Goal: Task Accomplishment & Management: Manage account settings

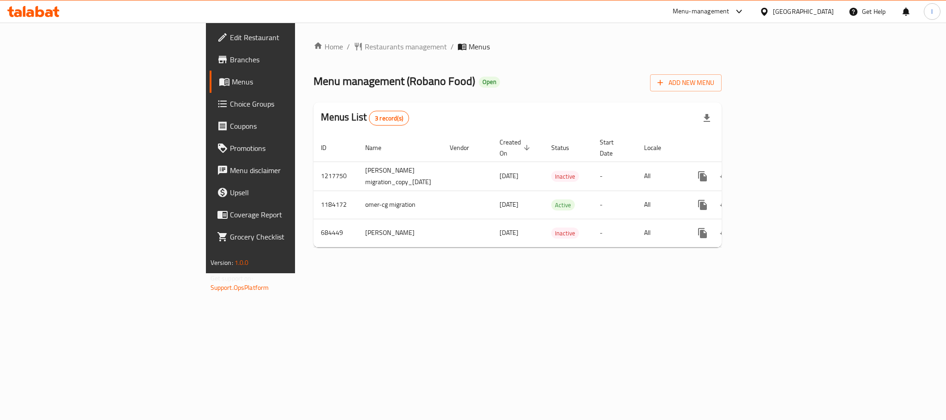
click at [39, 7] on icon at bounding box center [33, 11] width 52 height 11
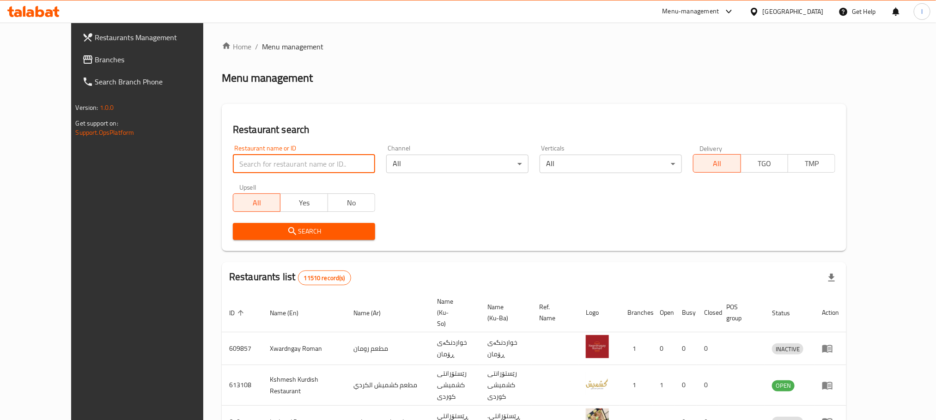
click at [233, 157] on input "search" at bounding box center [304, 164] width 142 height 18
paste input "Ghazala Fast Food"
type input "Ghazala Fast Food"
click button "Search" at bounding box center [304, 231] width 142 height 17
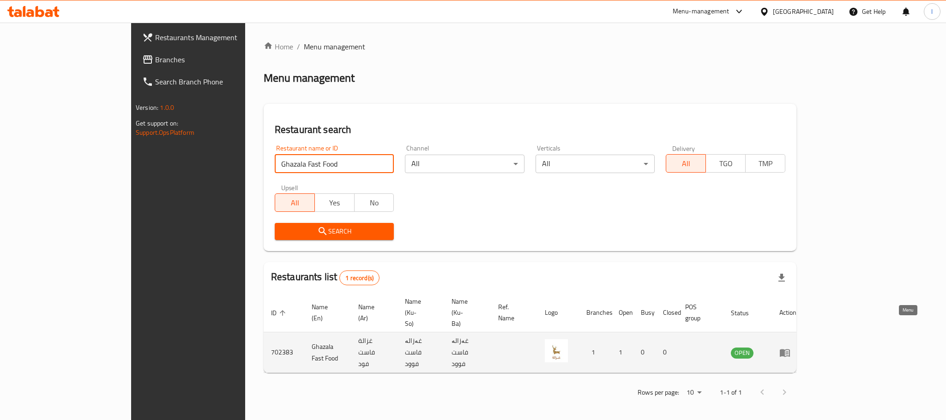
click at [790, 349] on icon "enhanced table" at bounding box center [785, 353] width 10 height 8
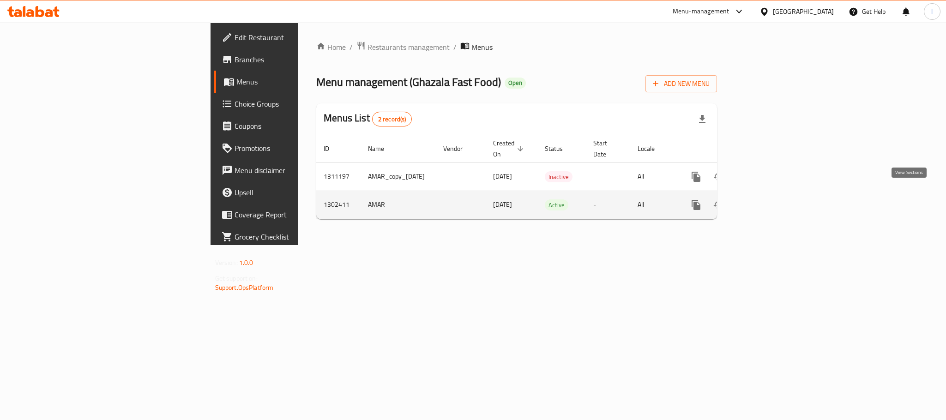
click at [768, 200] on icon "enhanced table" at bounding box center [762, 205] width 11 height 11
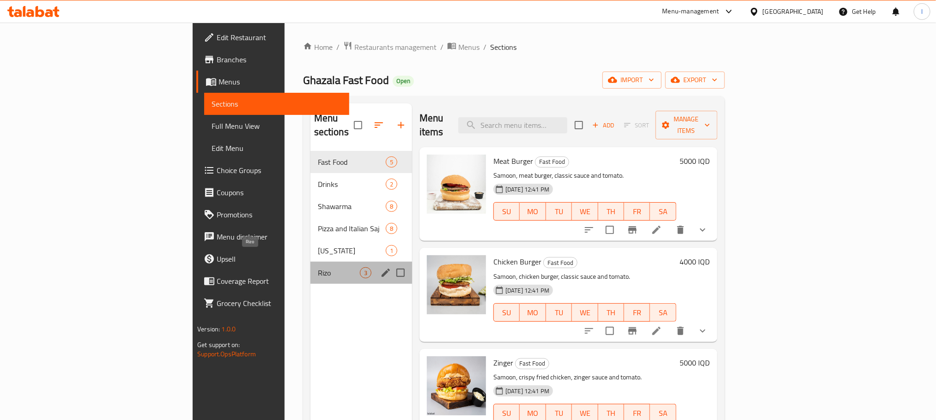
click at [318, 267] on span "Rizo" at bounding box center [339, 272] width 42 height 11
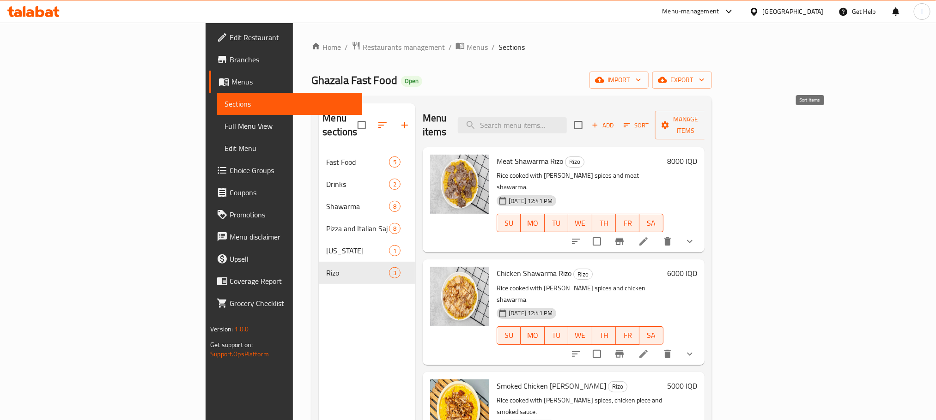
click at [655, 118] on span "Sort" at bounding box center [635, 125] width 37 height 14
click at [615, 120] on span "Add" at bounding box center [602, 125] width 25 height 11
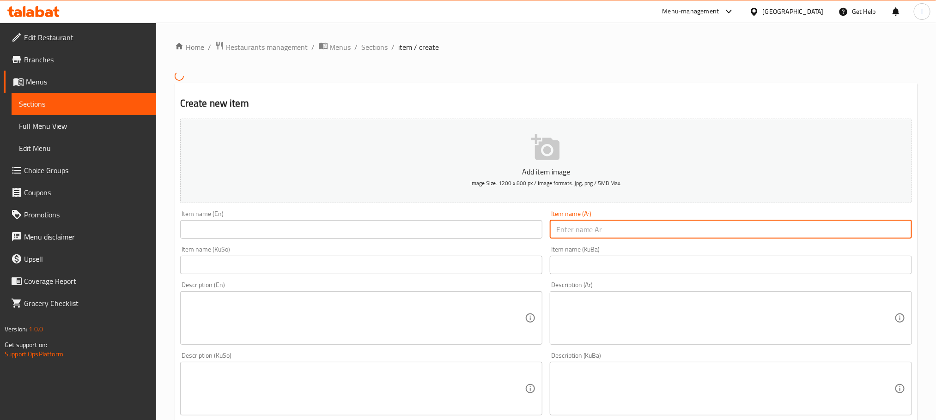
click at [613, 226] on input "text" at bounding box center [731, 229] width 362 height 18
paste input "ريزو دجاج"
type input "ريزو دجاج"
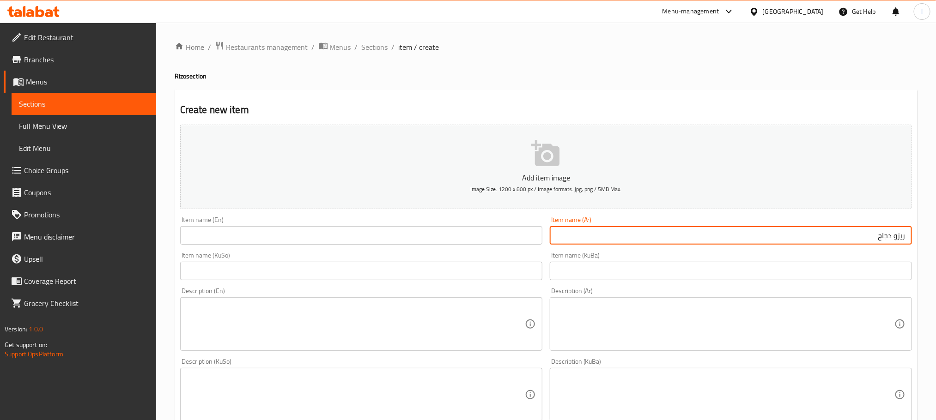
drag, startPoint x: 267, startPoint y: 218, endPoint x: 265, endPoint y: 227, distance: 9.6
click at [265, 224] on div "Item name (En) Item name (En)" at bounding box center [361, 231] width 362 height 28
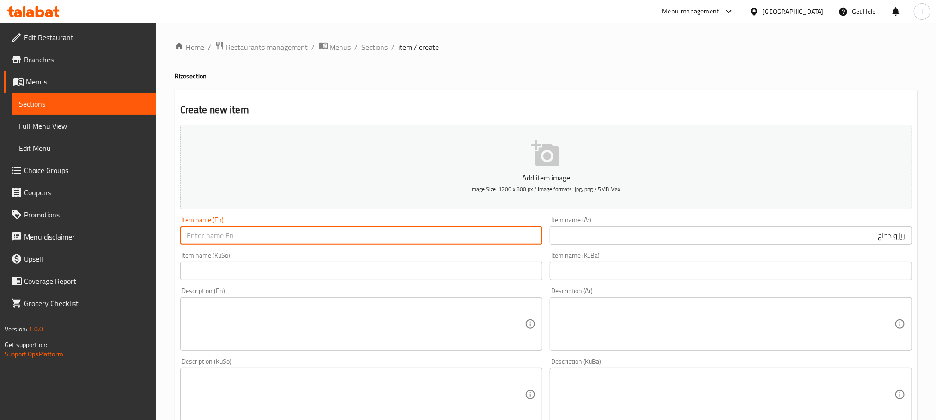
click at [263, 236] on input "text" at bounding box center [361, 235] width 362 height 18
paste input "Chicken Rizo"
type input "Chicken Rizo"
click at [216, 276] on input "text" at bounding box center [361, 271] width 362 height 18
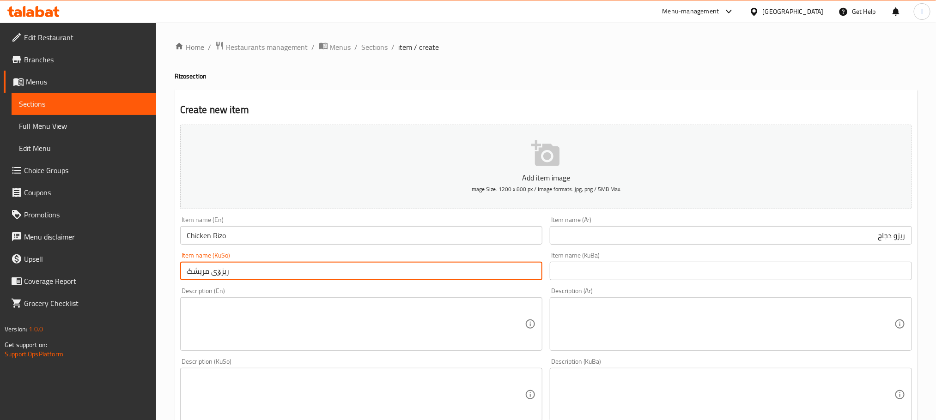
click at [211, 276] on input "ریزۆی مریشک" at bounding box center [361, 271] width 362 height 18
click at [208, 276] on input "ریزۆی مریشک" at bounding box center [361, 271] width 362 height 18
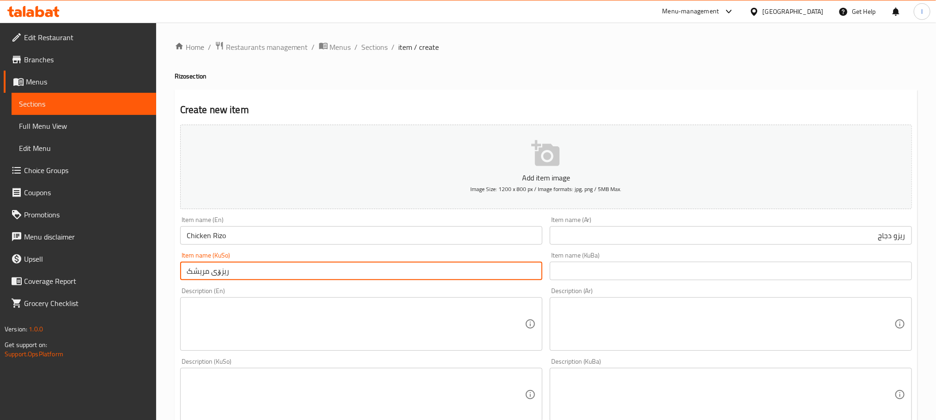
type input "ریزۆی مریشک"
click at [600, 265] on input "text" at bounding box center [731, 271] width 362 height 18
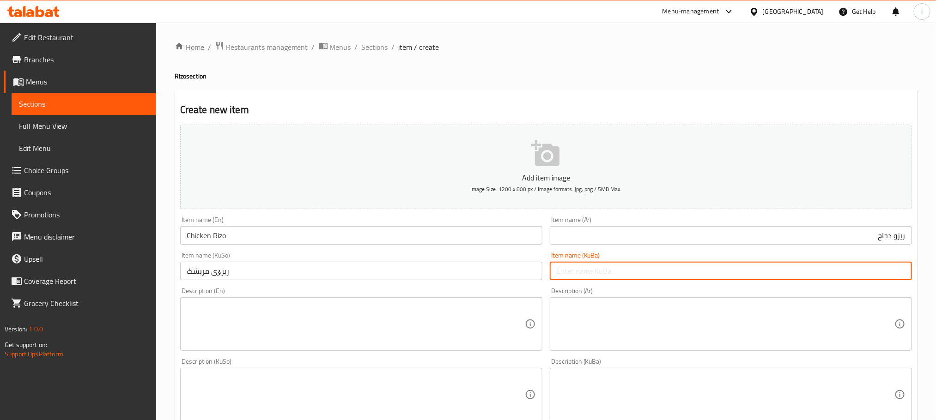
paste input "ریزۆی مریشک"
type input "ریزۆی مریشک"
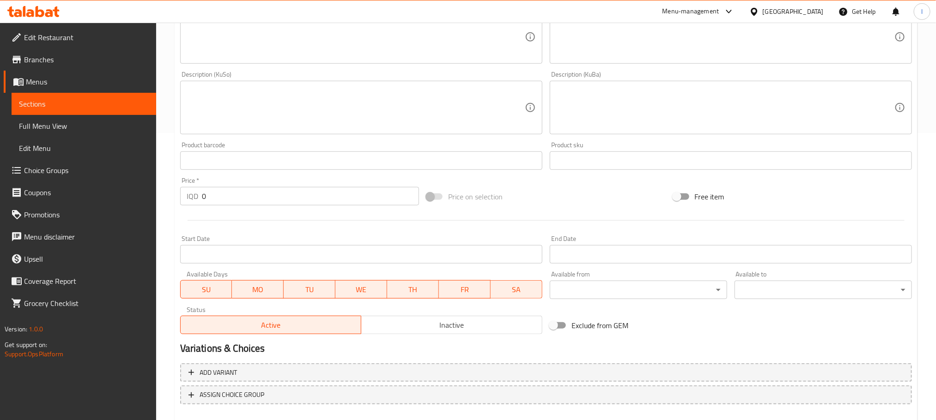
scroll to position [337, 0]
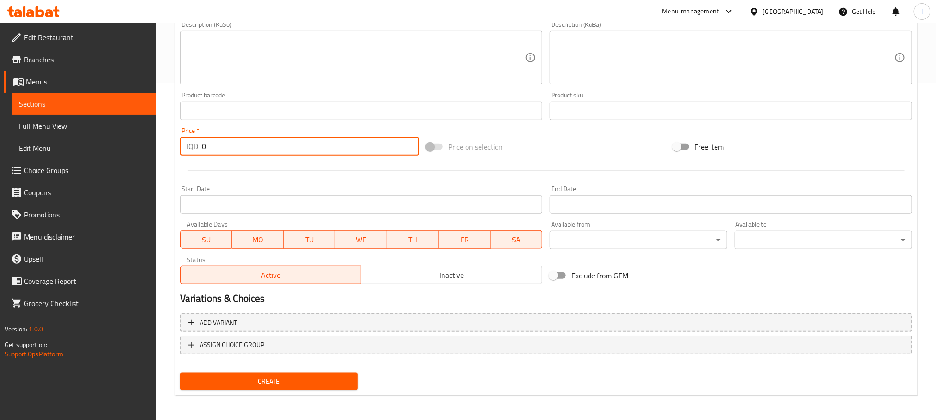
drag, startPoint x: 222, startPoint y: 143, endPoint x: 129, endPoint y: 143, distance: 92.8
click at [129, 143] on div "Edit Restaurant Branches Menus Sections Full Menu View Edit Menu Choice Groups …" at bounding box center [468, 53] width 936 height 736
type input "6000"
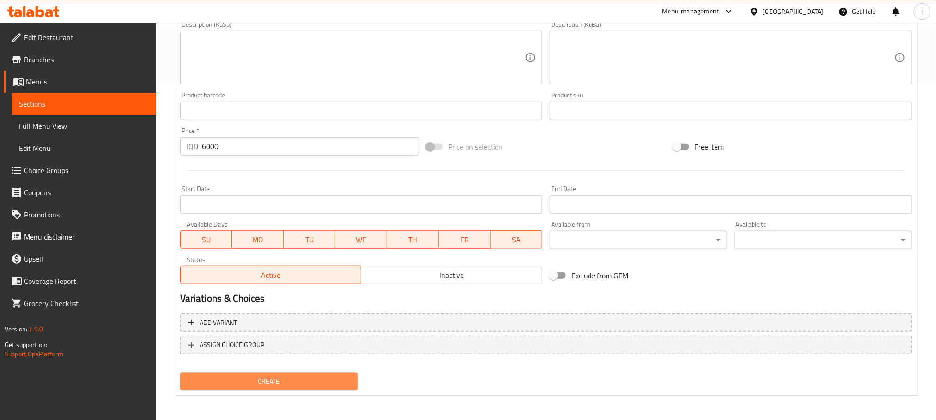
click at [284, 377] on span "Create" at bounding box center [269, 382] width 163 height 12
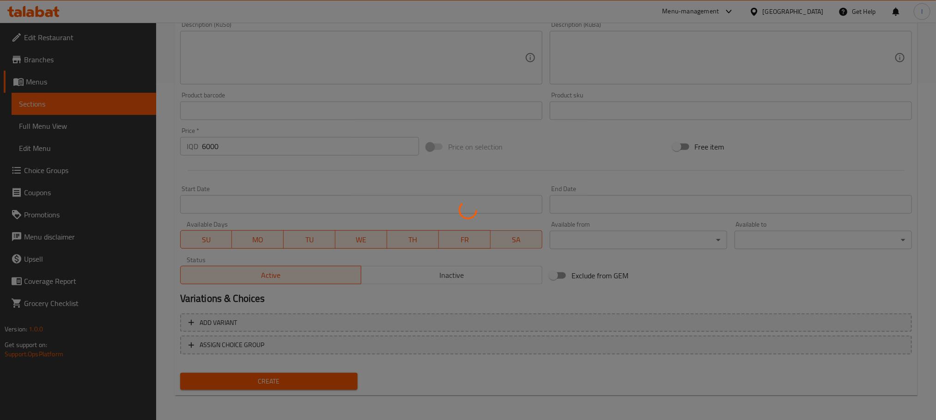
type input "0"
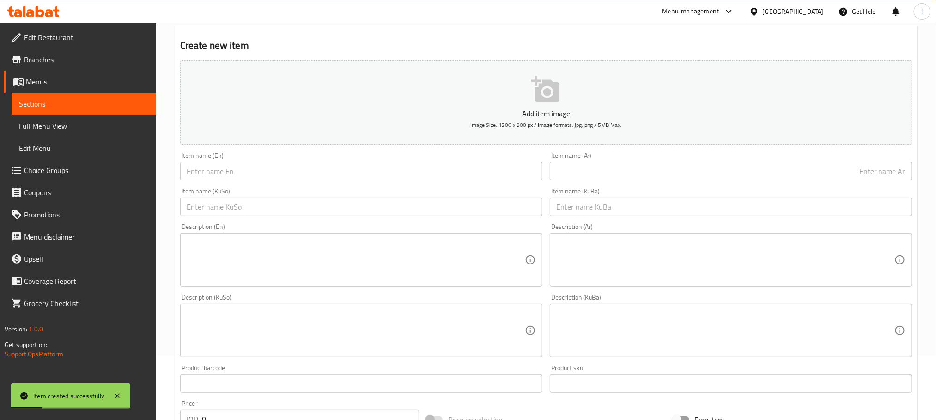
scroll to position [0, 0]
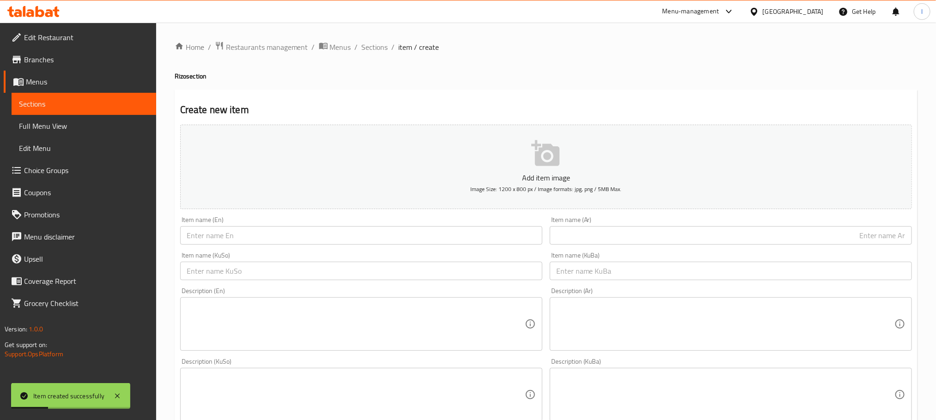
click at [260, 234] on input "text" at bounding box center [361, 235] width 362 height 18
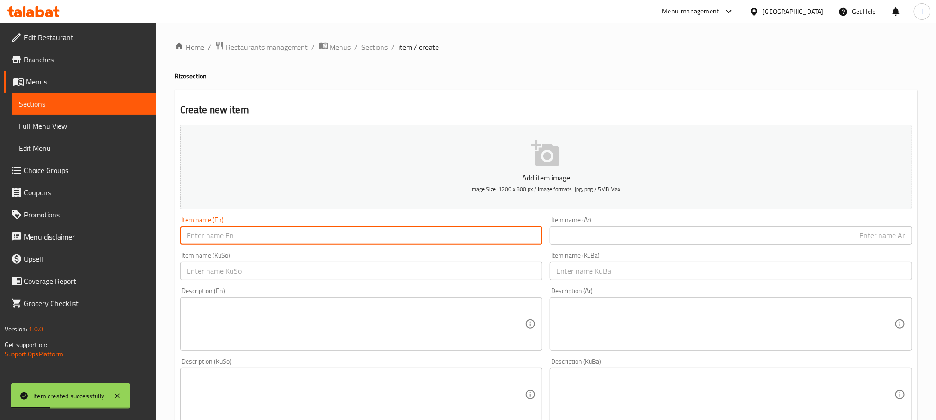
paste input "Chicken and Cheese Rizo"
type input "Chicken and Cheese Rizo"
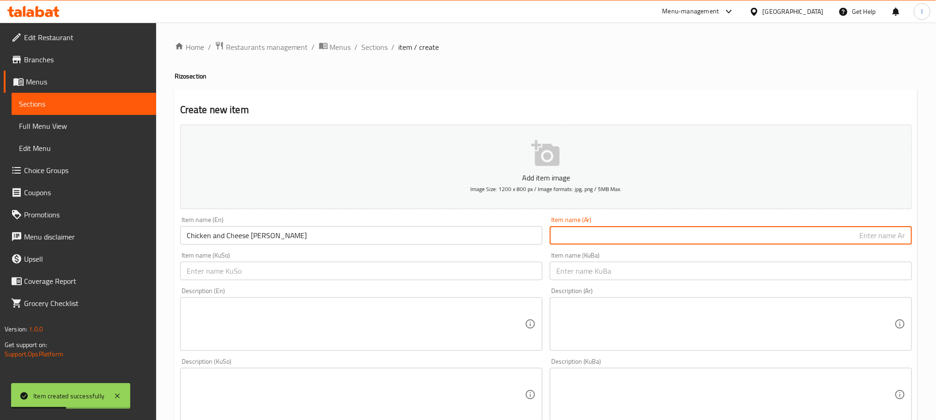
click at [591, 231] on input "text" at bounding box center [731, 235] width 362 height 18
paste input "ريزو دجاج بالجبن"
type input "ريزو دجاج بالجبن"
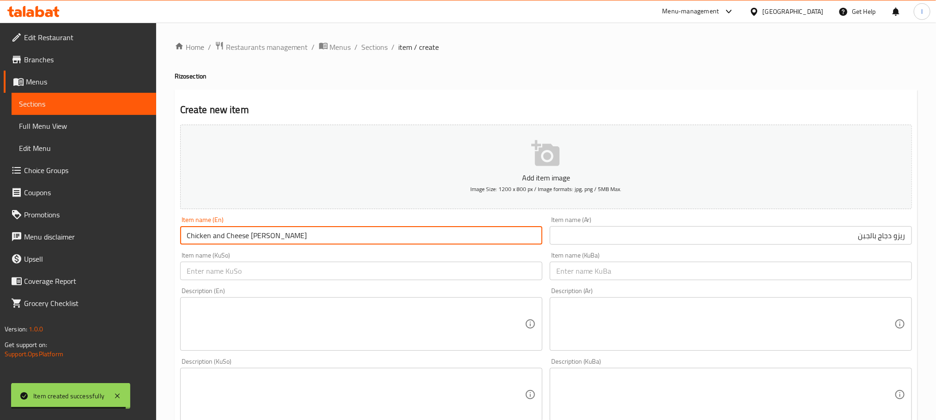
drag, startPoint x: 226, startPoint y: 237, endPoint x: 213, endPoint y: 240, distance: 13.3
click at [213, 240] on input "Chicken and Cheese Rizo" at bounding box center [361, 235] width 362 height 18
drag, startPoint x: 234, startPoint y: 232, endPoint x: 212, endPoint y: 240, distance: 23.2
click at [212, 240] on input "Chicken Cheese Rizo" at bounding box center [361, 235] width 362 height 18
click at [187, 240] on input "Chicken Rizo" at bounding box center [361, 235] width 362 height 18
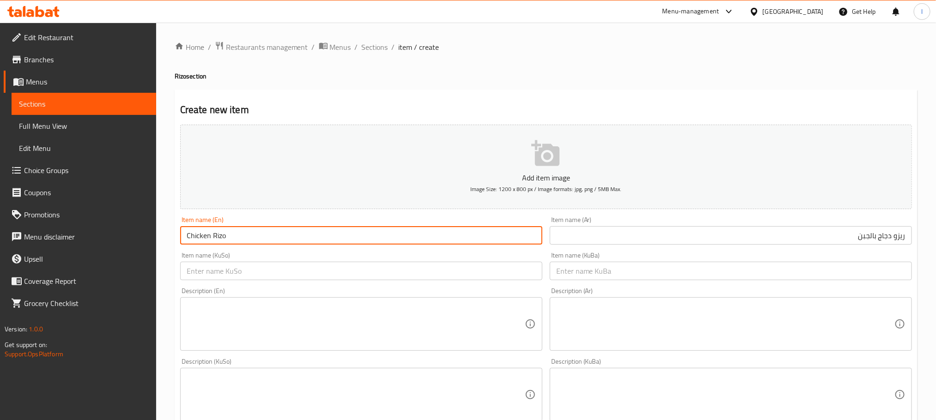
paste input "Cheese"
type input "Cheese Chicken Rizo"
click at [284, 269] on input "text" at bounding box center [361, 271] width 362 height 18
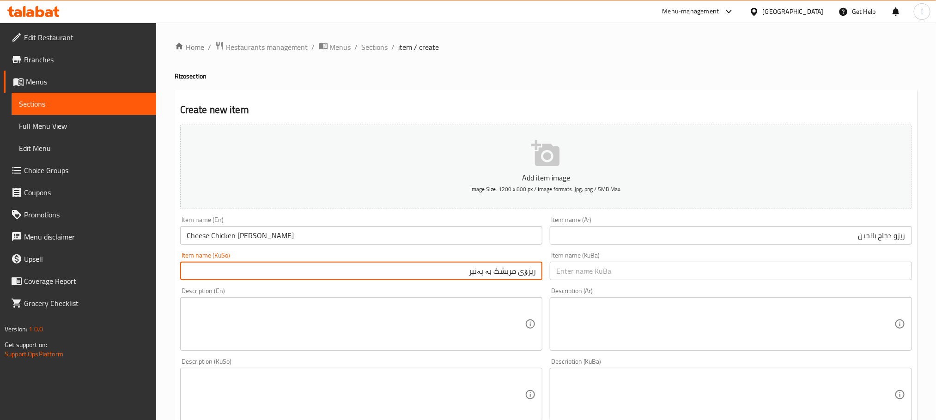
drag, startPoint x: 467, startPoint y: 268, endPoint x: 621, endPoint y: 242, distance: 155.4
click at [621, 242] on div "Add item image Image Size: 1200 x 800 px / Image formats: jpg, png / 5MB Max. I…" at bounding box center [545, 373] width 739 height 504
type input "ریزۆی مریشک بە پەنیر"
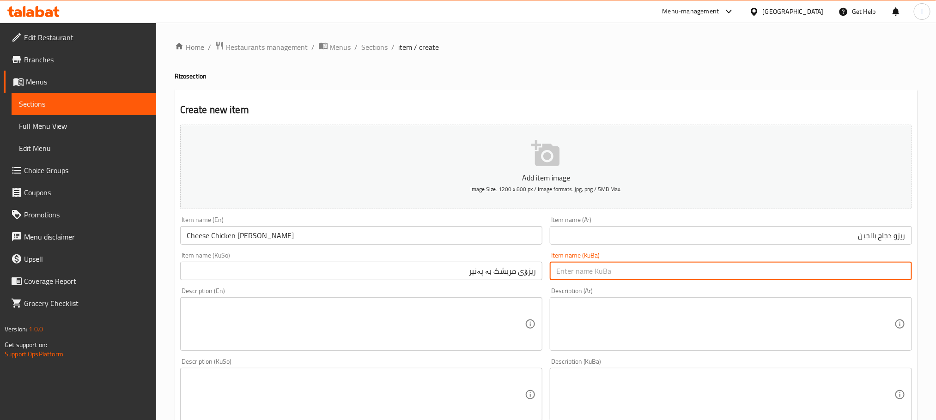
click at [610, 264] on input "text" at bounding box center [731, 271] width 362 height 18
paste input "ریزۆی مریشک بە پەنیر"
type input "ریزۆی مریشک بە پەنیر"
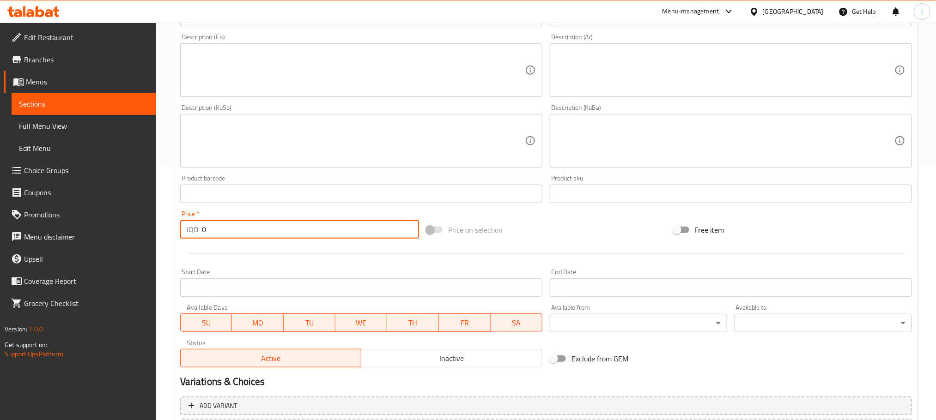
drag, startPoint x: 260, startPoint y: 227, endPoint x: 68, endPoint y: 215, distance: 193.0
click at [68, 215] on div "Edit Restaurant Branches Menus Sections Full Menu View Edit Menu Choice Groups …" at bounding box center [468, 137] width 936 height 736
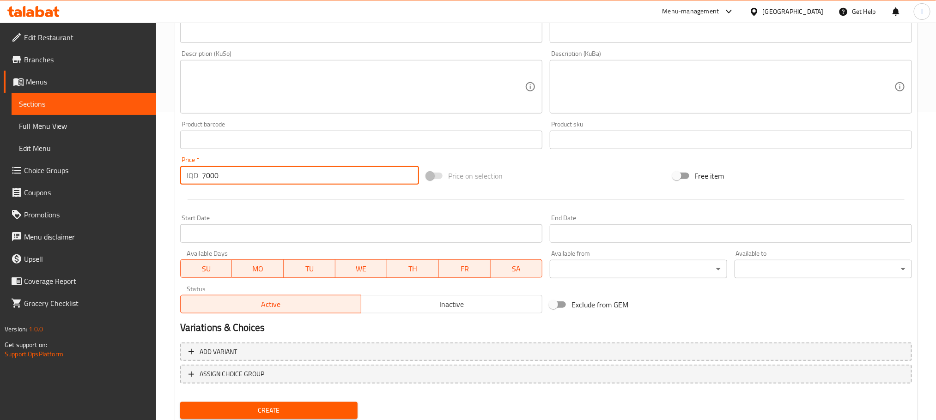
scroll to position [337, 0]
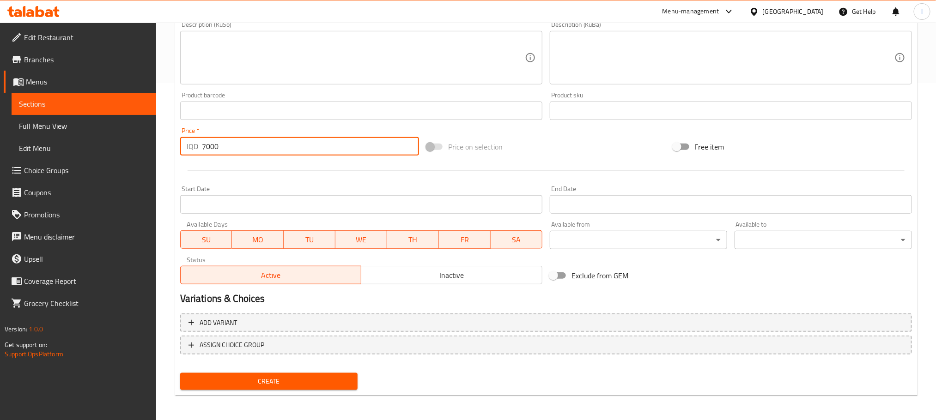
type input "7000"
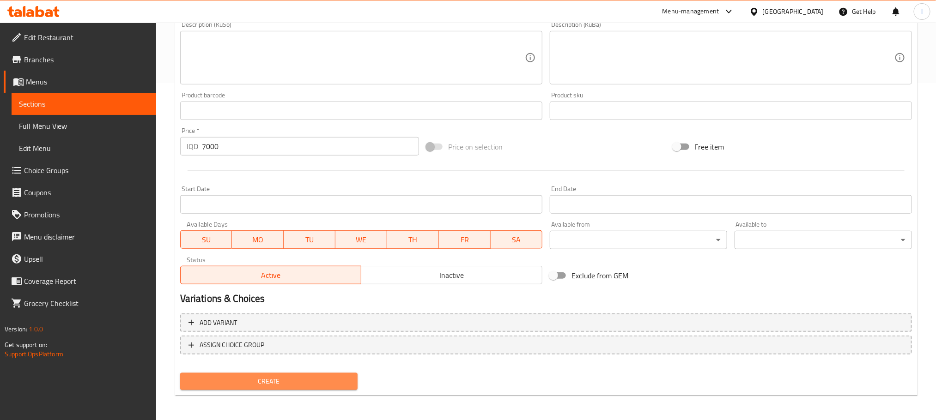
click at [291, 377] on span "Create" at bounding box center [269, 382] width 163 height 12
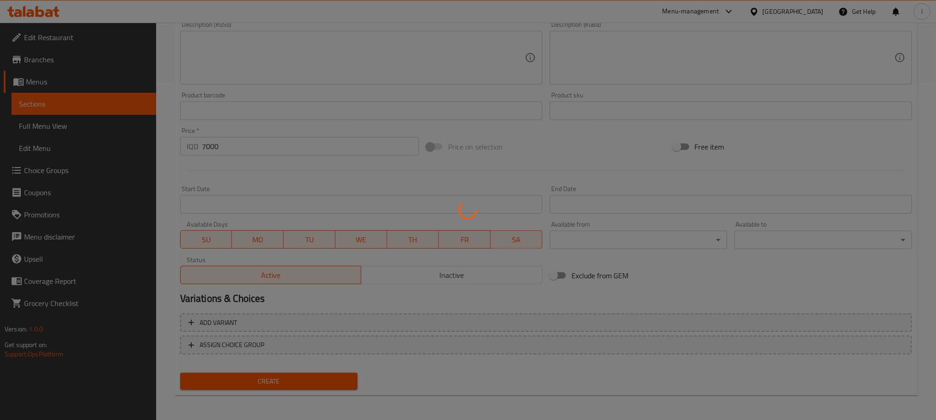
type input "0"
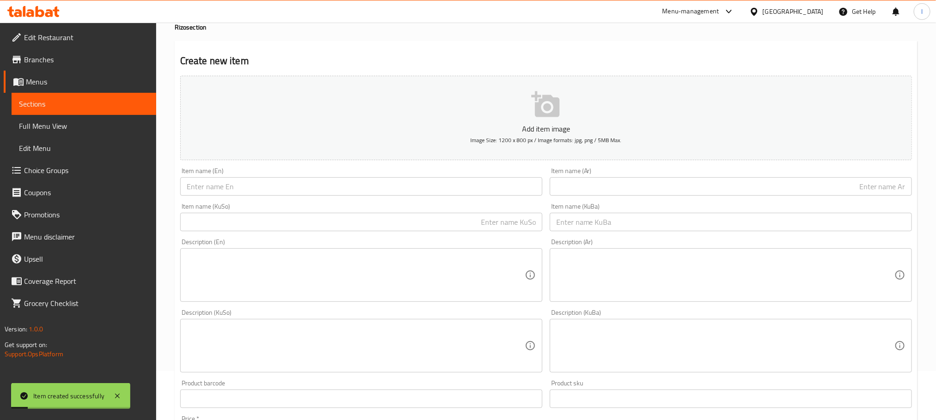
scroll to position [0, 0]
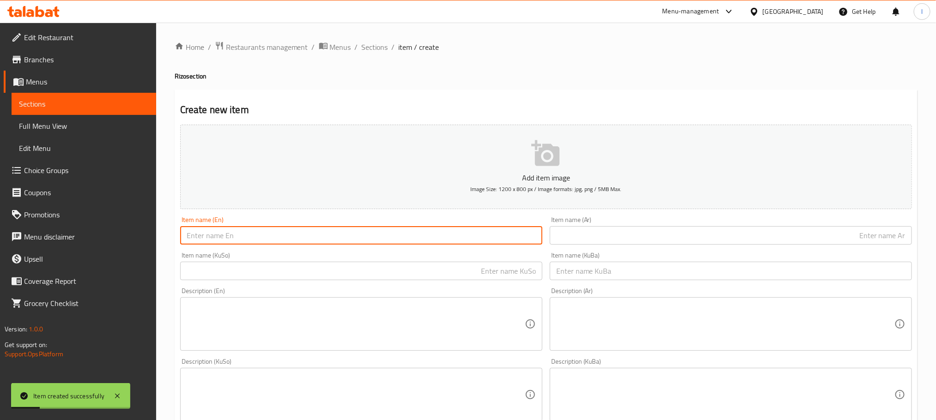
click at [240, 229] on input "text" at bounding box center [361, 235] width 362 height 18
type input "Meat Rizo"
click at [628, 237] on input "text" at bounding box center [731, 235] width 362 height 18
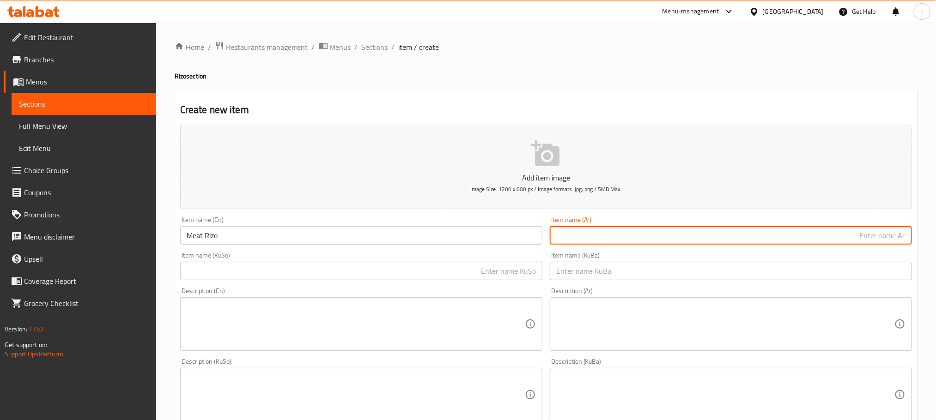
paste input "ريزو لحم:"
type input "ريزو لحم"
click at [460, 266] on input "text" at bounding box center [361, 271] width 362 height 18
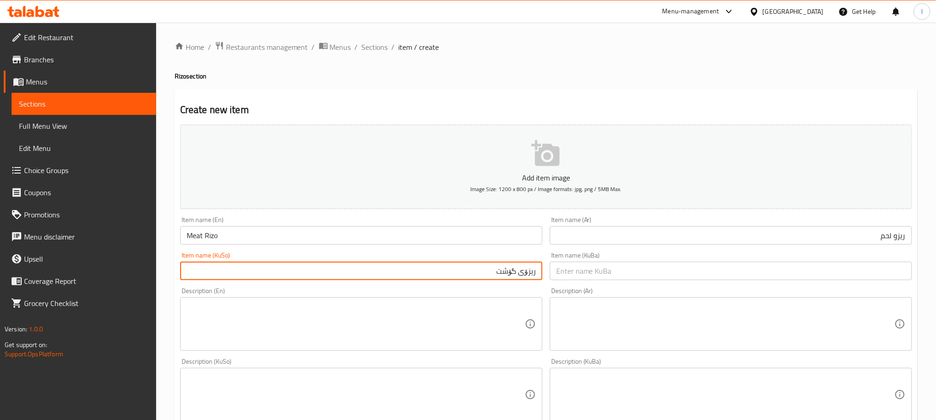
click at [456, 268] on input "ریزۆی گۆشت" at bounding box center [361, 271] width 362 height 18
type input "ریزۆی گۆشت"
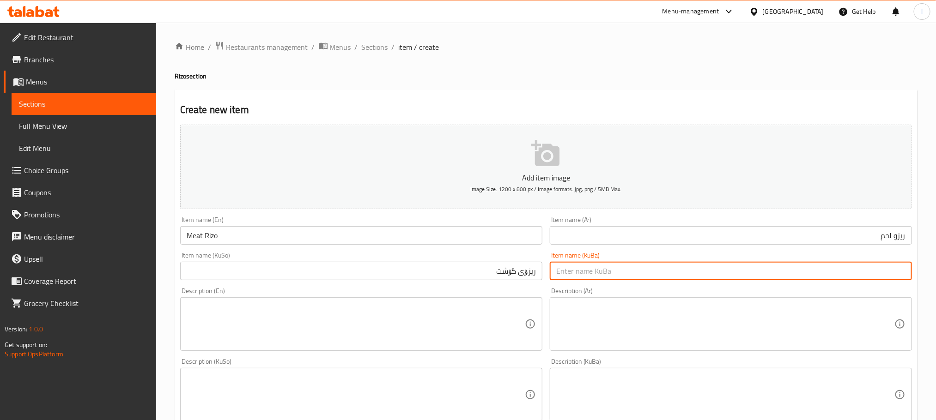
click at [569, 269] on input "text" at bounding box center [731, 271] width 362 height 18
paste input "ریزۆی گۆشت"
type input "ریزۆی گۆشت"
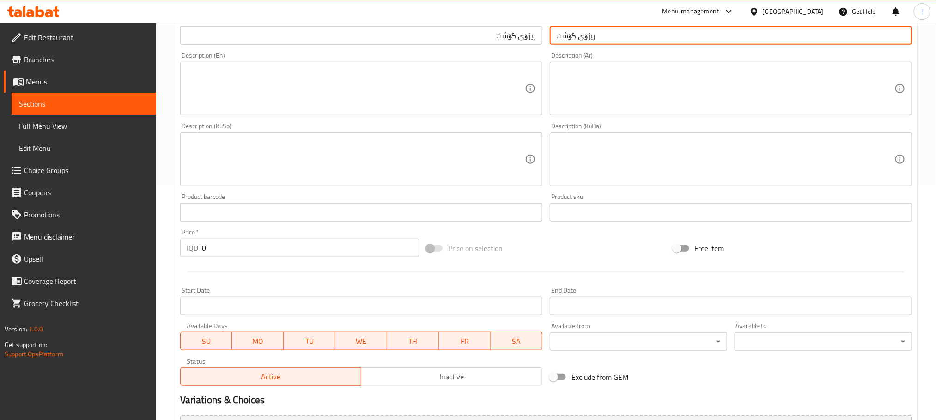
scroll to position [254, 0]
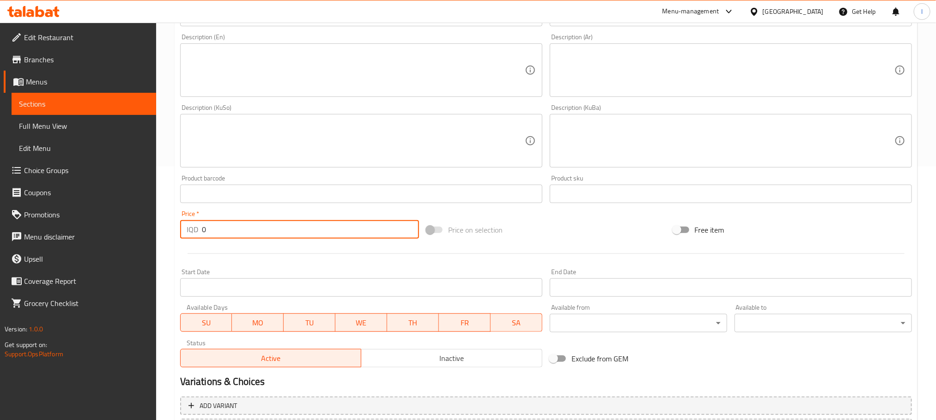
drag, startPoint x: 217, startPoint y: 225, endPoint x: 52, endPoint y: 219, distance: 165.0
click at [52, 219] on div "Edit Restaurant Branches Menus Sections Full Menu View Edit Menu Choice Groups …" at bounding box center [468, 137] width 936 height 736
type input "7000"
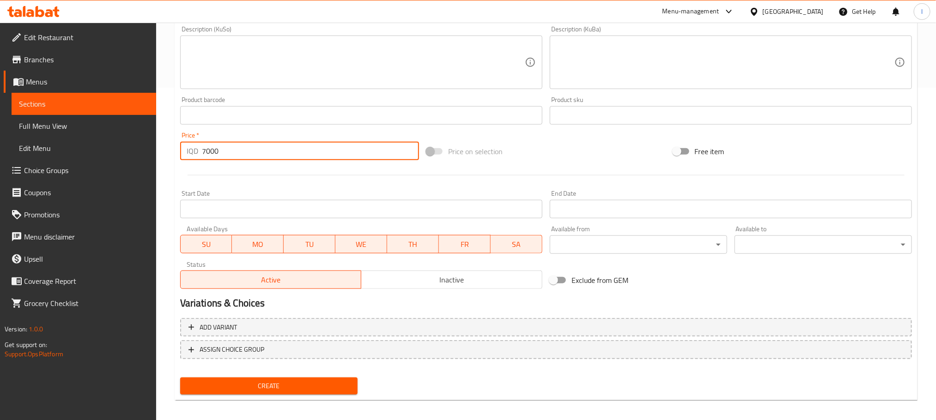
scroll to position [337, 0]
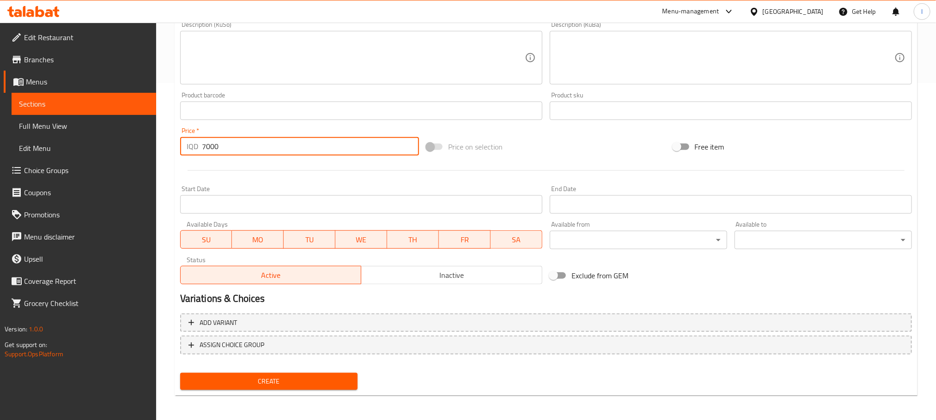
click at [294, 380] on span "Create" at bounding box center [269, 382] width 163 height 12
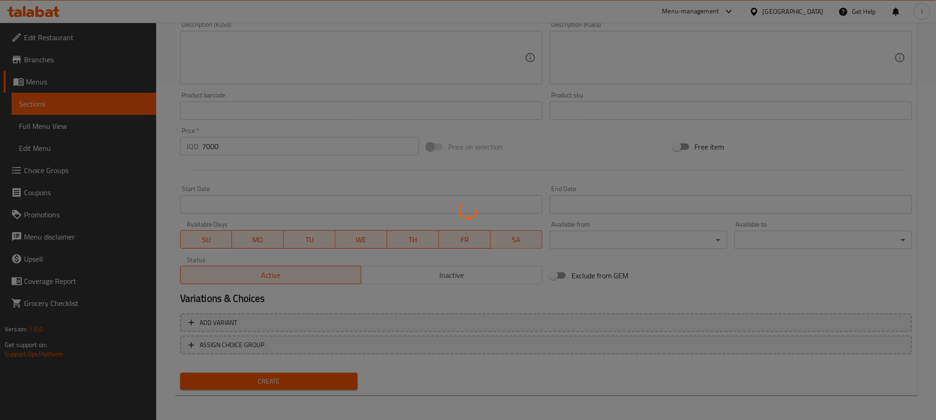
scroll to position [0, 0]
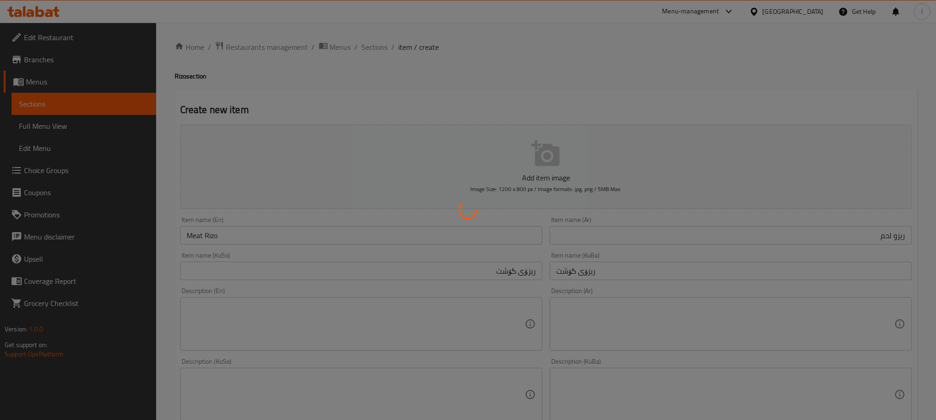
type input "0"
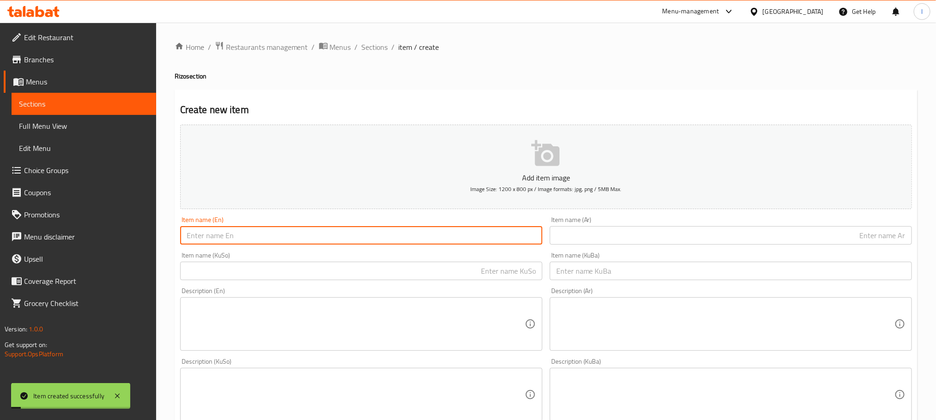
click at [205, 245] on input "text" at bounding box center [361, 235] width 362 height 18
click at [602, 236] on input "text" at bounding box center [731, 235] width 362 height 18
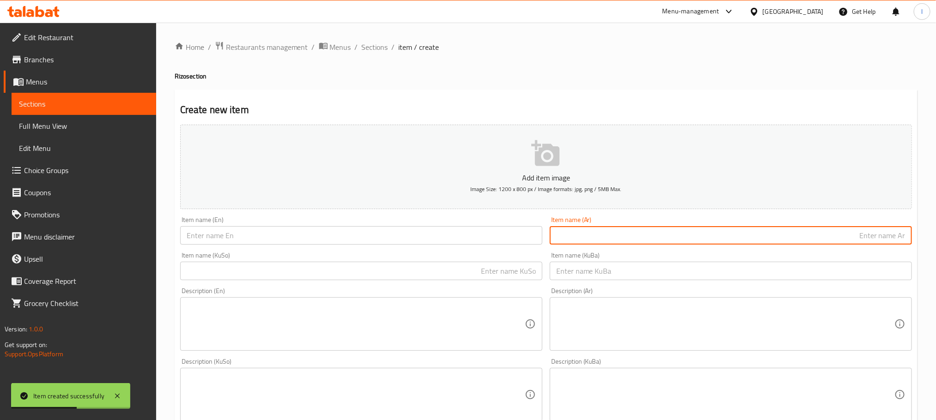
paste input "ريزو لحم بالجبن"
type input "ريزو لحم بالجبن"
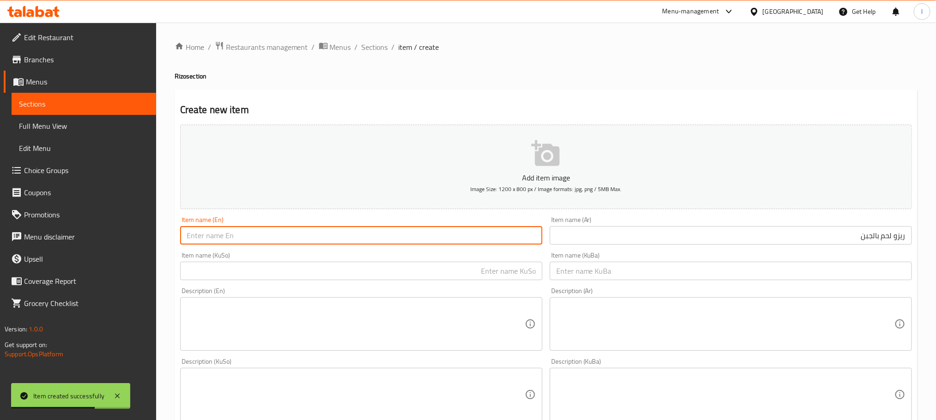
click at [299, 240] on input "text" at bounding box center [361, 235] width 362 height 18
type input "c"
type input "Cheese Meat Rizo"
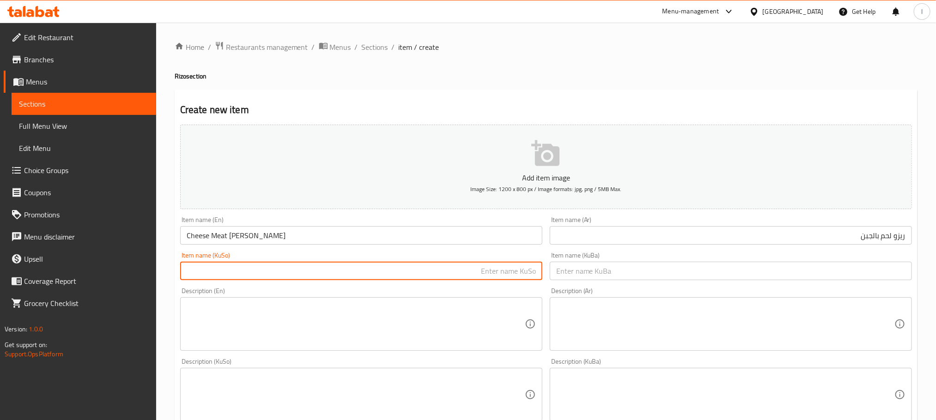
click at [354, 271] on input "text" at bounding box center [361, 271] width 362 height 18
click at [354, 271] on input "ریزۆی گۆشت بە پەنیر" at bounding box center [361, 271] width 362 height 18
type input "ریزۆی گۆشت بە پەنیر"
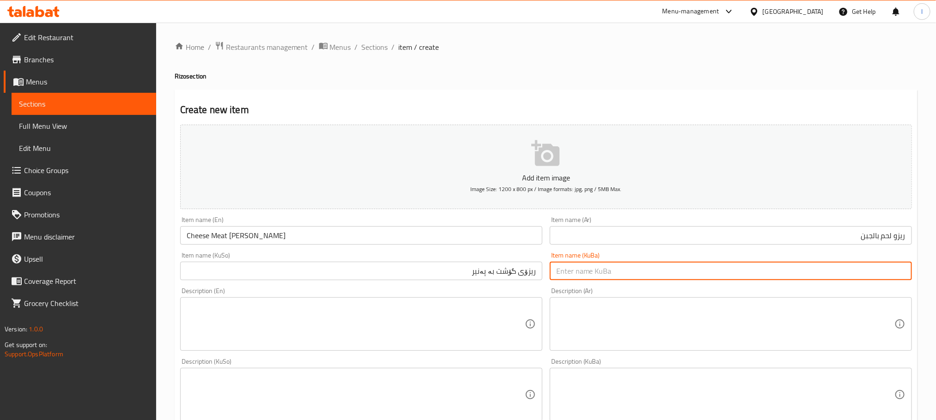
click at [578, 279] on input "text" at bounding box center [731, 271] width 362 height 18
paste input "ریزۆی گۆشت بە پەنیر"
type input "ریزۆی گۆشت بە پەنیر"
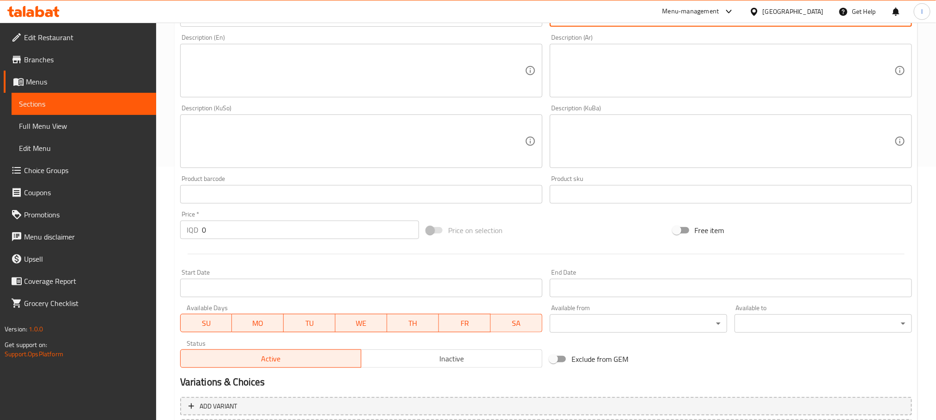
scroll to position [254, 0]
drag, startPoint x: 253, startPoint y: 230, endPoint x: 60, endPoint y: 230, distance: 193.0
click at [60, 230] on div "Edit Restaurant Branches Menus Sections Full Menu View Edit Menu Choice Groups …" at bounding box center [468, 137] width 936 height 736
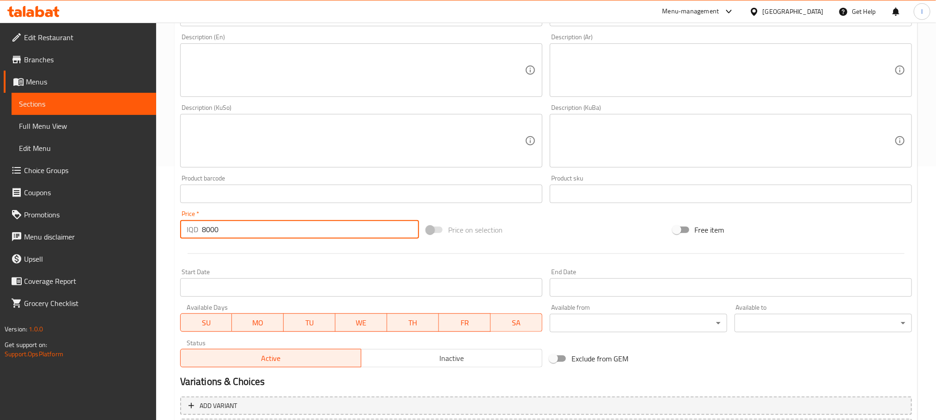
scroll to position [337, 0]
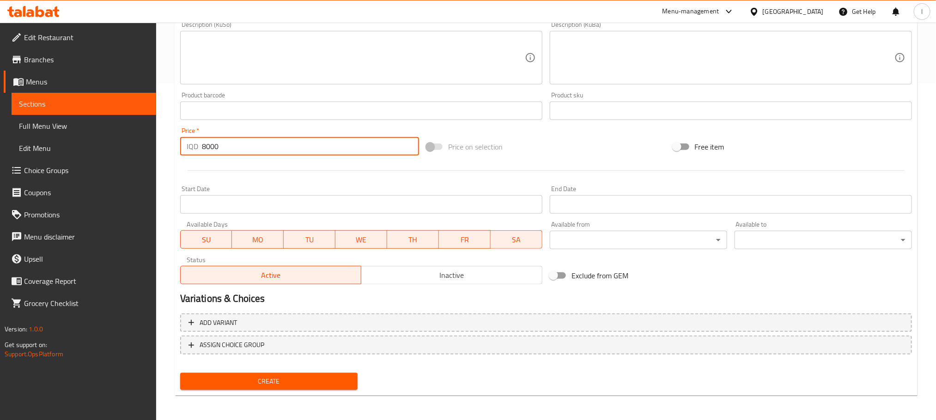
type input "8000"
click at [320, 369] on div "Create" at bounding box center [268, 381] width 185 height 24
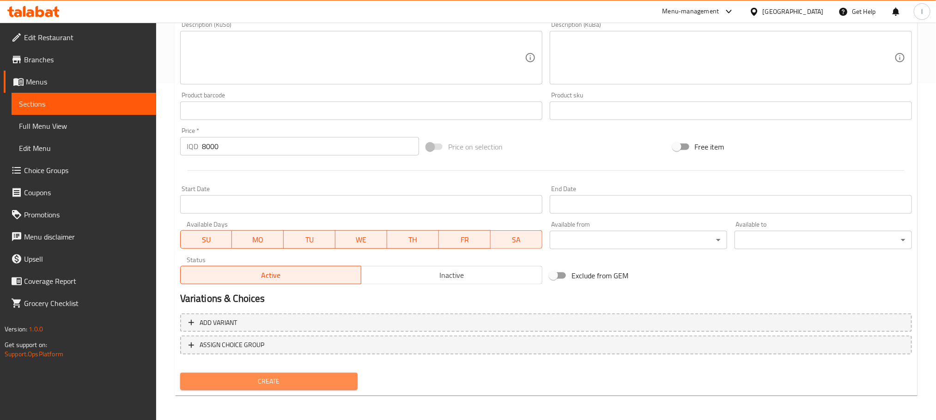
click at [306, 378] on span "Create" at bounding box center [269, 382] width 163 height 12
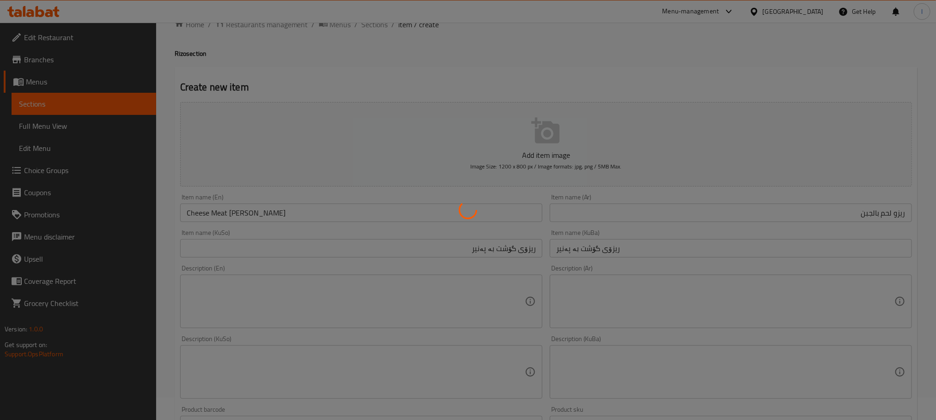
scroll to position [0, 0]
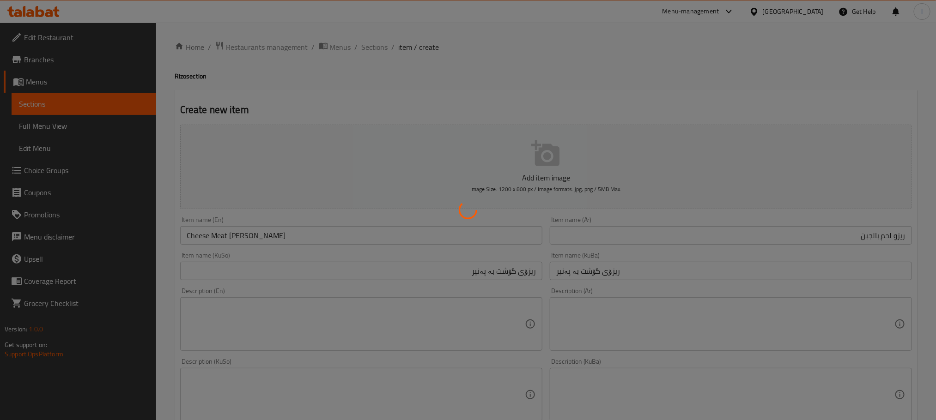
type input "0"
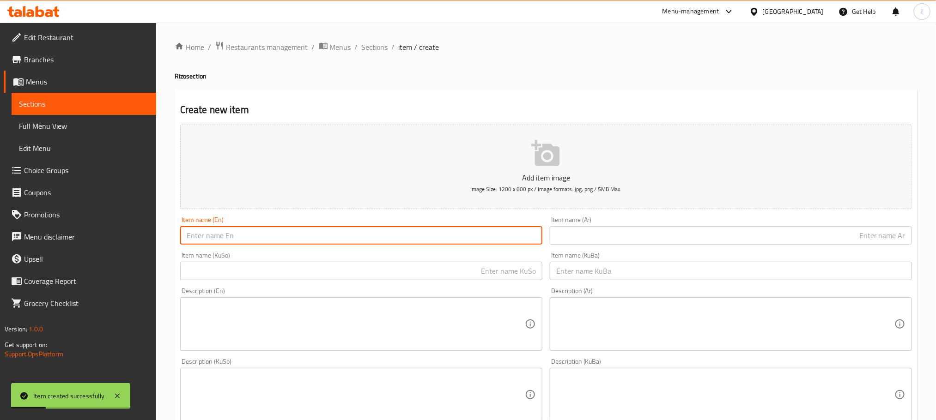
click at [275, 240] on input "text" at bounding box center [361, 235] width 362 height 18
paste input "Crispy risotto"
drag, startPoint x: 209, startPoint y: 237, endPoint x: 256, endPoint y: 237, distance: 47.1
click at [256, 237] on input "Crispy risotto" at bounding box center [361, 235] width 362 height 18
type input "Crispy Rizo"
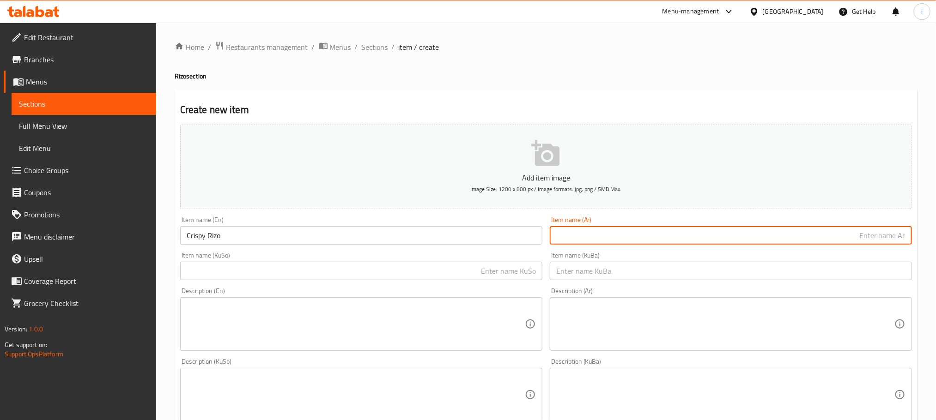
click at [574, 233] on input "text" at bounding box center [731, 235] width 362 height 18
paste input "ريزو مقرمش"
type input "ريزو مقرمش"
click at [324, 287] on div "Description (En) Description (En)" at bounding box center [360, 319] width 369 height 71
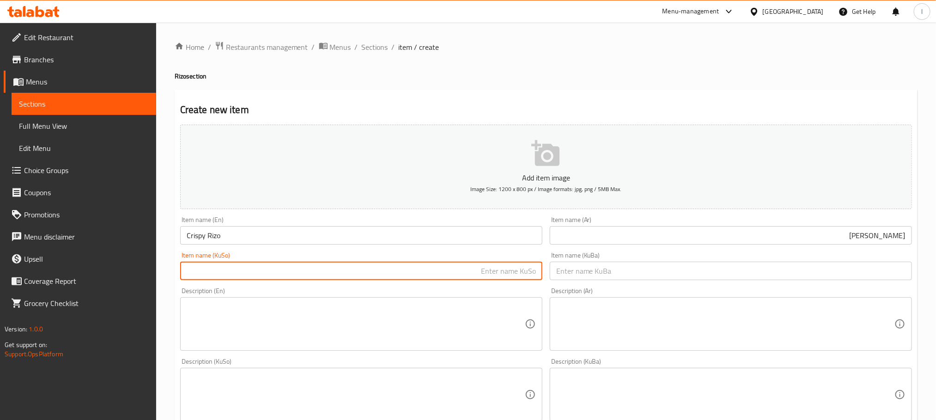
click at [333, 280] on input "text" at bounding box center [361, 271] width 362 height 18
click at [334, 280] on input "ریزۆی کریسپی" at bounding box center [361, 271] width 362 height 18
type input "ریزۆی کریسپی"
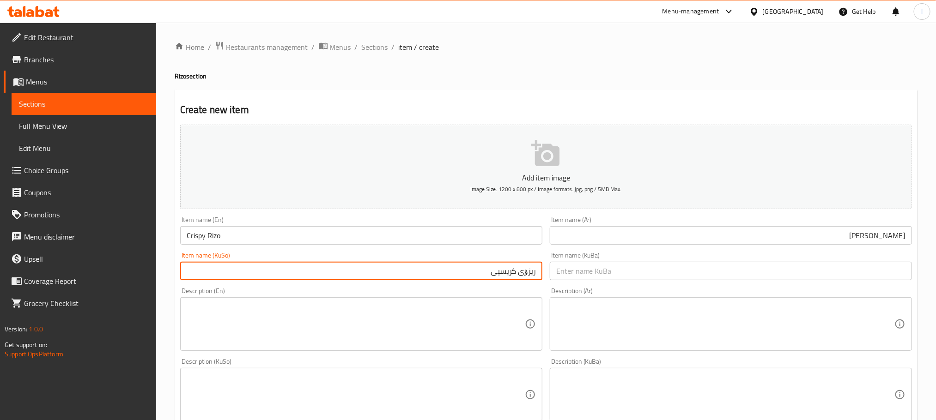
click at [574, 270] on input "text" at bounding box center [731, 271] width 362 height 18
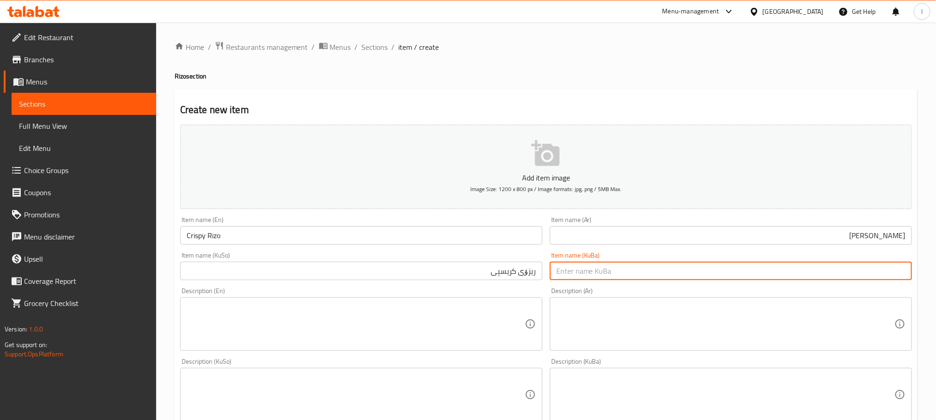
paste input "ریزۆی کریسپی"
type input "ریزۆی کریسپی"
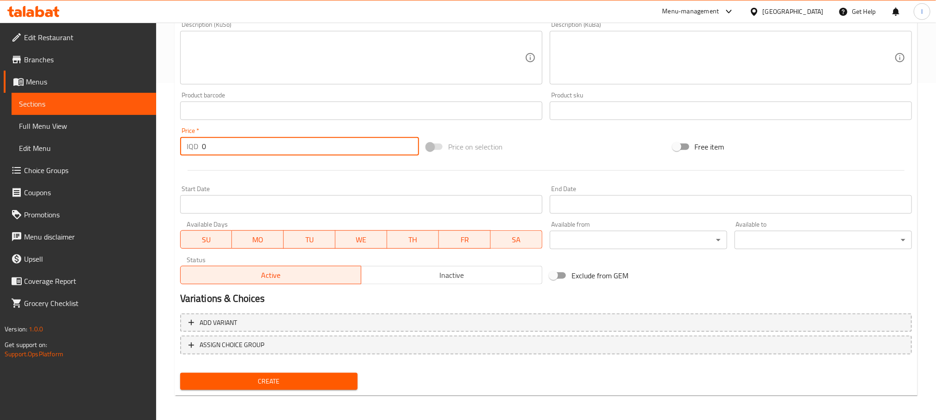
drag, startPoint x: 237, startPoint y: 147, endPoint x: 93, endPoint y: 151, distance: 144.6
click at [93, 151] on div "Edit Restaurant Branches Menus Sections Full Menu View Edit Menu Choice Groups …" at bounding box center [468, 53] width 936 height 736
type input "8000"
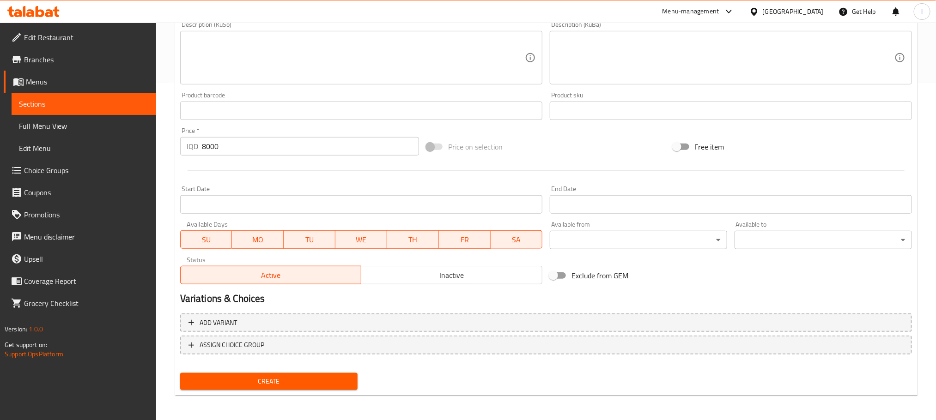
click at [322, 364] on nav at bounding box center [546, 361] width 732 height 7
click at [307, 384] on span "Create" at bounding box center [269, 382] width 163 height 12
type input "0"
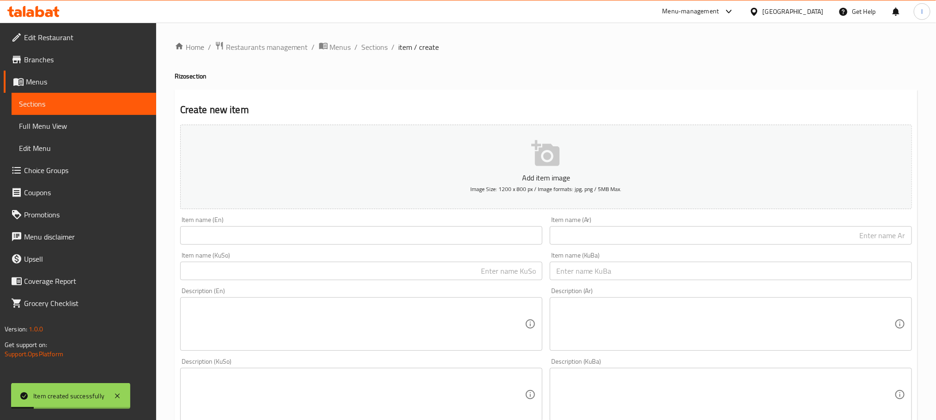
click at [369, 39] on div "Home / Restaurants management / Menus / Sections / item / create Rizo section C…" at bounding box center [546, 391] width 780 height 736
click at [380, 48] on span "Sections" at bounding box center [375, 47] width 26 height 11
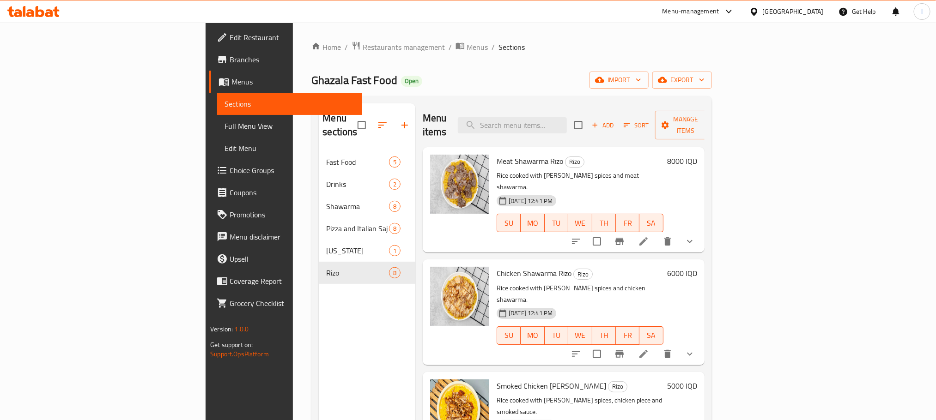
click at [401, 122] on icon "button" at bounding box center [404, 125] width 6 height 6
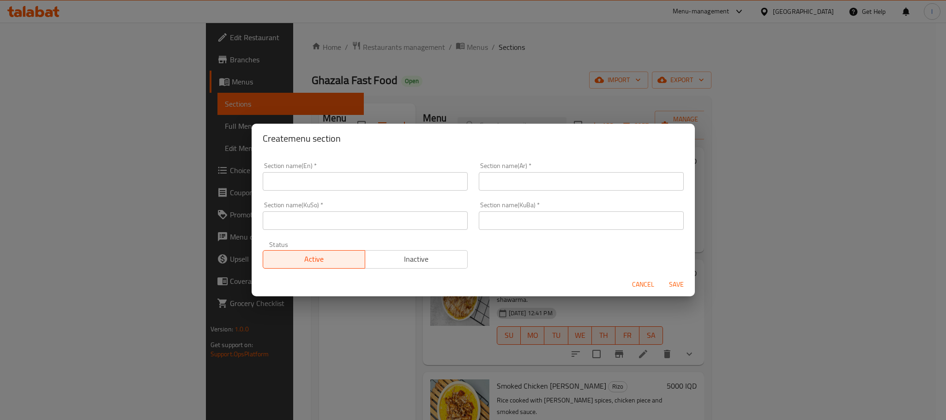
click at [513, 189] on input "text" at bounding box center [581, 181] width 205 height 18
paste input "الدجاج المشوي"
type input "الدجاج المشوي"
click at [298, 202] on div "Section name(KuSo)   * Section name(KuSo) *" at bounding box center [365, 216] width 205 height 28
click at [306, 186] on input "text" at bounding box center [365, 181] width 205 height 18
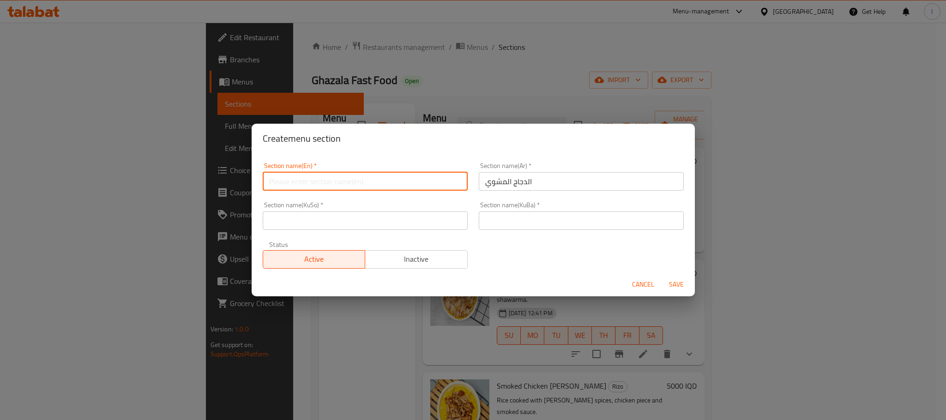
paste input "grilled chicken"
type input "Grilled Chicken"
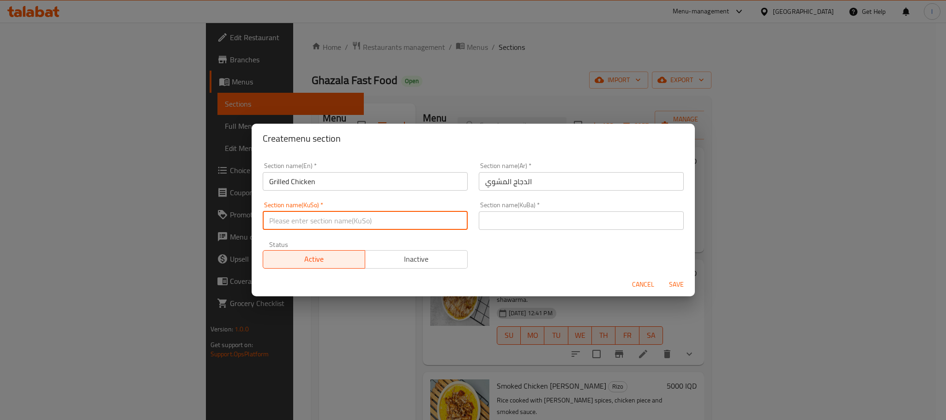
click at [341, 221] on input "text" at bounding box center [365, 221] width 205 height 18
type input "مریشکی برژاو"
click at [329, 224] on input "مریشکی برژاو" at bounding box center [365, 221] width 205 height 18
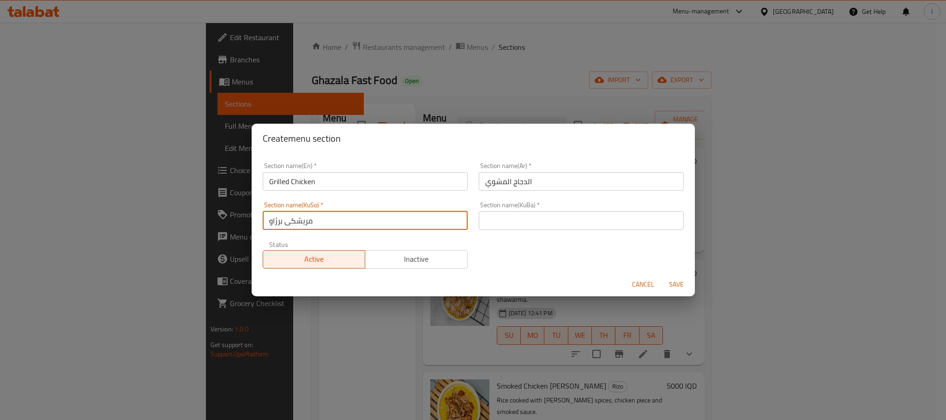
click at [479, 224] on input "text" at bounding box center [581, 221] width 205 height 18
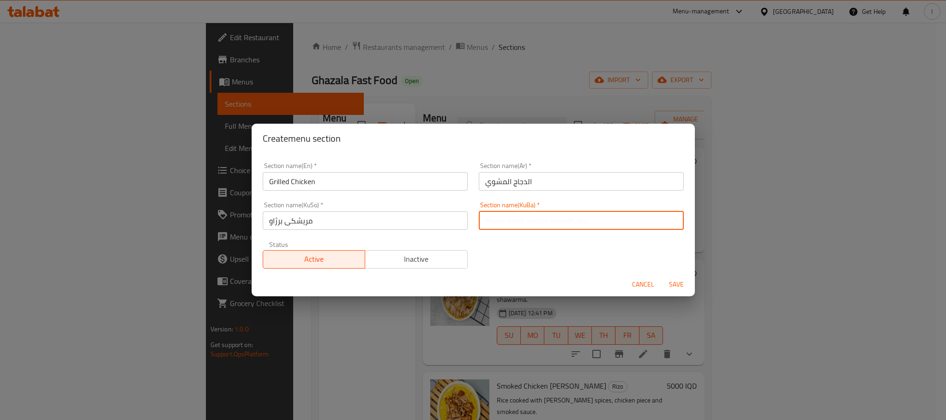
paste input "مریشکی برژاو"
type input "مریشکی برژاو"
click at [672, 283] on span "Save" at bounding box center [677, 285] width 22 height 12
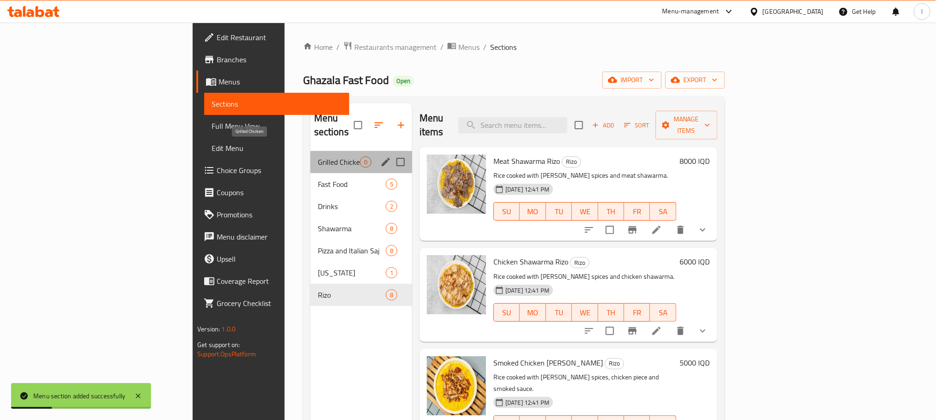
click at [318, 157] on span "Grilled Chicken" at bounding box center [339, 162] width 42 height 11
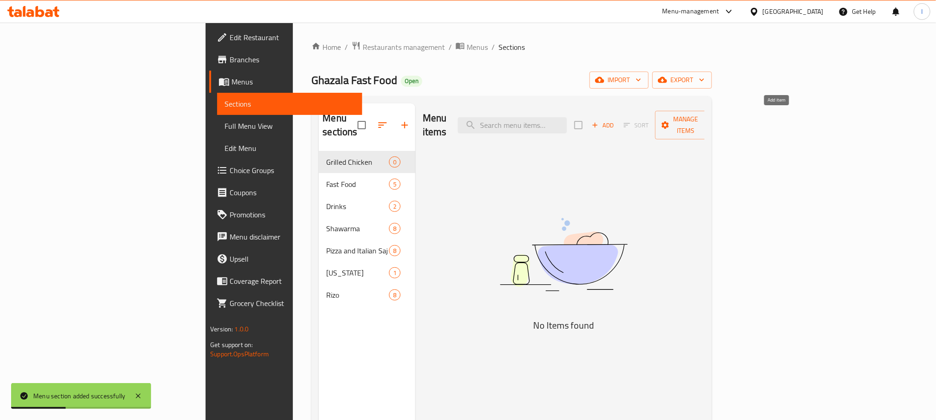
click at [617, 118] on button "Add" at bounding box center [603, 125] width 30 height 14
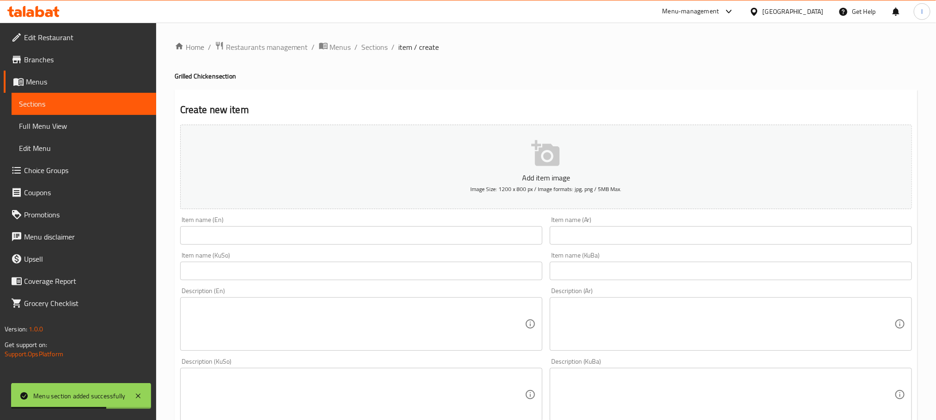
click at [569, 234] on input "text" at bounding box center [731, 235] width 362 height 18
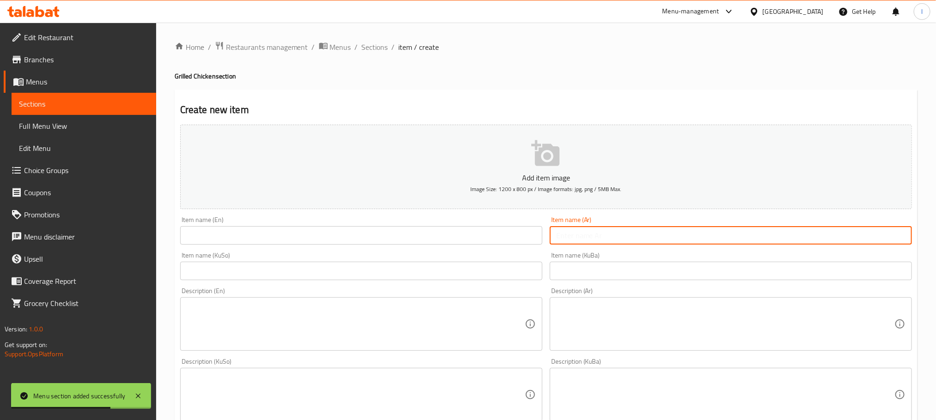
paste input "ربع دجاج"
type input "ربع دجاج"
click at [215, 252] on div "Item name (KuSo) Item name (KuSo)" at bounding box center [361, 266] width 362 height 28
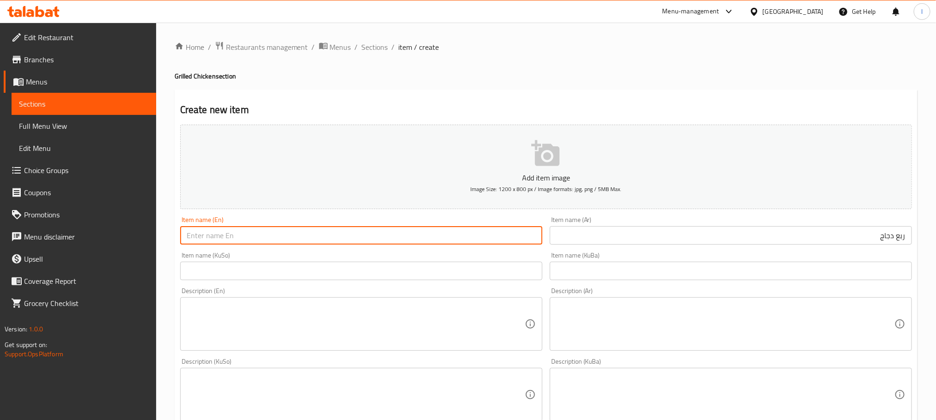
click at [227, 236] on input "text" at bounding box center [361, 235] width 362 height 18
paste input "quarter chicken"
drag, startPoint x: 238, startPoint y: 240, endPoint x: 308, endPoint y: 238, distance: 69.3
click at [308, 238] on input "Quarter Chicken Gus" at bounding box center [361, 235] width 362 height 18
type input "Quarter Chicken"
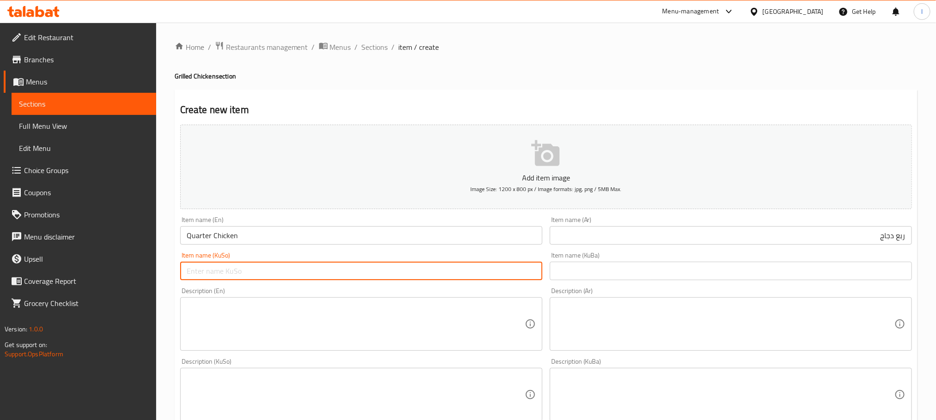
click at [219, 266] on input "text" at bounding box center [361, 271] width 362 height 18
click at [213, 272] on input "چارەگێک مریشک" at bounding box center [361, 271] width 362 height 18
type input "چارەگێک مریشک"
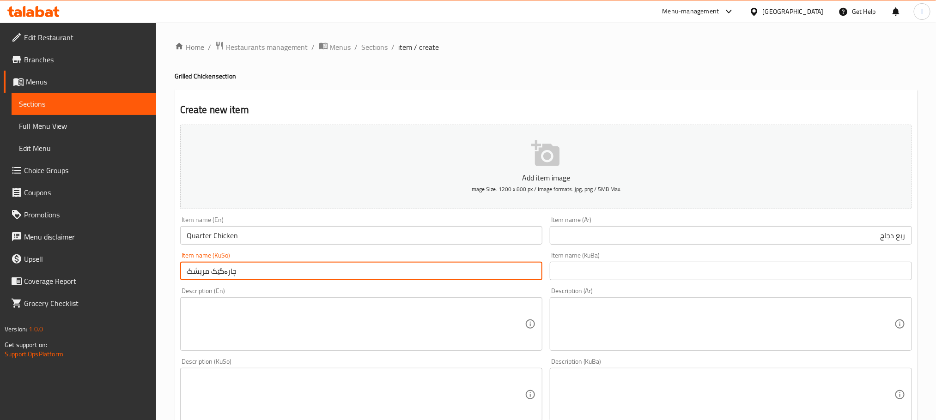
click at [626, 269] on input "text" at bounding box center [731, 271] width 362 height 18
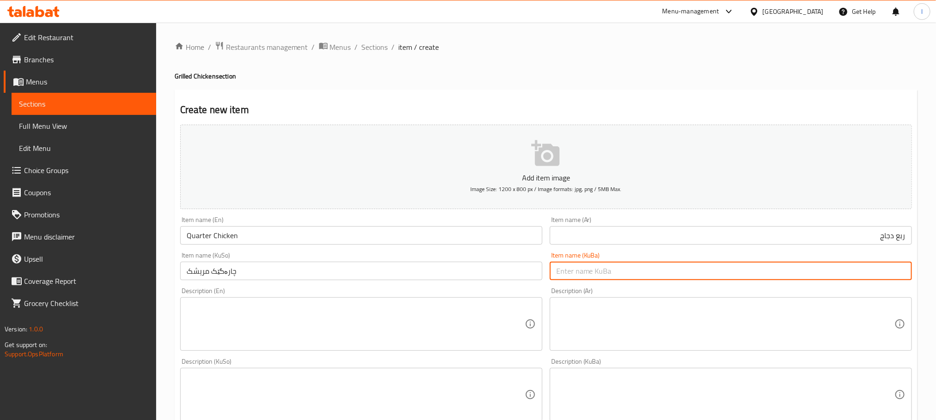
paste input "چارەگێک مریشک"
type input "چارەگێک مریشک"
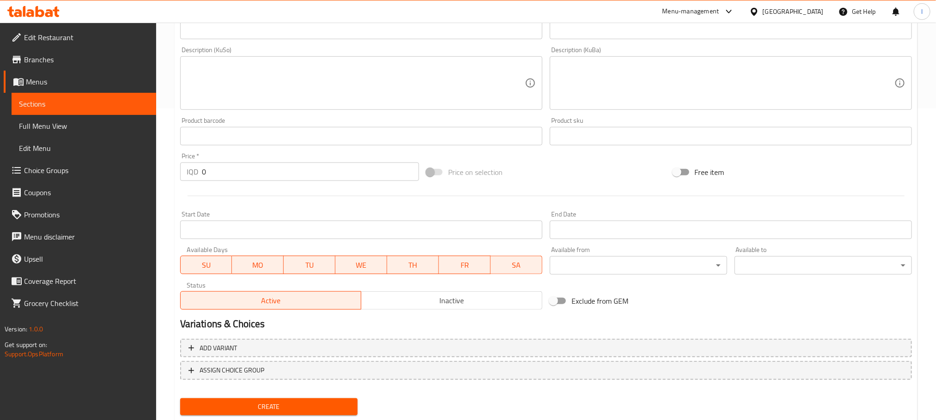
scroll to position [337, 0]
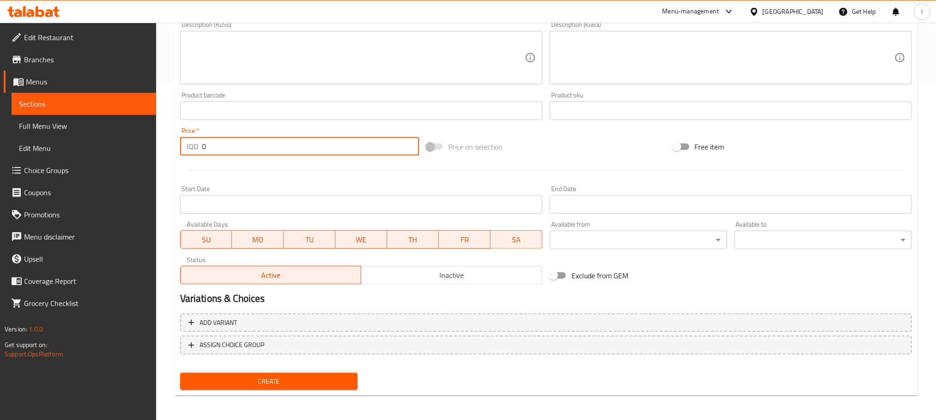
drag, startPoint x: 233, startPoint y: 138, endPoint x: 162, endPoint y: 138, distance: 70.7
click at [162, 138] on div "Home / Restaurants management / Menus / Sections / item / create Grilled Chicke…" at bounding box center [546, 53] width 780 height 736
drag, startPoint x: 209, startPoint y: 147, endPoint x: 246, endPoint y: 148, distance: 36.5
click at [246, 148] on input "10000" at bounding box center [310, 146] width 217 height 18
type input "10000"
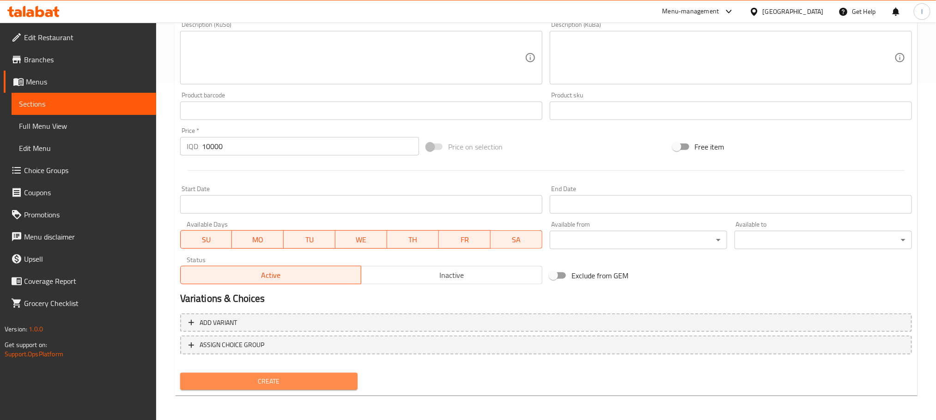
click at [288, 377] on span "Create" at bounding box center [269, 382] width 163 height 12
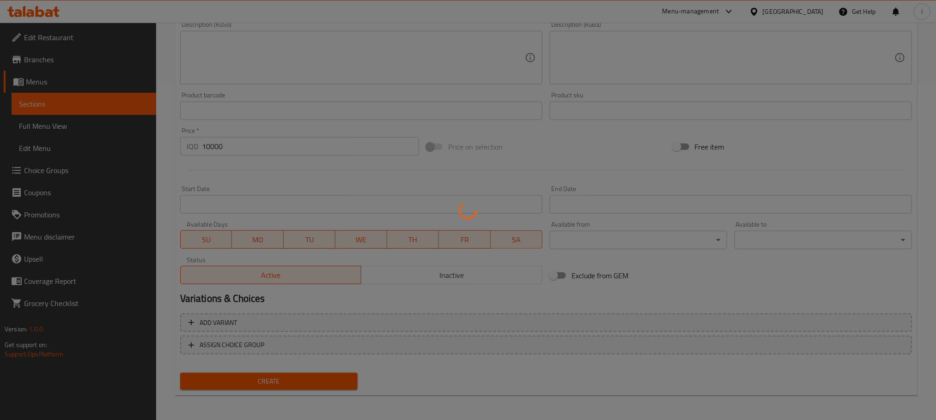
type input "0"
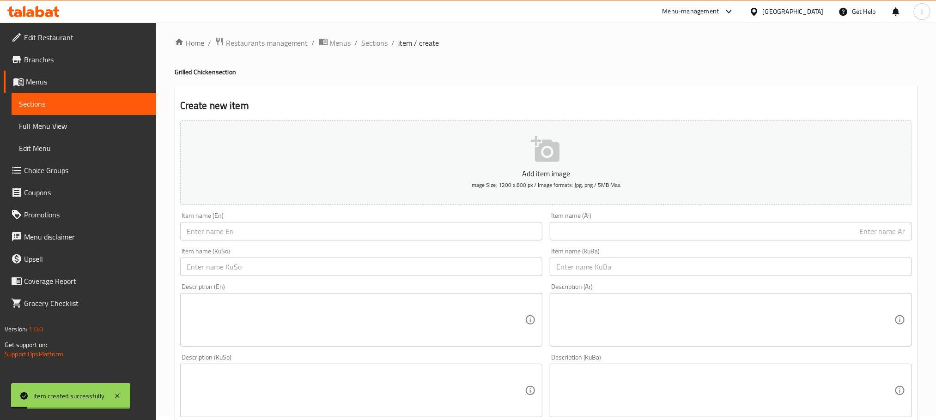
scroll to position [0, 0]
click at [651, 230] on input "text" at bounding box center [731, 235] width 362 height 18
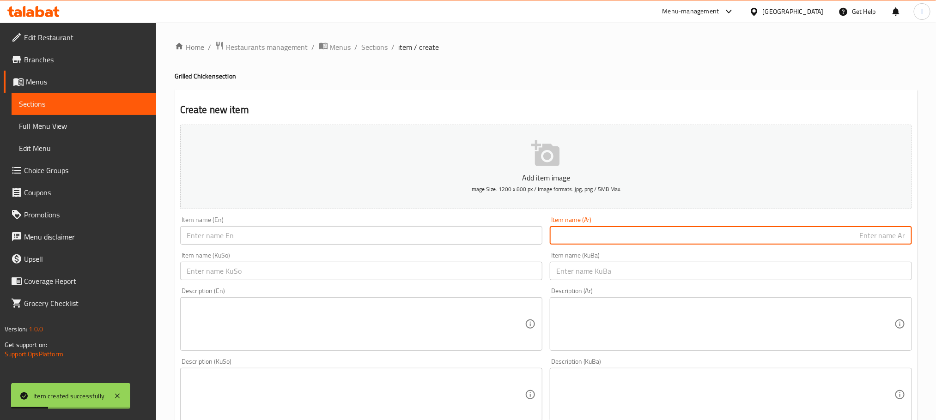
paste input "نص دجاج"
type input "نص دجاج"
click at [315, 237] on input "text" at bounding box center [361, 235] width 362 height 18
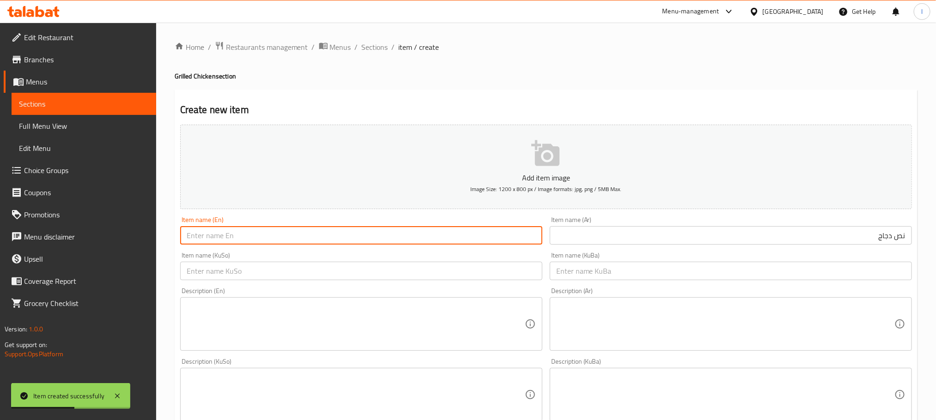
paste input "Half a chicken"
drag, startPoint x: 202, startPoint y: 234, endPoint x: 423, endPoint y: 239, distance: 220.3
click at [423, 239] on input "Half a chicken" at bounding box center [361, 235] width 362 height 18
type input "Half Chicken"
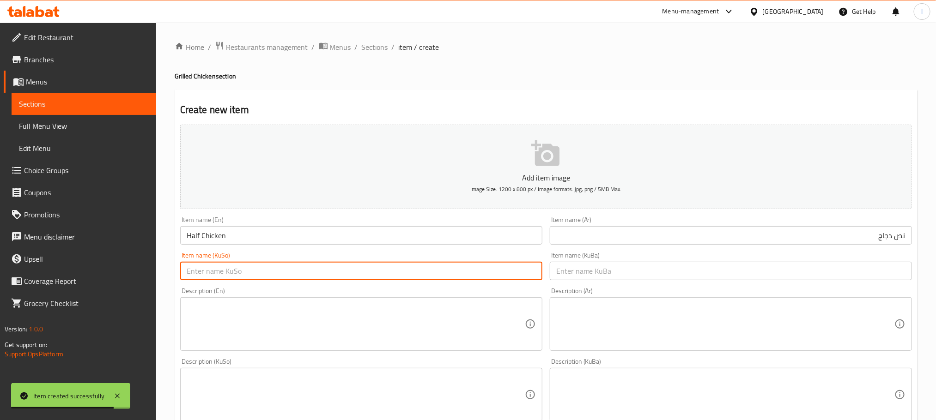
click at [326, 275] on input "text" at bounding box center [361, 271] width 362 height 18
type input "نیو مریشک"
click at [351, 289] on div "Description (En) Description (En)" at bounding box center [361, 319] width 362 height 63
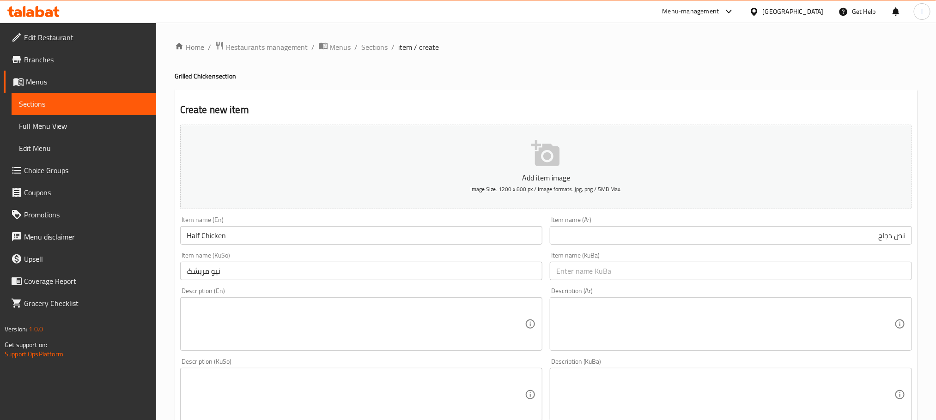
drag, startPoint x: 351, startPoint y: 289, endPoint x: 335, endPoint y: 279, distance: 18.1
click at [351, 289] on div "Description (En) Description (En)" at bounding box center [361, 319] width 362 height 63
click at [256, 259] on div "Item name (KuSo) نیو مریشک Item name (KuSo)" at bounding box center [361, 266] width 362 height 28
click at [243, 266] on input "نیو مریشک" at bounding box center [361, 271] width 362 height 18
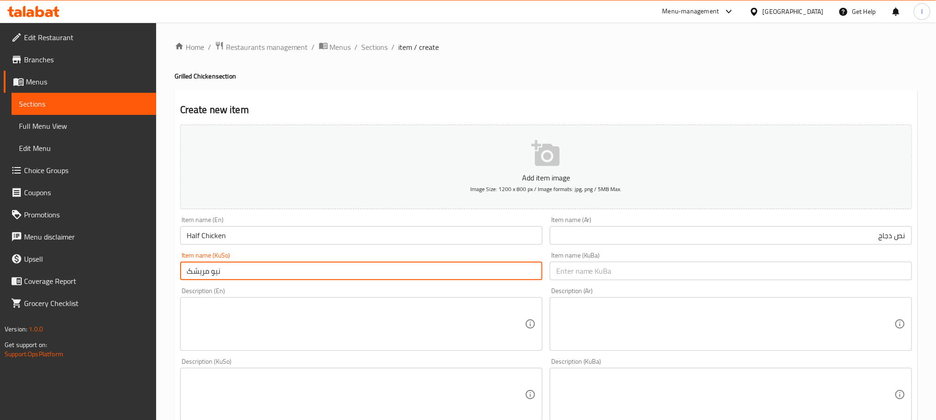
click at [243, 266] on input "نیو مریشک" at bounding box center [361, 271] width 362 height 18
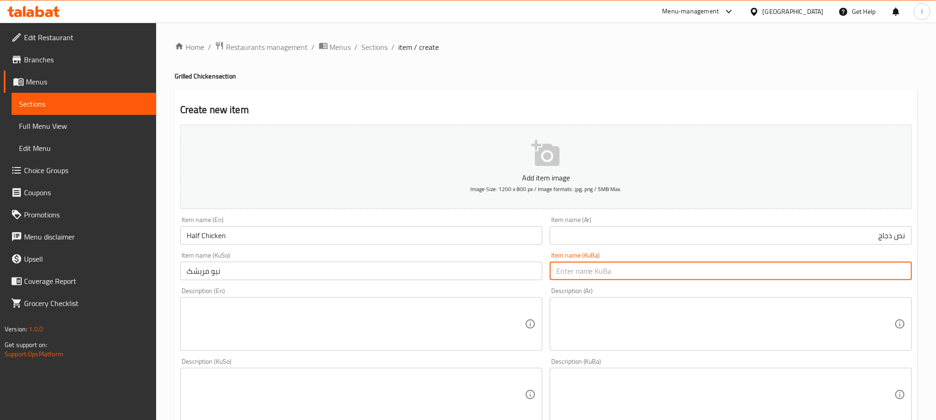
click at [561, 274] on input "text" at bounding box center [731, 271] width 362 height 18
paste input "نیو مریشک"
type input "نیو مریشک"
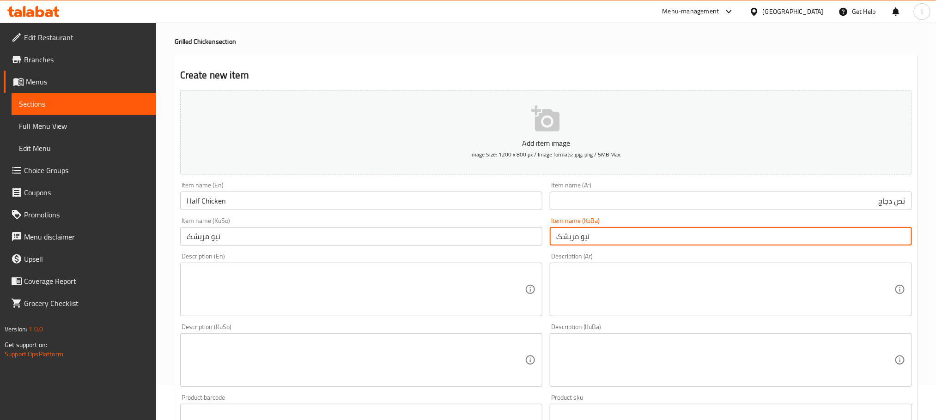
scroll to position [254, 0]
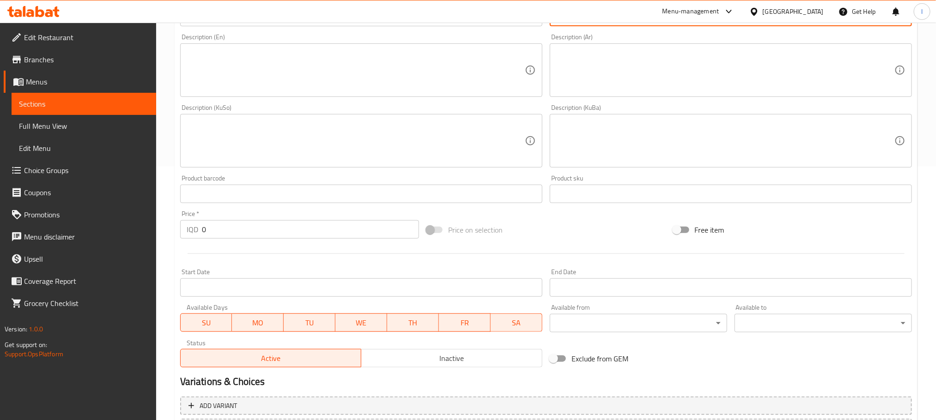
drag, startPoint x: 224, startPoint y: 224, endPoint x: 73, endPoint y: 216, distance: 151.2
click at [73, 216] on div "Edit Restaurant Branches Menus Sections Full Menu View Edit Menu Choice Groups …" at bounding box center [468, 137] width 936 height 736
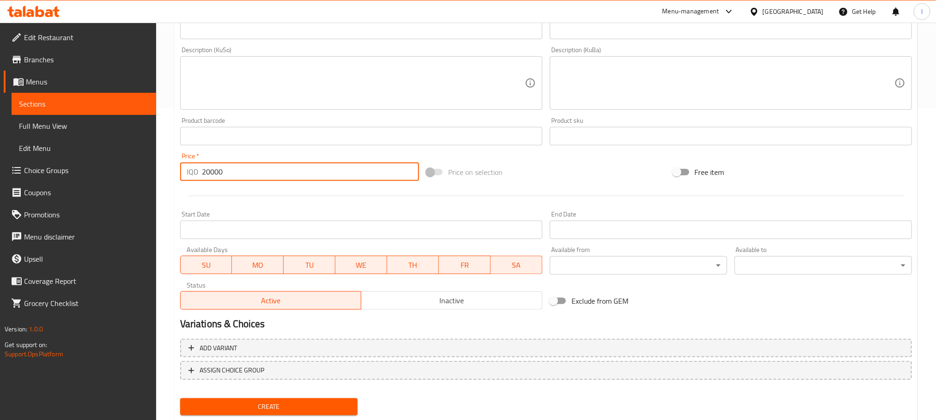
scroll to position [337, 0]
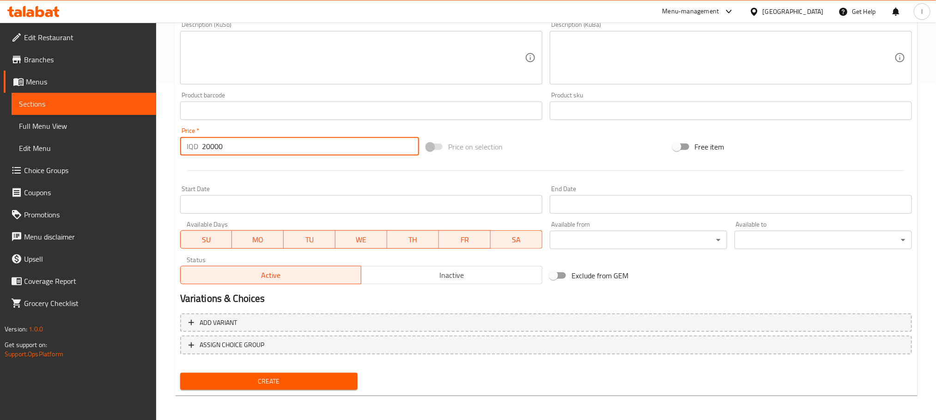
type input "20000"
click at [251, 386] on span "Create" at bounding box center [269, 382] width 163 height 12
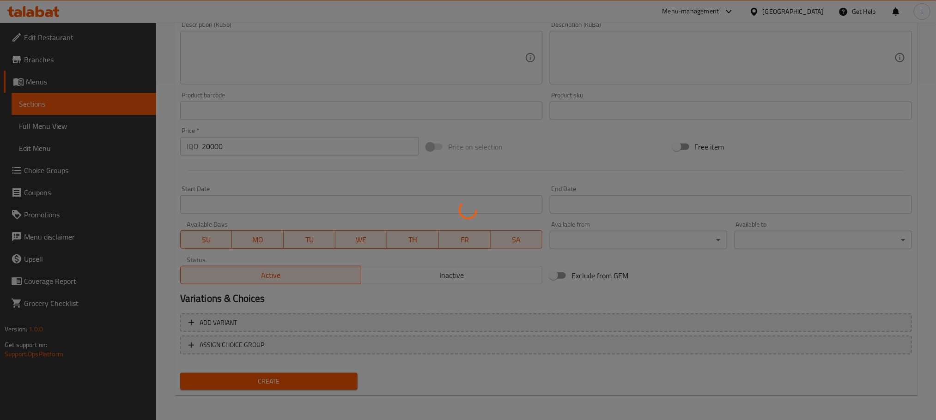
type input "0"
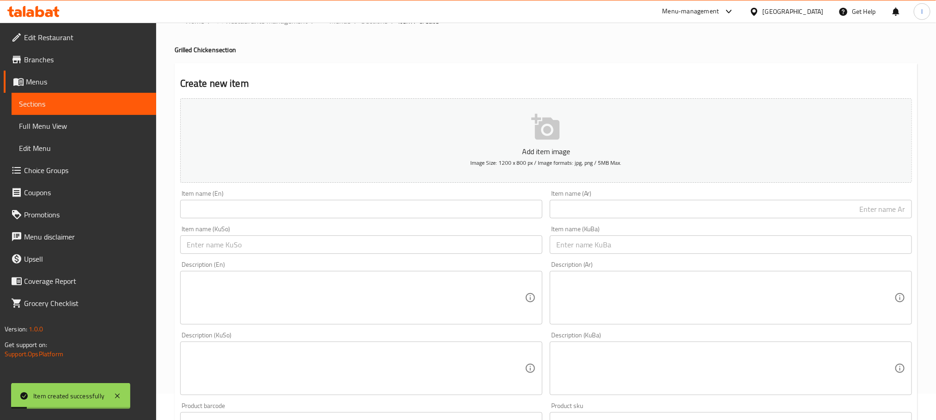
scroll to position [0, 0]
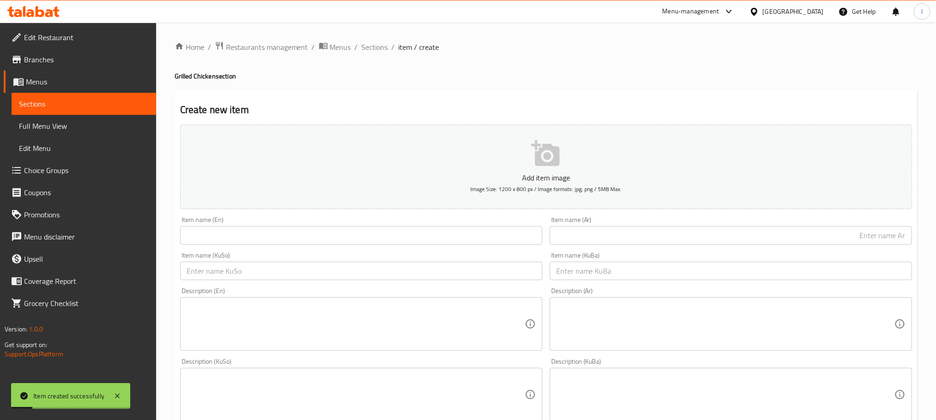
click at [613, 235] on input "text" at bounding box center [731, 235] width 362 height 18
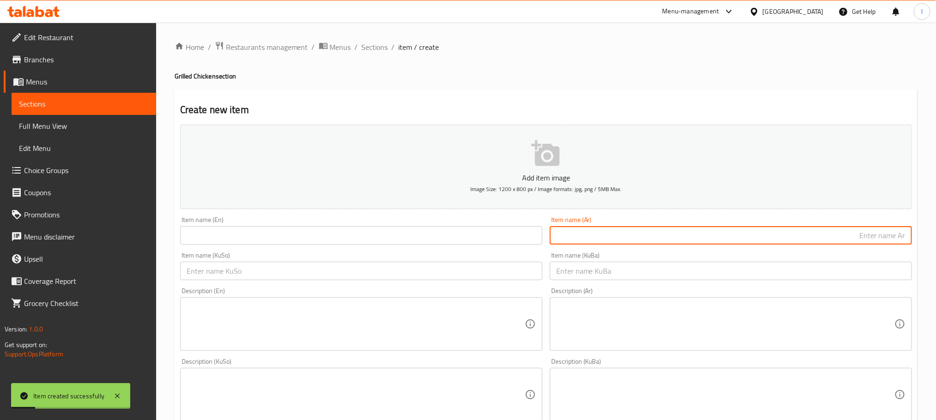
paste input "كيلو دجاج"
click at [905, 232] on input "كيلو دجاج" at bounding box center [731, 235] width 362 height 18
type input "1 كيلو دجاج"
click at [217, 242] on input "text" at bounding box center [361, 235] width 362 height 18
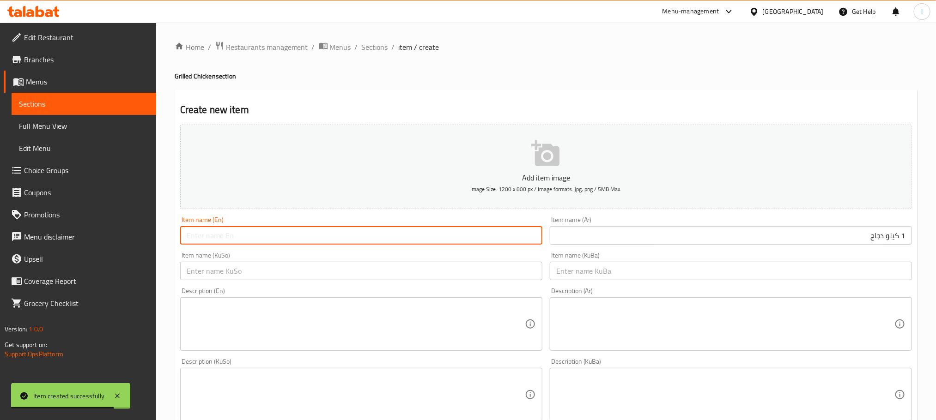
paste input "kilo of chicken"
click at [206, 236] on input "kilo of chicken" at bounding box center [361, 235] width 362 height 18
click at [192, 240] on input "kilo chicken" at bounding box center [361, 235] width 362 height 18
drag, startPoint x: 226, startPoint y: 236, endPoint x: 291, endPoint y: 229, distance: 65.5
click at [291, 229] on input "Kilo Chicken Shawarma" at bounding box center [361, 235] width 362 height 18
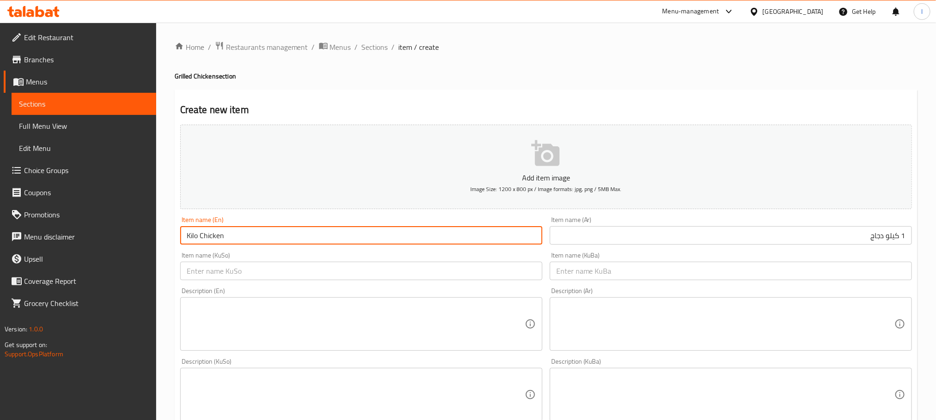
click at [186, 233] on input "Kilo Chicken" at bounding box center [361, 235] width 362 height 18
type input "1 Kilo Chicken"
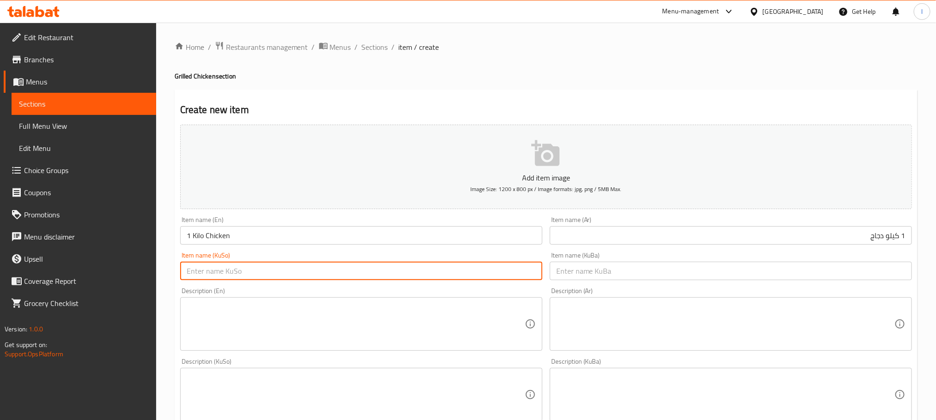
click at [274, 275] on input "text" at bounding box center [361, 271] width 362 height 18
type input "1 کیلۆ مریشک"
click at [259, 283] on div "Item name (KuSo) 1 کیلۆ مریشک Item name (KuSo)" at bounding box center [360, 266] width 369 height 36
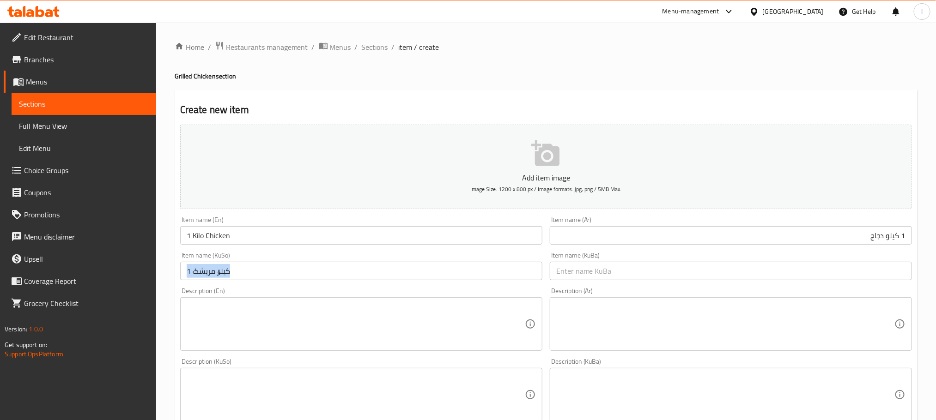
click at [259, 283] on div "Item name (KuSo) 1 کیلۆ مریشک Item name (KuSo)" at bounding box center [360, 266] width 369 height 36
copy div "Item name (KuSo)"
click at [576, 269] on input "text" at bounding box center [731, 271] width 362 height 18
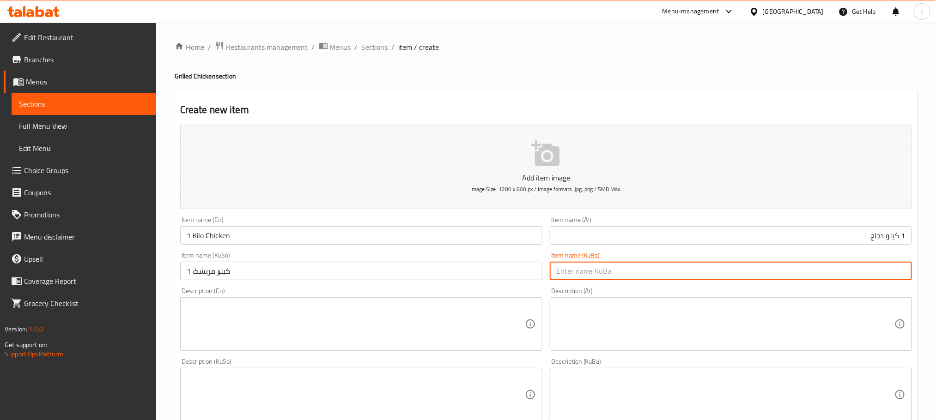
paste input "1 کیلۆ مریشک"
type input "1 کیلۆ مریشک"
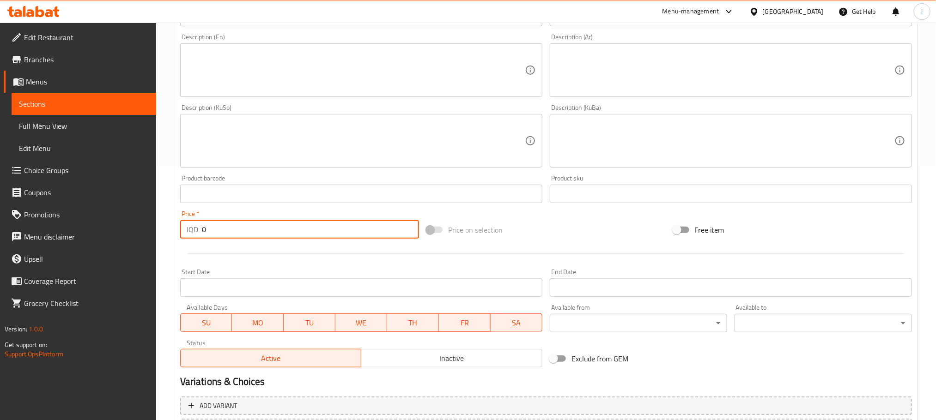
drag, startPoint x: 249, startPoint y: 224, endPoint x: 182, endPoint y: 227, distance: 67.9
click at [182, 227] on div "IQD 0 Price *" at bounding box center [299, 229] width 239 height 18
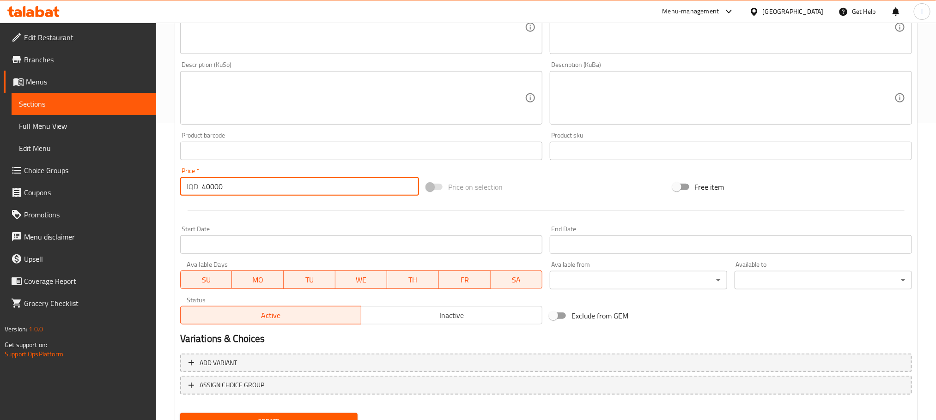
scroll to position [337, 0]
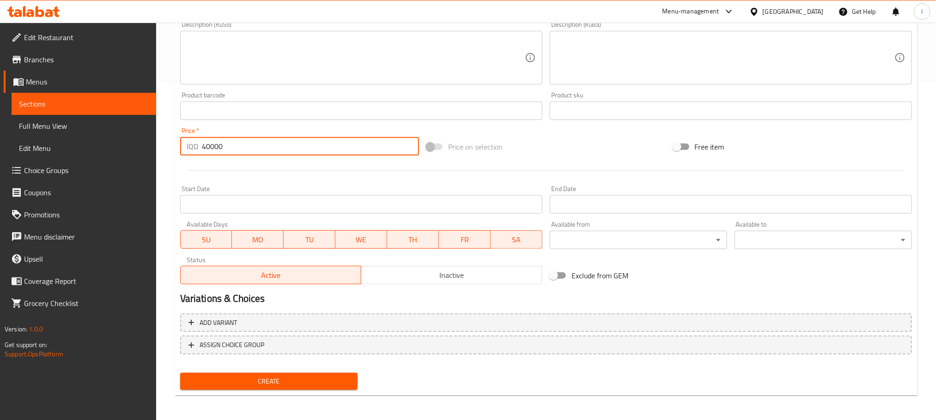
type input "40000"
click at [277, 380] on span "Create" at bounding box center [269, 382] width 163 height 12
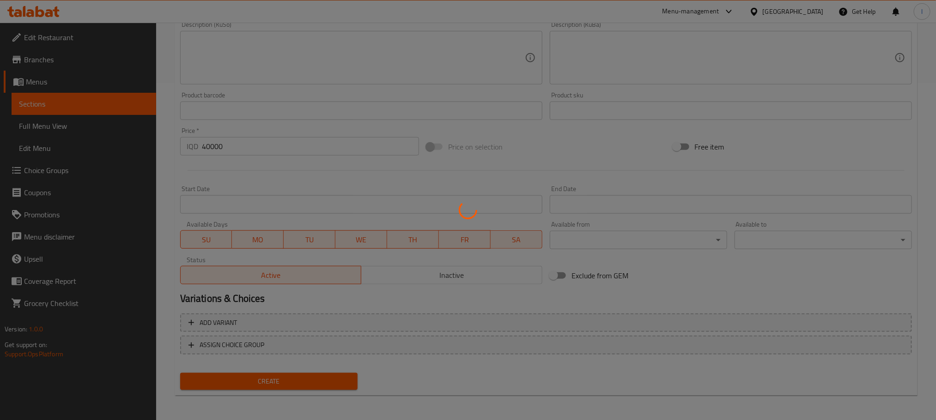
scroll to position [0, 0]
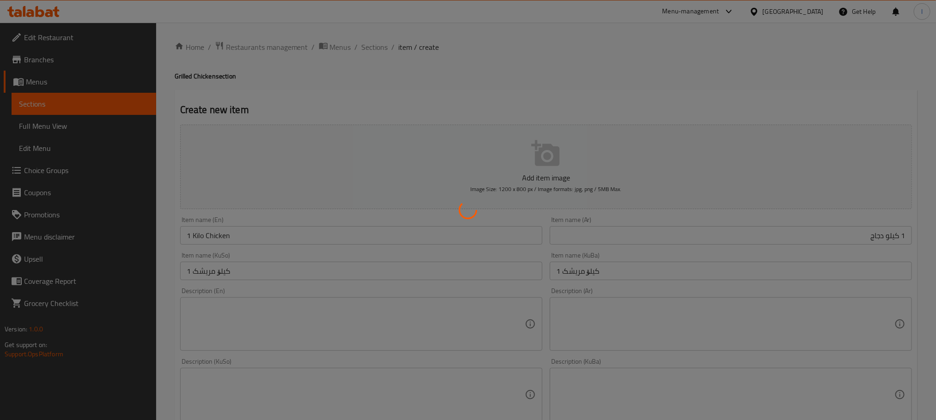
type input "0"
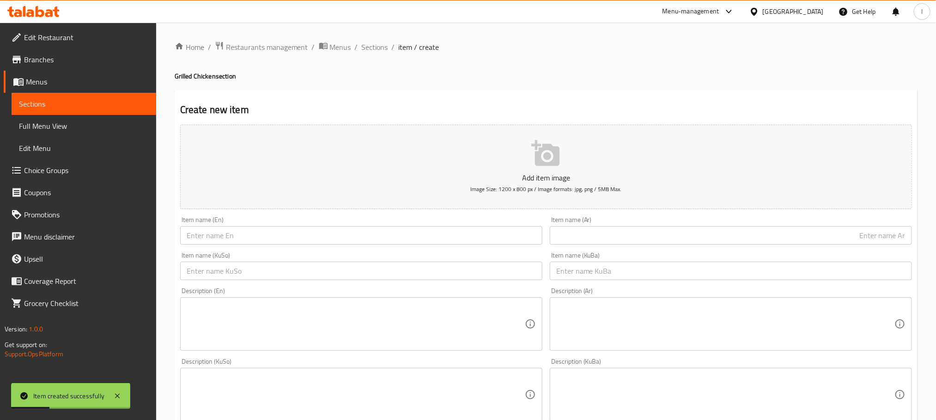
click at [369, 45] on span "Sections" at bounding box center [375, 47] width 26 height 11
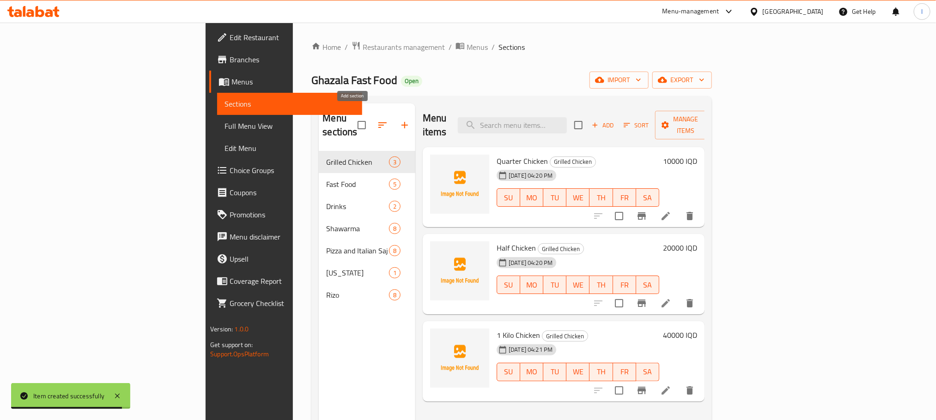
click at [401, 122] on icon "button" at bounding box center [404, 125] width 6 height 6
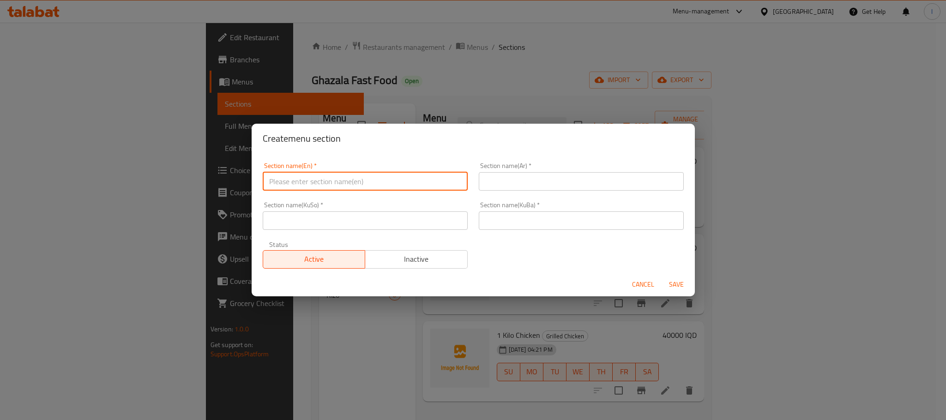
click at [333, 175] on input "text" at bounding box center [365, 181] width 205 height 18
paste input "grilled meat"
click at [273, 186] on input "grilled meat" at bounding box center [365, 181] width 205 height 18
click at [298, 185] on input "Grilled meat" at bounding box center [365, 181] width 205 height 18
type input "Grilled Meat"
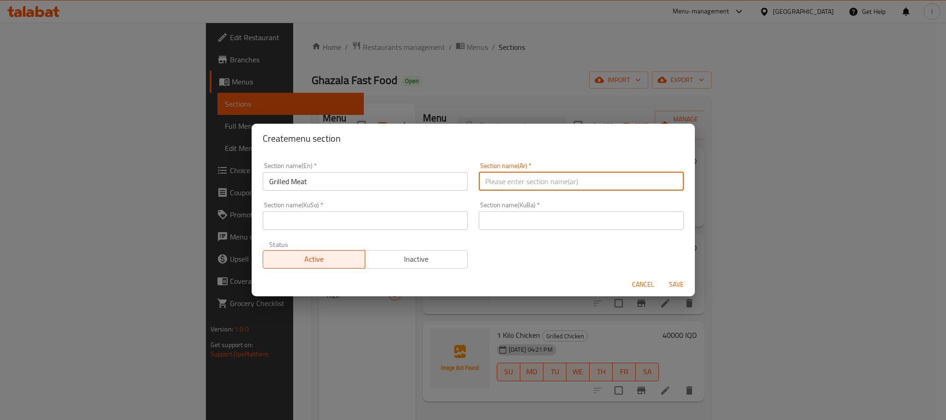
click at [510, 179] on input "text" at bounding box center [581, 181] width 205 height 18
paste input "اللحم المشوي"
type input "اللحم المشوي"
click at [373, 224] on input "text" at bounding box center [365, 221] width 205 height 18
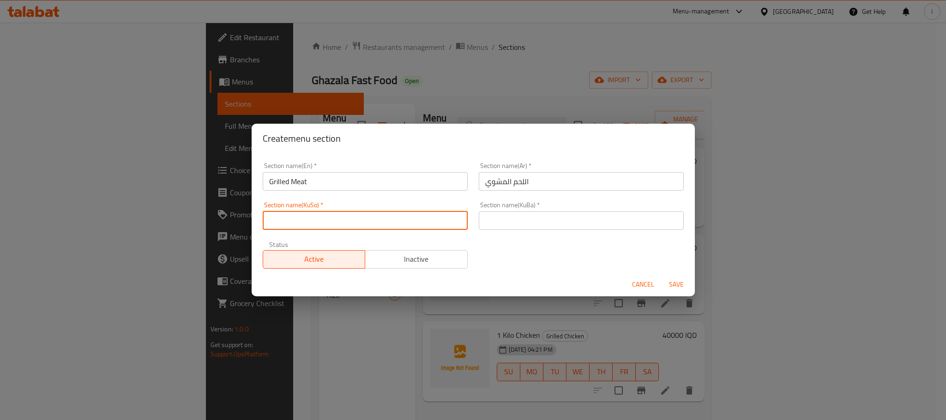
click at [373, 224] on input "text" at bounding box center [365, 221] width 205 height 18
type input "گ"
drag, startPoint x: 325, startPoint y: 229, endPoint x: 271, endPoint y: 227, distance: 54.1
click at [271, 227] on input "گۆشتی برژاو" at bounding box center [365, 221] width 205 height 18
type input "گۆشتی برژاو"
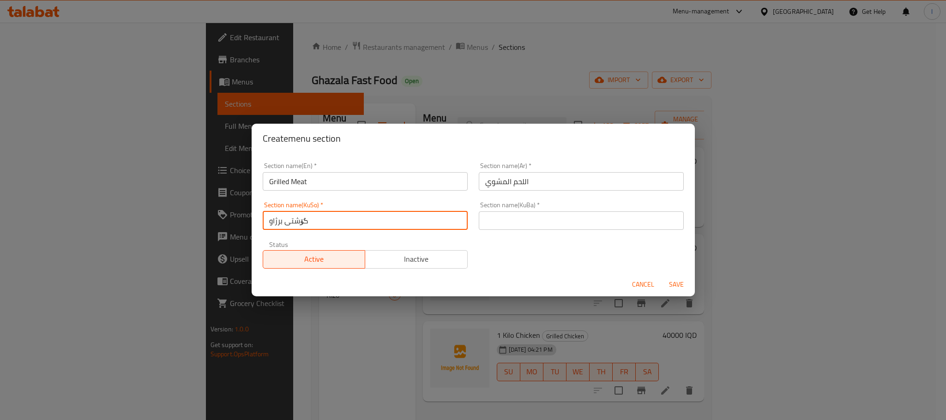
click at [503, 226] on input "text" at bounding box center [581, 221] width 205 height 18
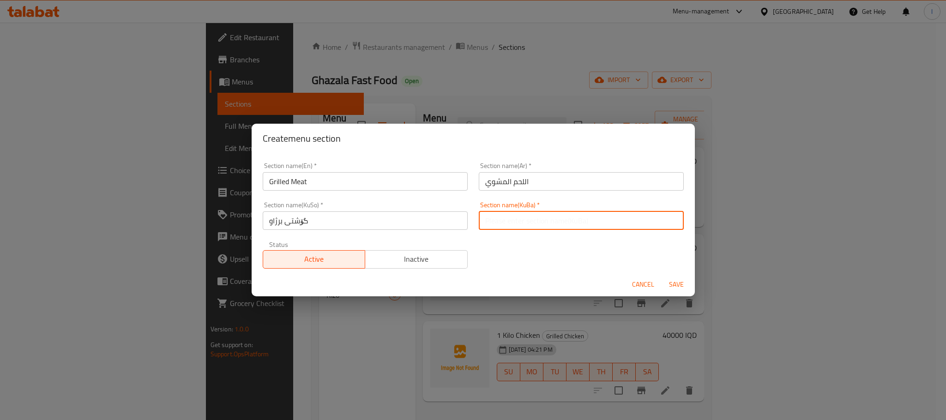
paste input "گۆشتی برژاو"
type input "گۆشتی برژاو"
click at [669, 279] on span "Save" at bounding box center [677, 285] width 22 height 12
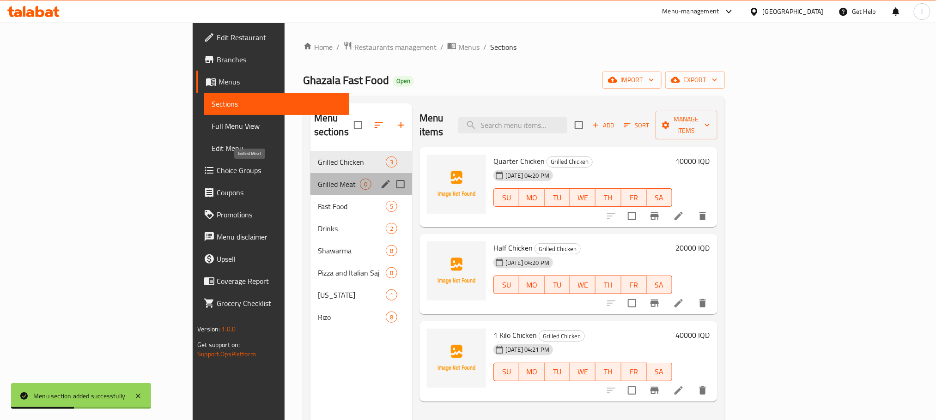
click at [318, 179] on span "Grilled Meat" at bounding box center [339, 184] width 42 height 11
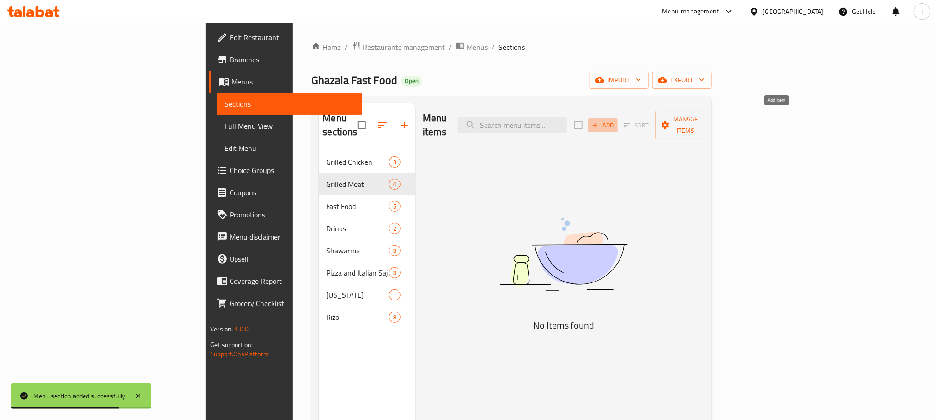
click at [599, 121] on icon "button" at bounding box center [595, 125] width 8 height 8
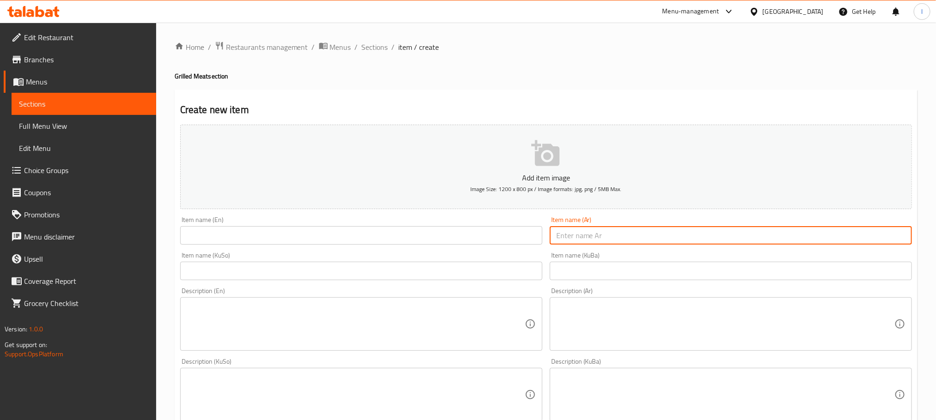
click at [599, 232] on input "text" at bounding box center [731, 235] width 362 height 18
paste input "ربع لحم"
type input "ربع لحم"
click at [393, 229] on input "text" at bounding box center [361, 235] width 362 height 18
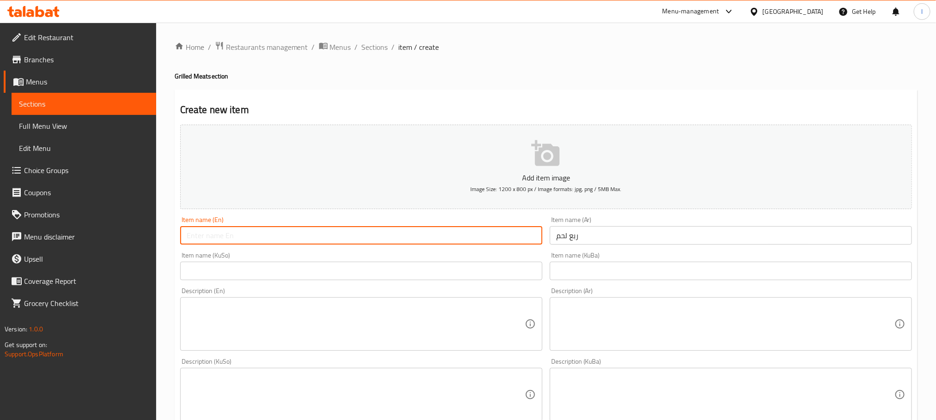
paste input "quarter of meat"
drag, startPoint x: 210, startPoint y: 236, endPoint x: 281, endPoint y: 230, distance: 71.8
click at [281, 230] on input "quarter of meat" at bounding box center [361, 235] width 362 height 18
click at [190, 234] on input "quarter" at bounding box center [361, 235] width 362 height 18
click at [220, 233] on input "Quarter" at bounding box center [361, 235] width 362 height 18
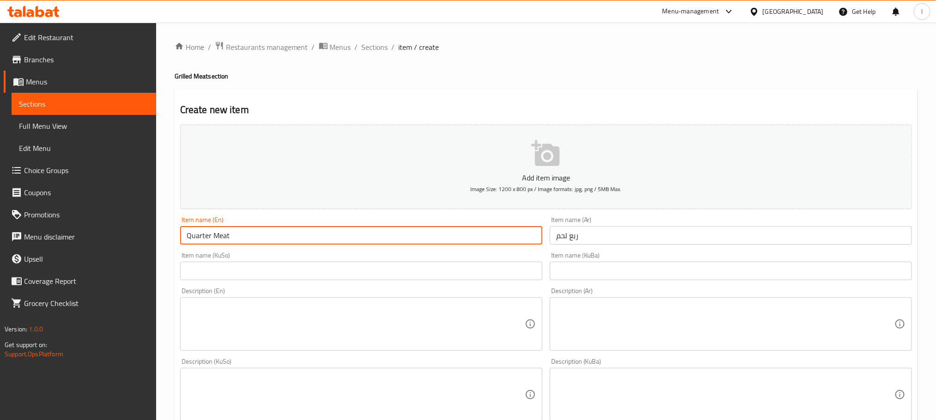
type input "Quarter Meat"
click at [241, 266] on input "text" at bounding box center [361, 271] width 362 height 18
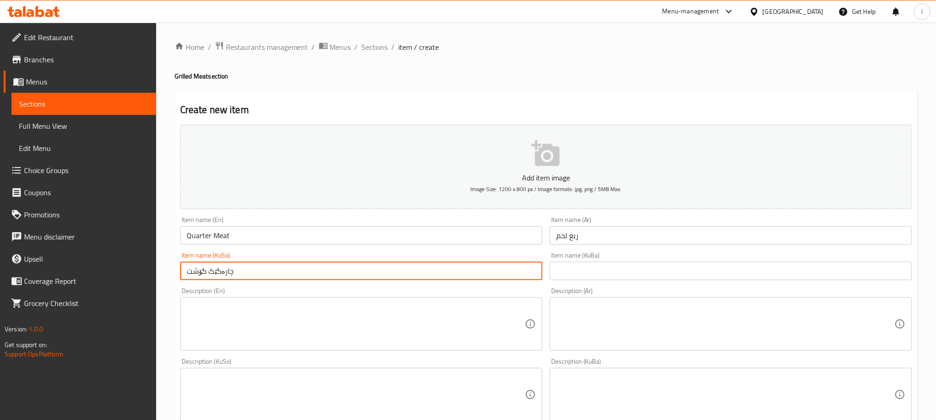
click at [231, 270] on input "چارەگێک گۆشت" at bounding box center [361, 271] width 362 height 18
type input "چارەگێک گۆشت"
click at [582, 280] on input "text" at bounding box center [731, 271] width 362 height 18
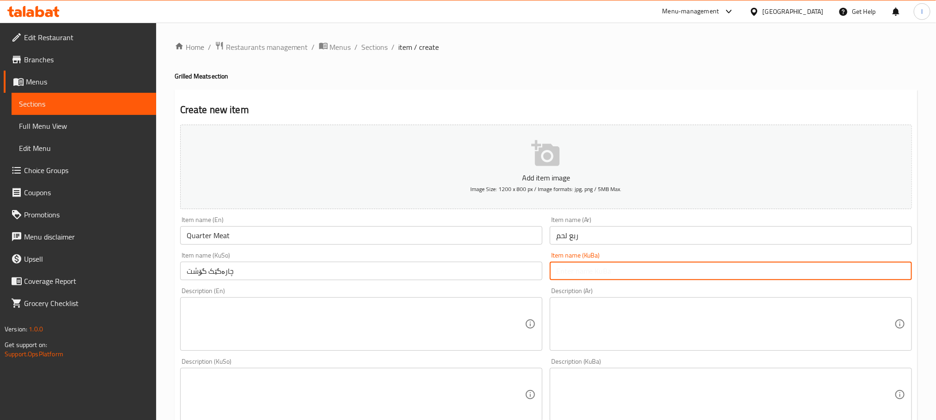
paste input "چارەگێک گۆشت"
type input "چارەگێک گۆشت"
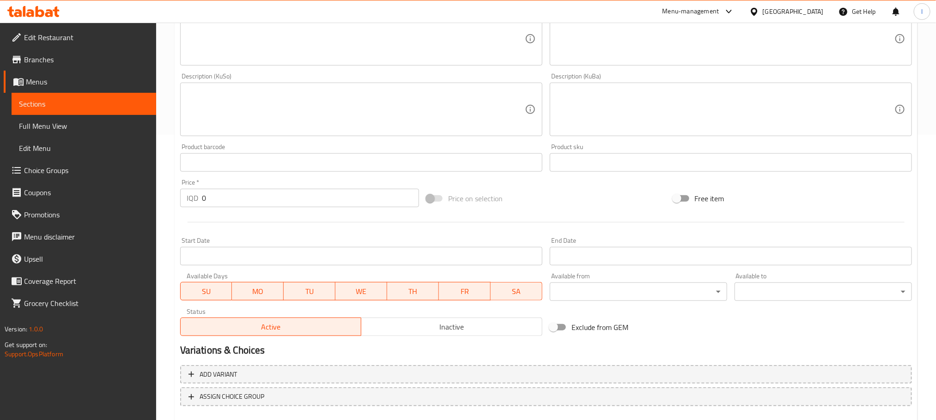
scroll to position [337, 0]
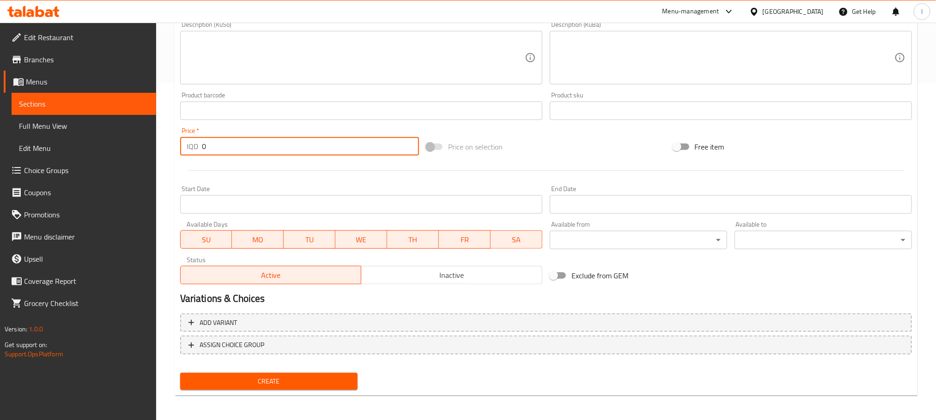
drag, startPoint x: 276, startPoint y: 151, endPoint x: 154, endPoint y: 147, distance: 121.5
click at [155, 147] on div "Edit Restaurant Branches Menus Sections Full Menu View Edit Menu Choice Groups …" at bounding box center [468, 53] width 936 height 736
type input "13000"
click at [345, 387] on span "Create" at bounding box center [269, 382] width 163 height 12
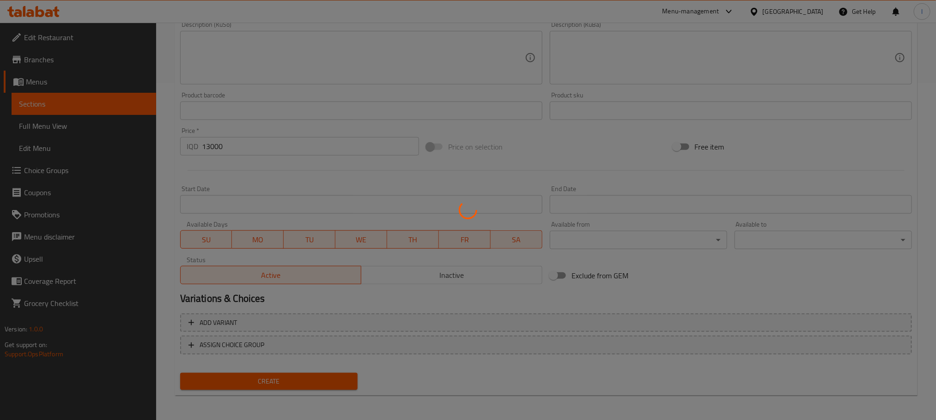
type input "0"
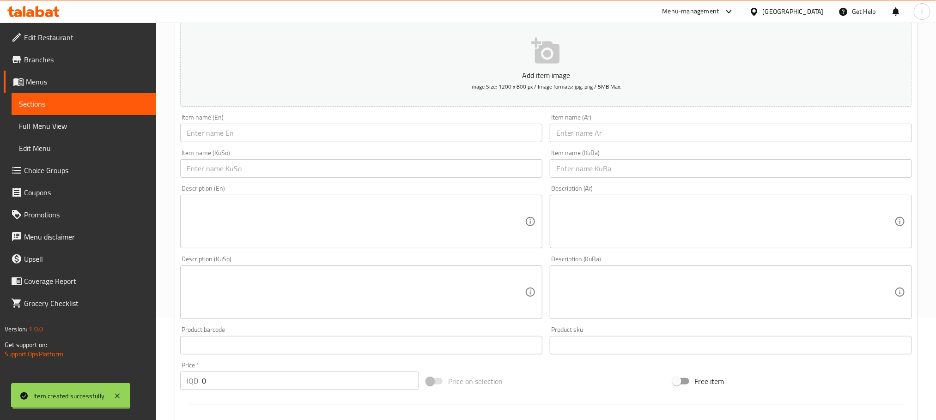
scroll to position [0, 0]
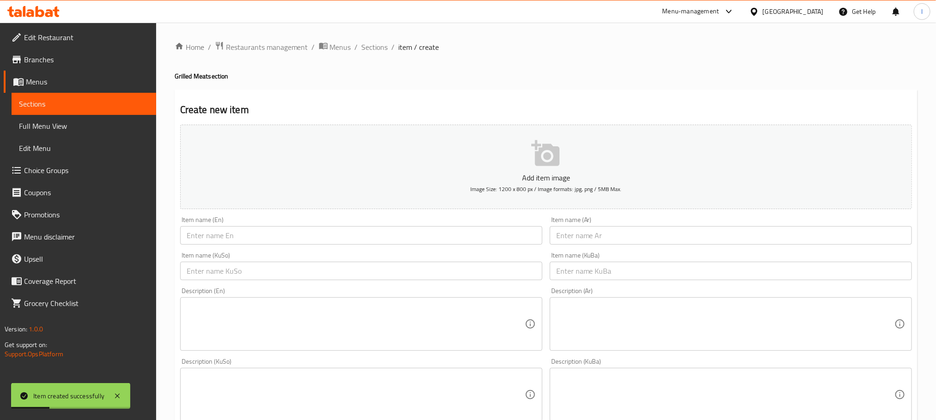
click at [228, 233] on input "text" at bounding box center [361, 235] width 362 height 18
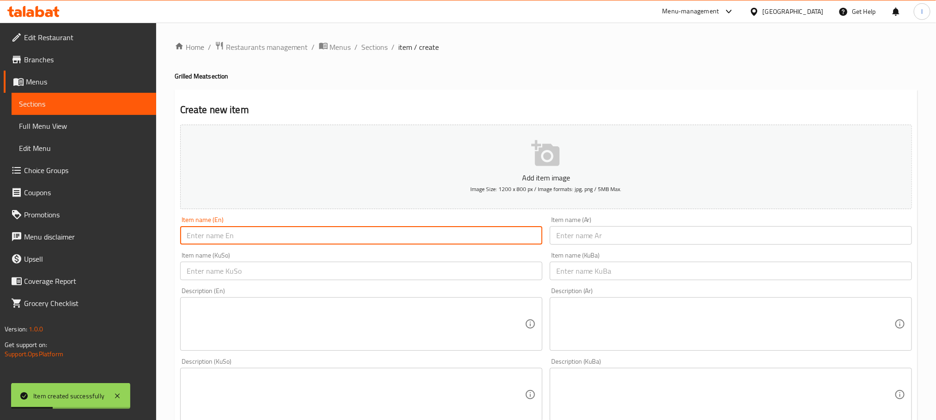
paste input "Half a meat"
drag, startPoint x: 201, startPoint y: 240, endPoint x: 254, endPoint y: 232, distance: 53.2
click at [254, 232] on input "Half a meat" at bounding box center [361, 235] width 362 height 18
type input "Half Meat"
click at [606, 239] on input "text" at bounding box center [731, 235] width 362 height 18
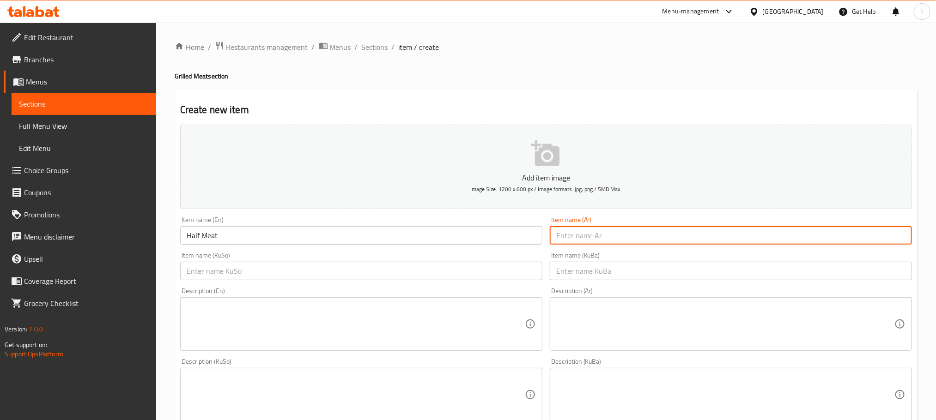
paste input "نص لحم"
type input "نص لحم"
click at [345, 273] on input "text" at bounding box center [361, 271] width 362 height 18
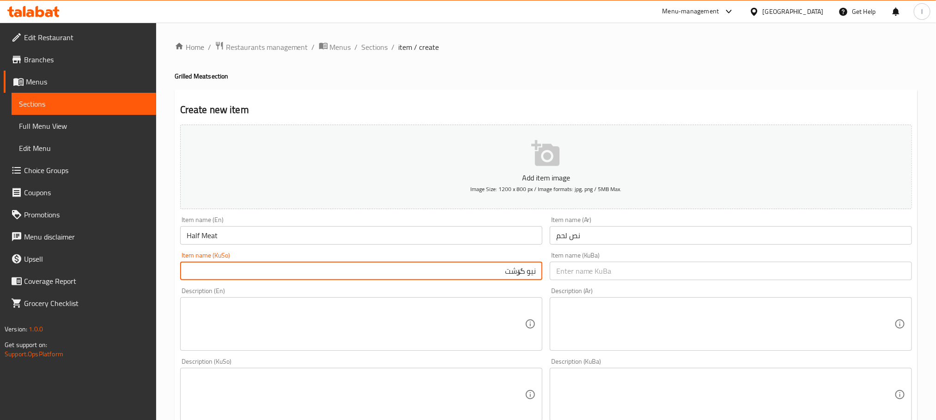
type input "نیو گۆشت"
click at [528, 278] on input "نیو گۆشت" at bounding box center [361, 271] width 362 height 18
click at [559, 269] on input "text" at bounding box center [731, 271] width 362 height 18
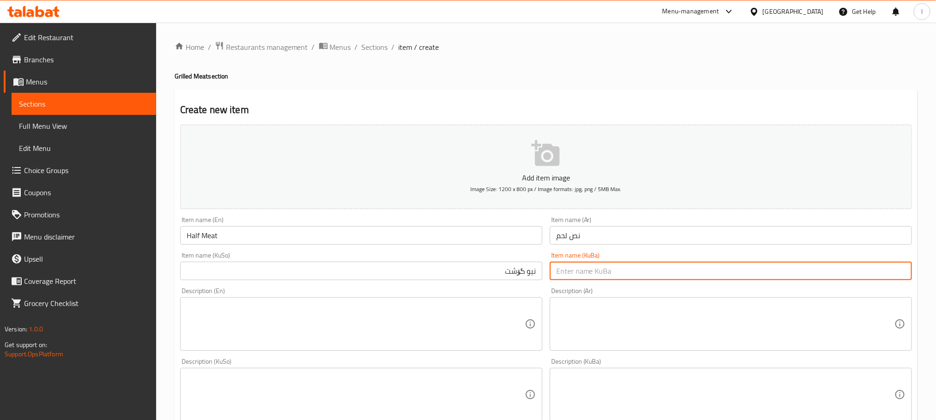
paste input "نیو گۆشت"
type input "نیو گۆشت"
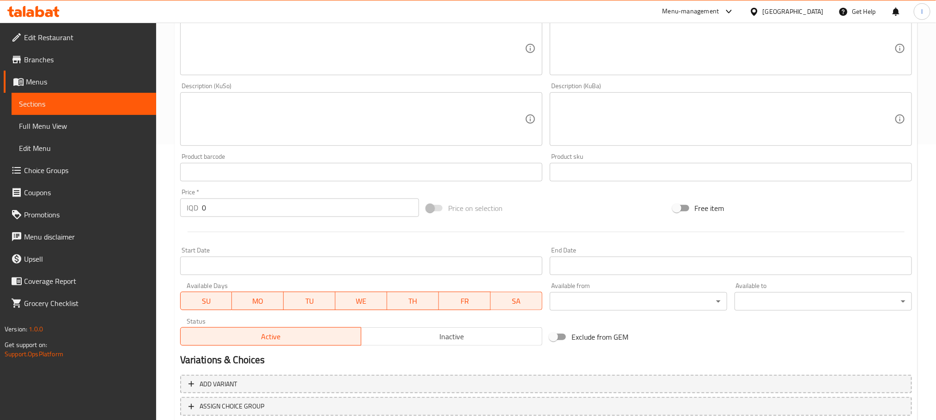
scroll to position [337, 0]
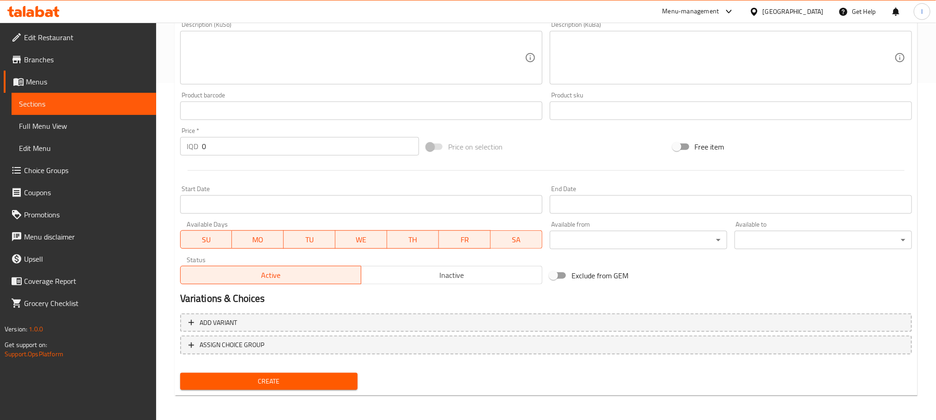
drag, startPoint x: 244, startPoint y: 150, endPoint x: 152, endPoint y: 141, distance: 92.3
click at [152, 141] on div "Edit Restaurant Branches Menus Sections Full Menu View Edit Menu Choice Groups …" at bounding box center [468, 53] width 936 height 736
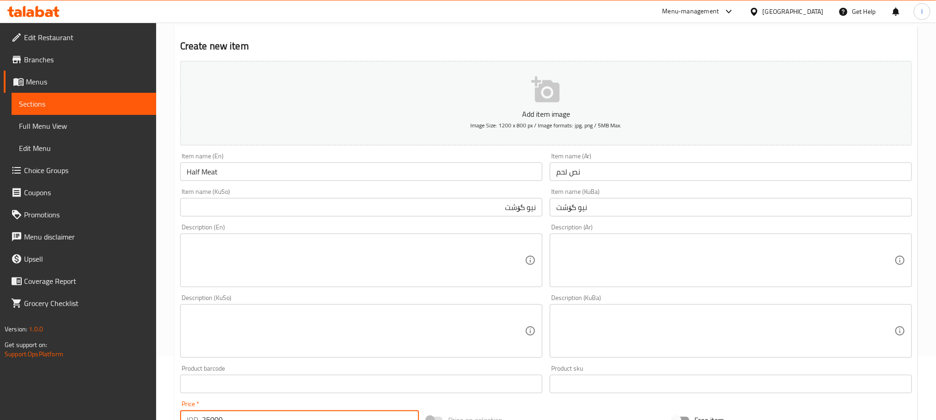
scroll to position [0, 0]
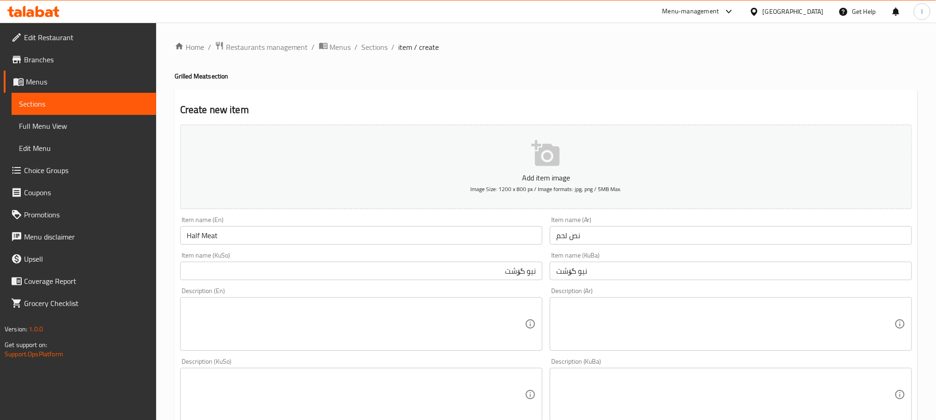
type input "25000"
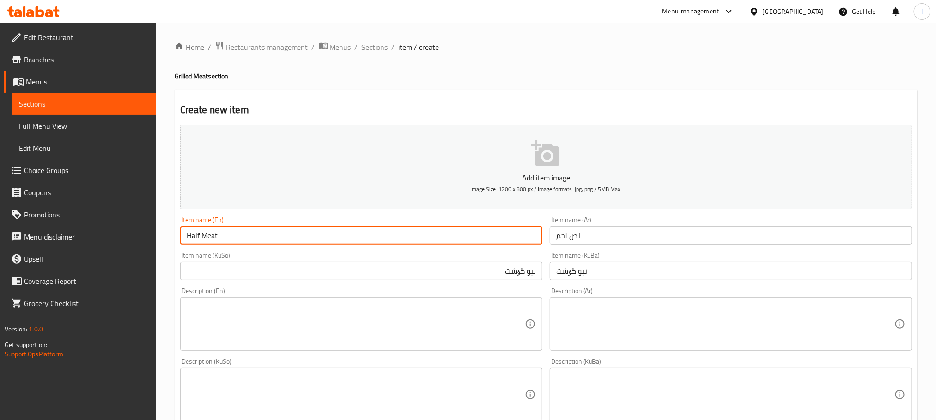
click at [200, 236] on input "Half Meat" at bounding box center [361, 235] width 362 height 18
type input "Half Kilo Meat"
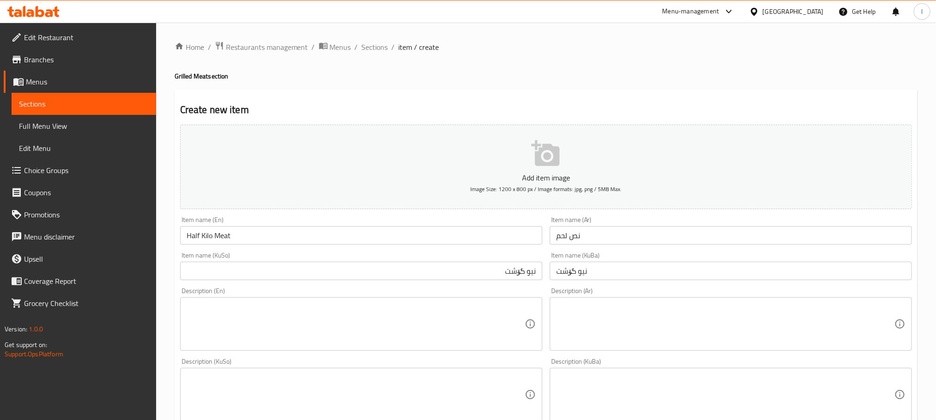
click at [629, 220] on div "Item name (Ar) نص لحم Item name (Ar)" at bounding box center [731, 231] width 362 height 28
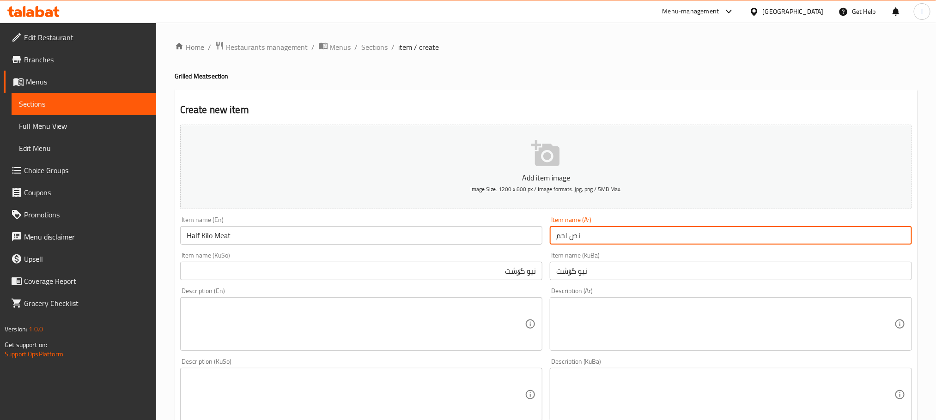
click at [622, 237] on input "نص لحم" at bounding box center [731, 235] width 362 height 18
click at [891, 233] on input "نص لحم" at bounding box center [731, 235] width 362 height 18
click at [895, 231] on input "نص لحم" at bounding box center [731, 235] width 362 height 18
type input "نص كيلو لحم"
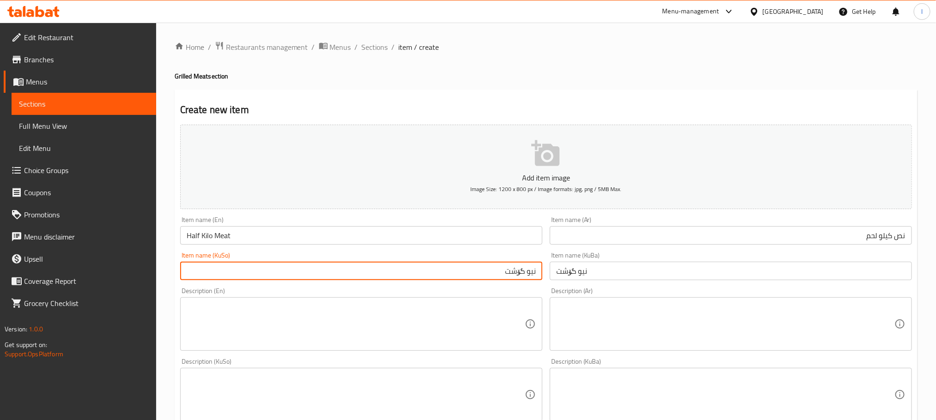
click at [523, 267] on input "نیو گۆشت" at bounding box center [361, 271] width 362 height 18
drag, startPoint x: 490, startPoint y: 278, endPoint x: 600, endPoint y: 256, distance: 112.0
click at [600, 256] on div "Add item image Image Size: 1200 x 800 px / Image formats: jpg, png / 5MB Max. I…" at bounding box center [545, 373] width 739 height 504
type input "نیو کیلۆ گۆشت"
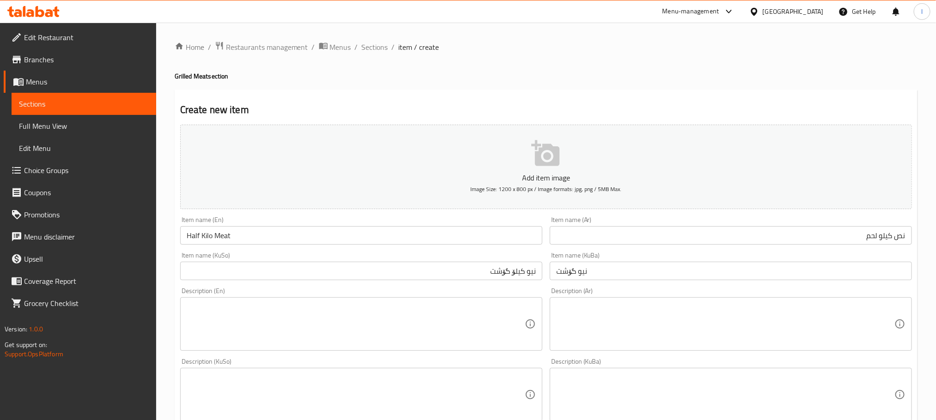
click at [611, 261] on div "Item name (KuBa) نیو گۆشت Item name (KuBa)" at bounding box center [731, 266] width 362 height 28
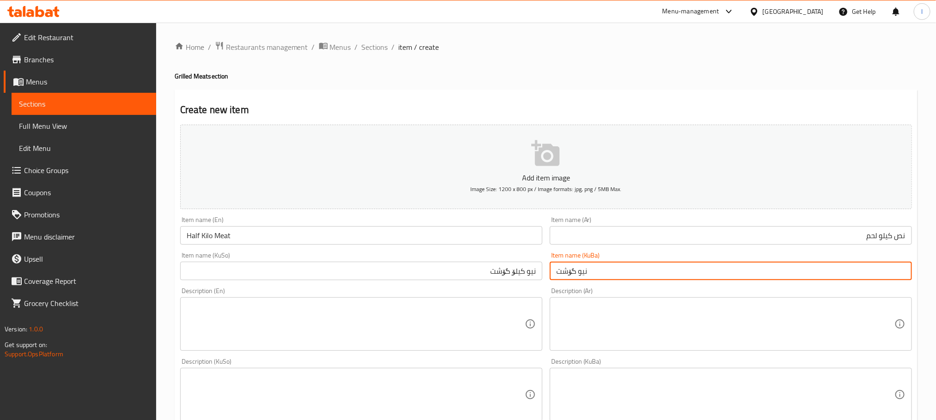
drag, startPoint x: 606, startPoint y: 266, endPoint x: 480, endPoint y: 269, distance: 126.1
click at [480, 269] on div "Add item image Image Size: 1200 x 800 px / Image formats: jpg, png / 5MB Max. I…" at bounding box center [545, 373] width 739 height 504
paste input "یلۆ"
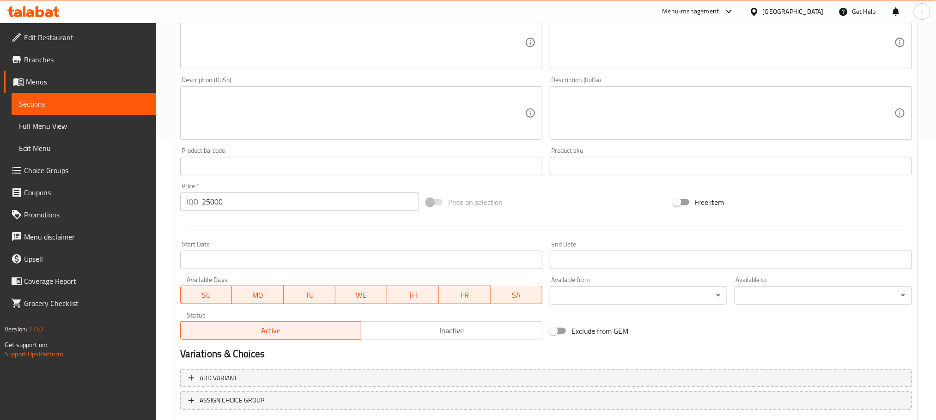
scroll to position [337, 0]
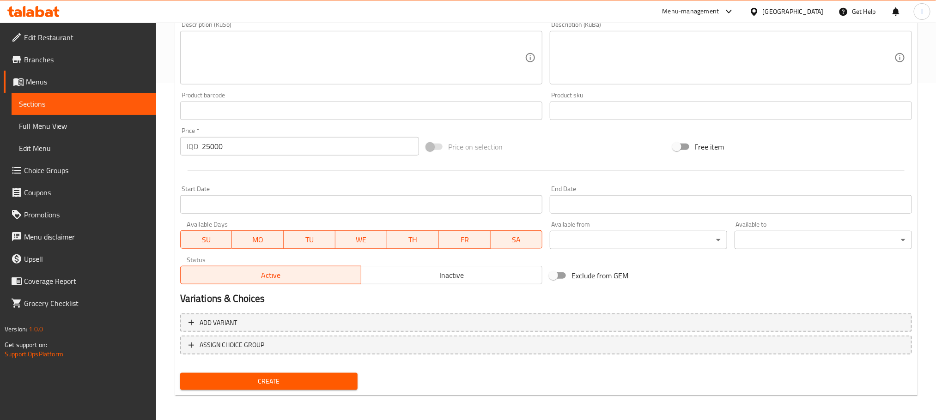
type input "نیو کیلۆ گۆشت"
click at [311, 380] on span "Create" at bounding box center [269, 382] width 163 height 12
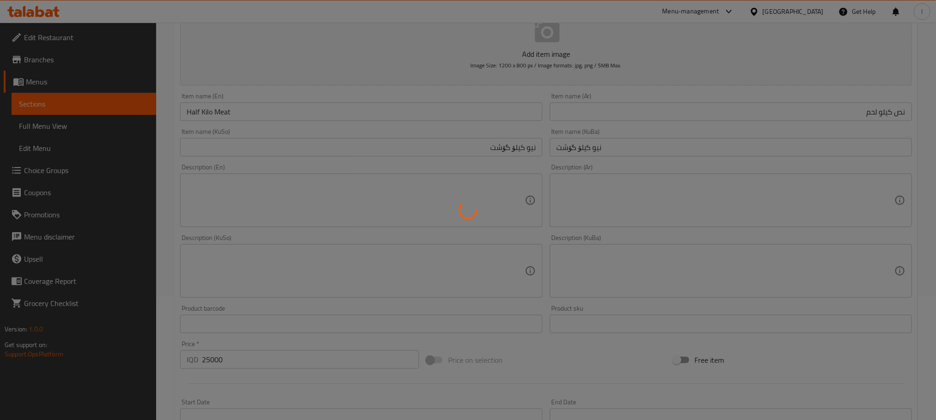
scroll to position [0, 0]
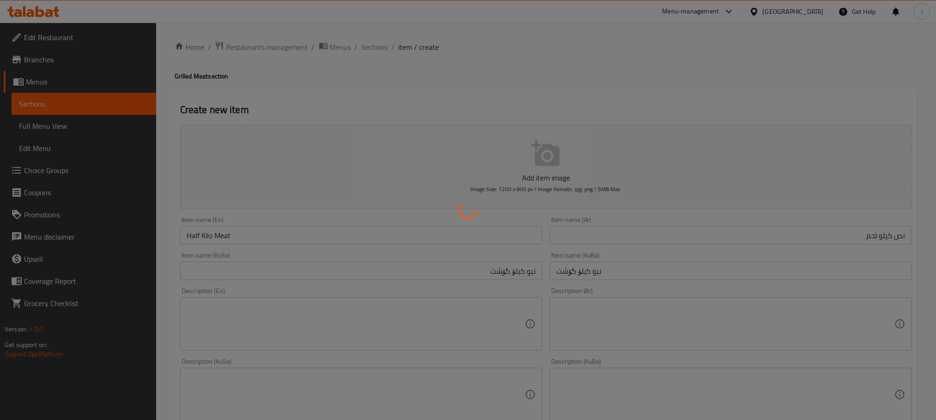
type input "0"
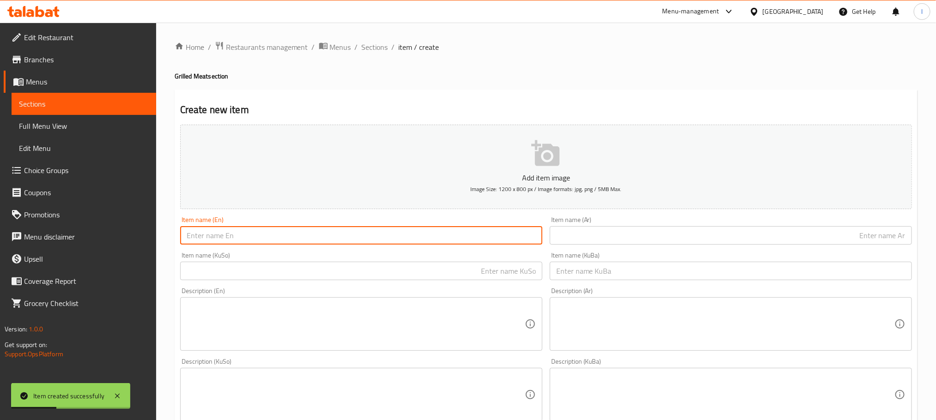
click at [232, 235] on input "text" at bounding box center [361, 235] width 362 height 18
paste input "1 kilo of meat"
click at [214, 237] on input "1 kilo of meat" at bounding box center [361, 235] width 362 height 18
click at [197, 233] on input "1 kilo Meat" at bounding box center [361, 235] width 362 height 18
type input "1 Kilo Meat"
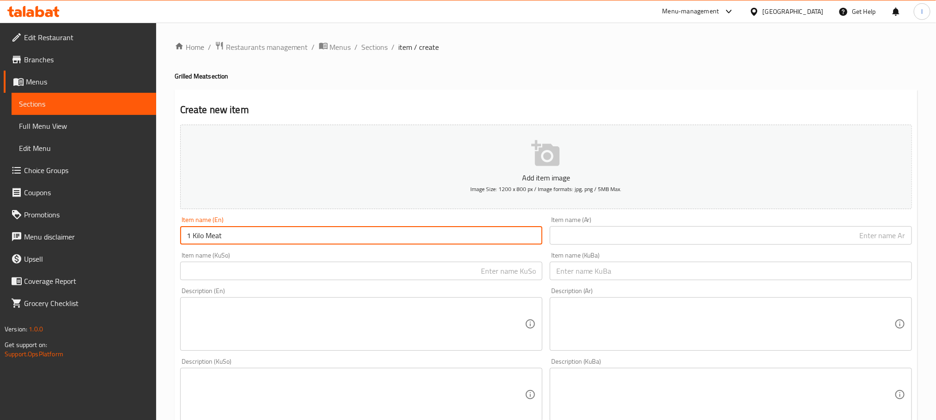
click at [581, 247] on div "Item name (Ar) Item name (Ar)" at bounding box center [730, 231] width 369 height 36
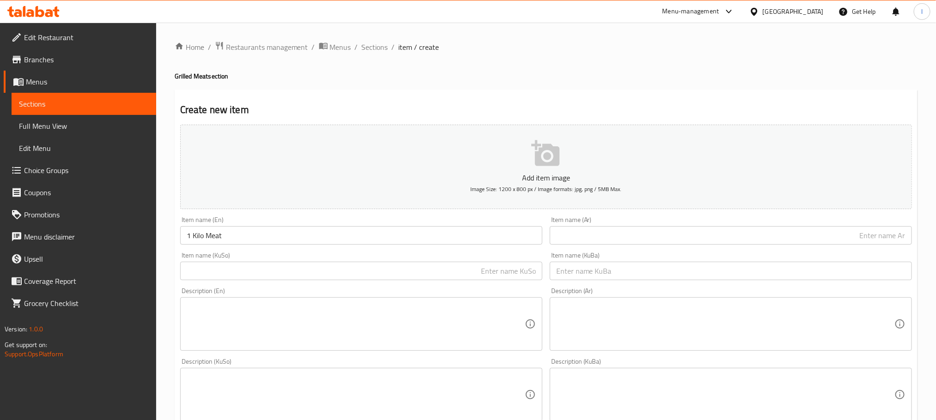
click at [586, 237] on input "text" at bounding box center [731, 235] width 362 height 18
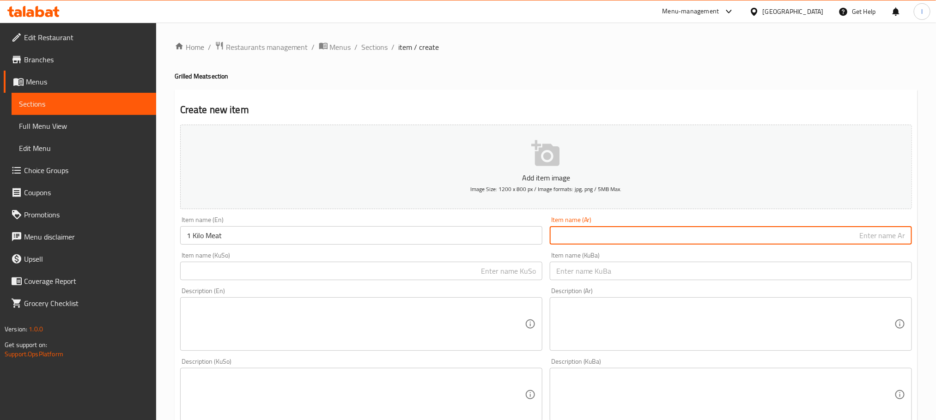
paste input "1 كيلو لحم"
type input "1 كيلو لحم"
click at [412, 273] on input "text" at bounding box center [361, 271] width 362 height 18
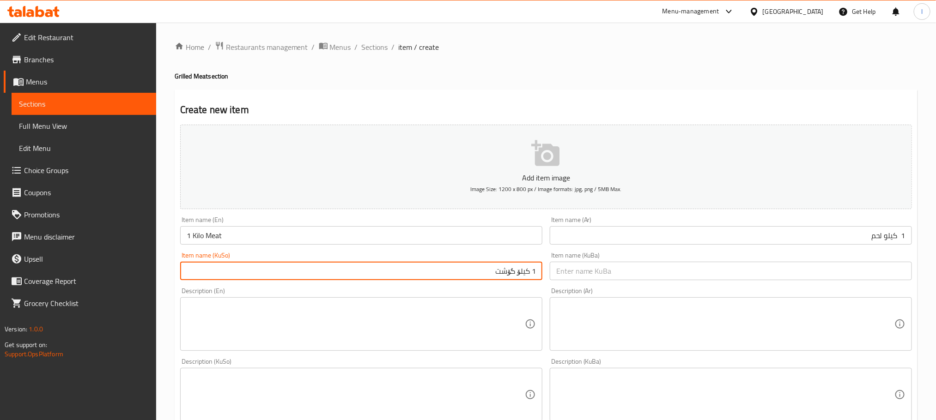
drag, startPoint x: 397, startPoint y: 280, endPoint x: 411, endPoint y: 278, distance: 14.0
click at [411, 278] on input "1 کیلۆ گۆشت" at bounding box center [361, 271] width 362 height 18
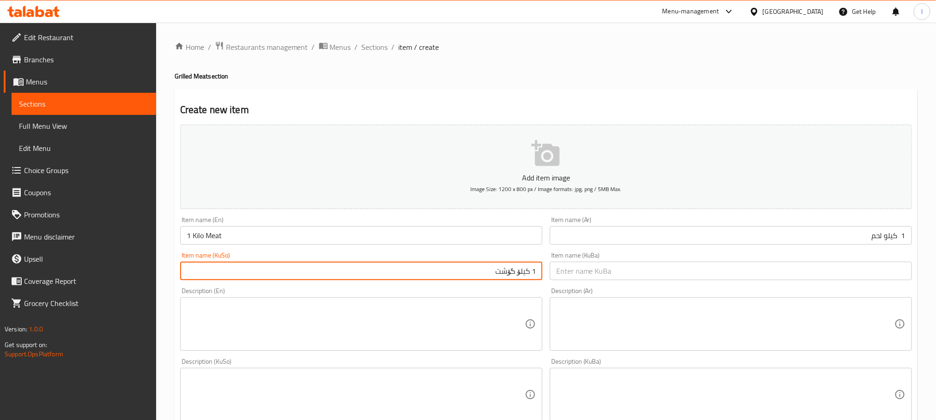
type input "1 کیلۆ گۆشت"
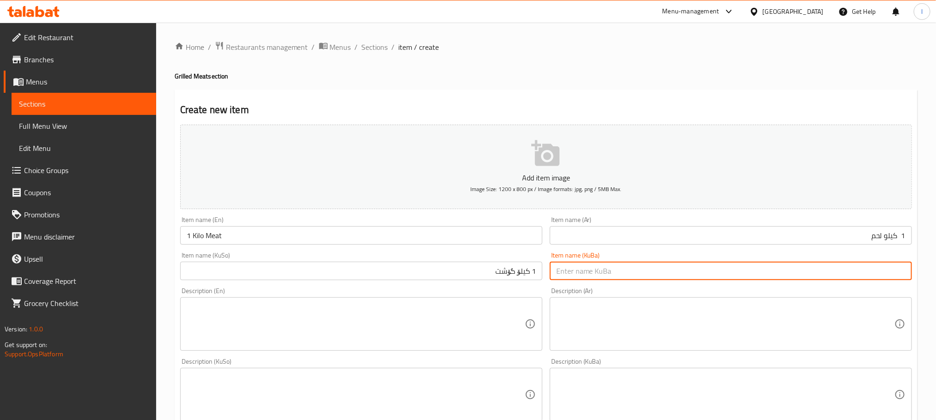
click at [636, 270] on input "text" at bounding box center [731, 271] width 362 height 18
paste input "1 کیلۆ گۆشت"
type input "1 کیلۆ گۆشت"
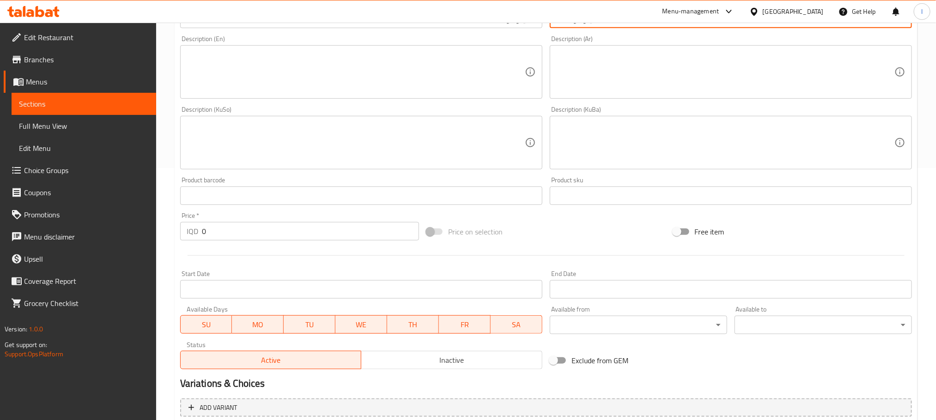
scroll to position [254, 0]
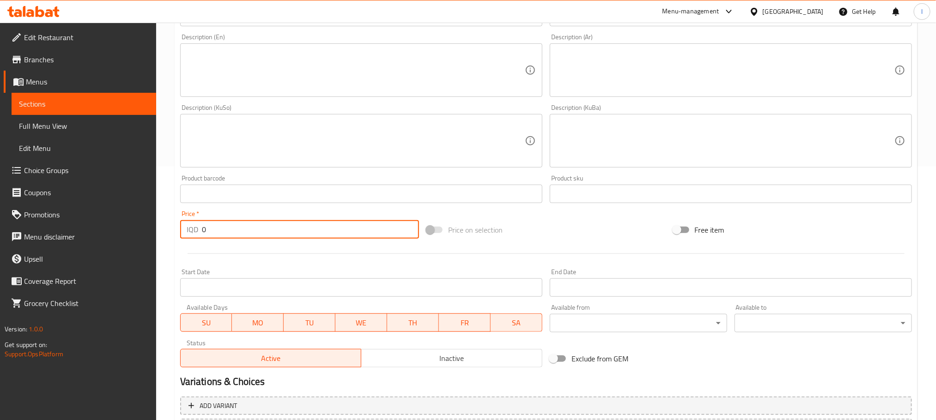
drag, startPoint x: 153, startPoint y: 232, endPoint x: 144, endPoint y: 232, distance: 8.8
click at [144, 232] on div "Edit Restaurant Branches Menus Sections Full Menu View Edit Menu Choice Groups …" at bounding box center [468, 137] width 936 height 736
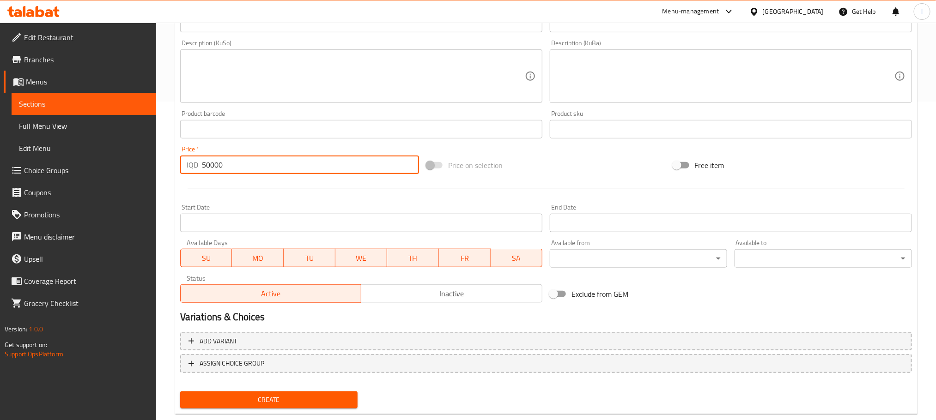
scroll to position [337, 0]
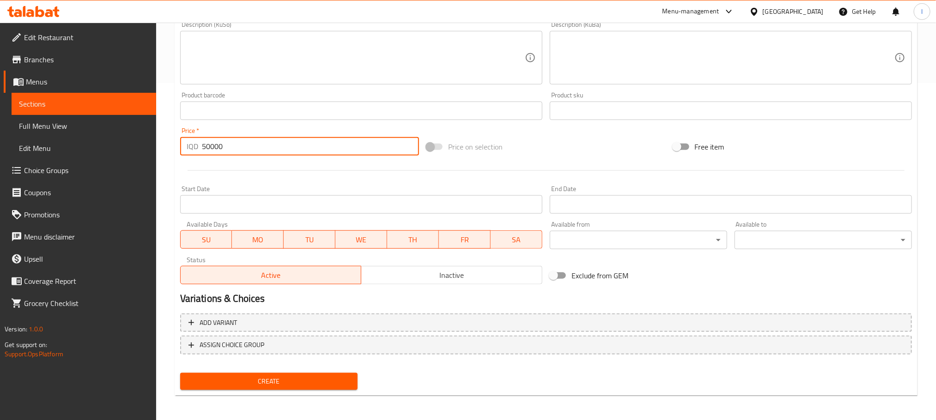
type input "50000"
click at [261, 378] on span "Create" at bounding box center [269, 382] width 163 height 12
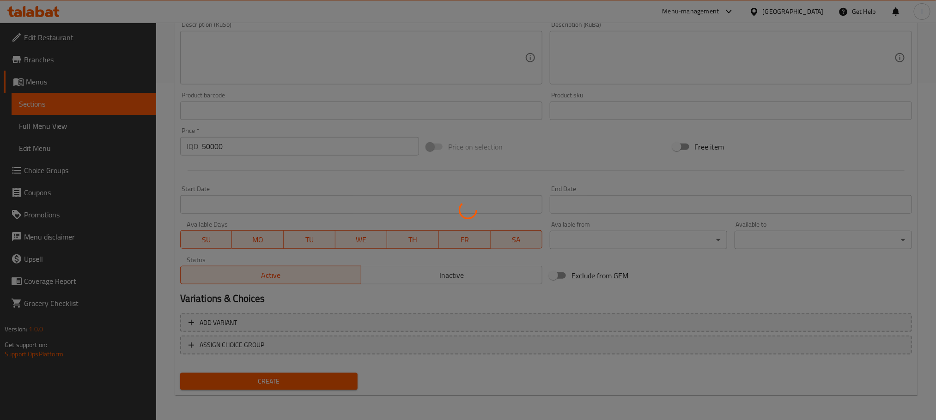
type input "0"
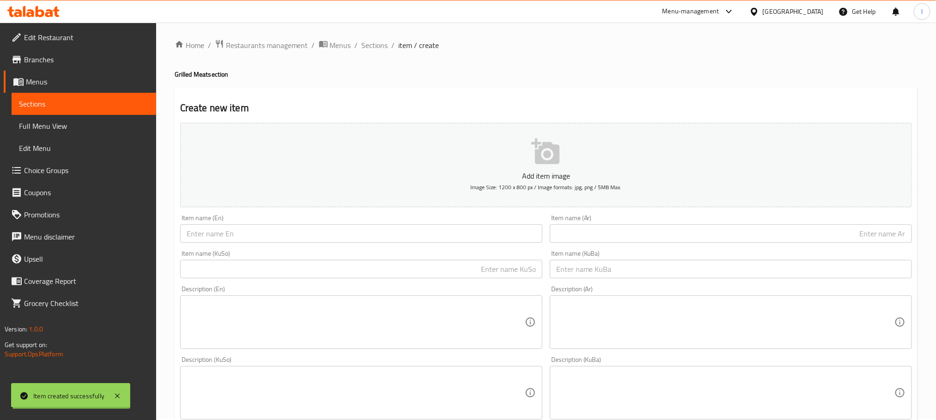
scroll to position [0, 0]
click at [375, 50] on span "Sections" at bounding box center [375, 47] width 26 height 11
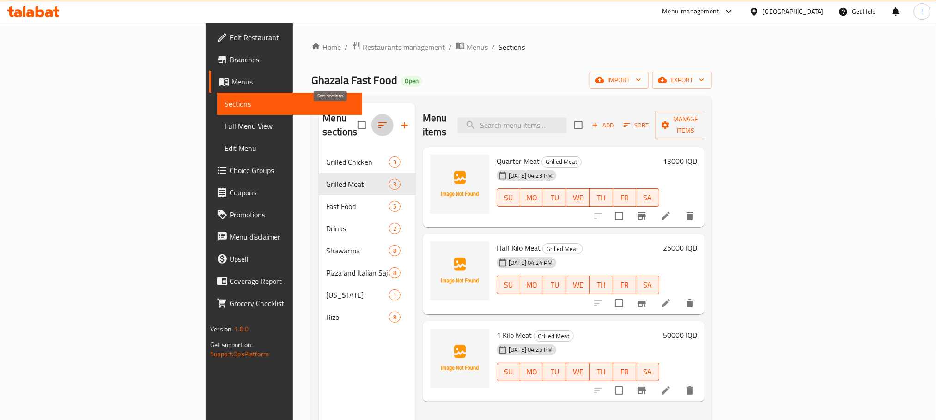
click at [377, 120] on icon "button" at bounding box center [382, 125] width 11 height 11
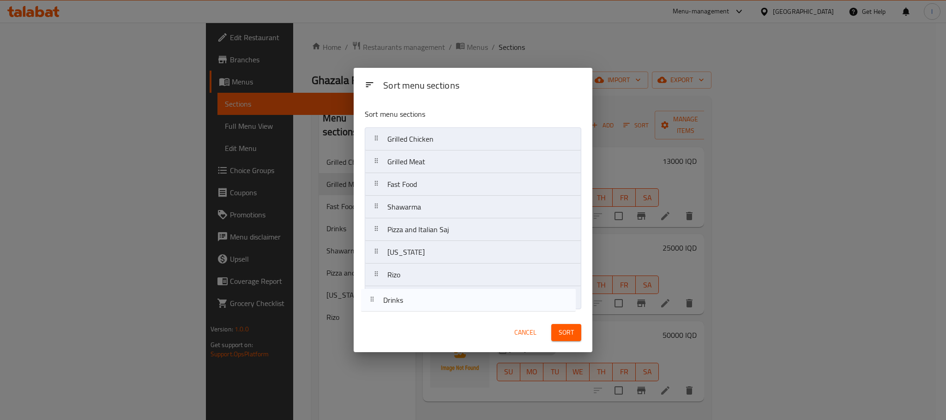
drag, startPoint x: 411, startPoint y: 208, endPoint x: 406, endPoint y: 307, distance: 98.5
click at [406, 307] on nav "Grilled Chicken Grilled Meat Fast Food Drinks Shawarma Pizza and Italian Saj Ke…" at bounding box center [473, 218] width 217 height 182
drag, startPoint x: 413, startPoint y: 241, endPoint x: 416, endPoint y: 137, distance: 103.9
click at [416, 137] on nav "Grilled Chicken Grilled Meat Fast Food Shawarma Pizza and Italian Saj Kentucky …" at bounding box center [473, 218] width 217 height 182
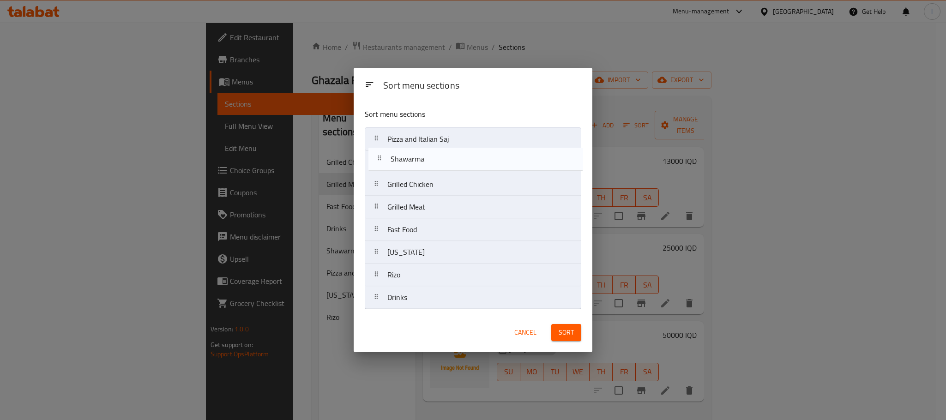
drag, startPoint x: 409, startPoint y: 233, endPoint x: 411, endPoint y: 159, distance: 73.5
click at [411, 159] on nav "Pizza and Italian Saj Grilled Chicken Grilled Meat Fast Food Shawarma Kentucky …" at bounding box center [473, 218] width 217 height 182
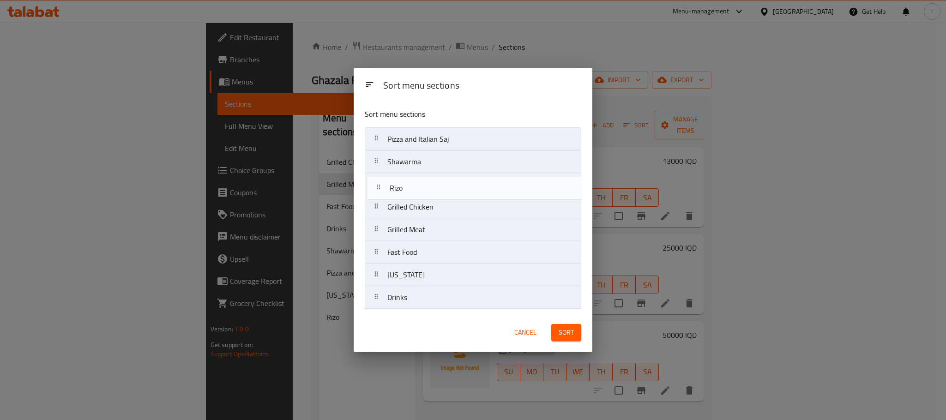
drag, startPoint x: 406, startPoint y: 281, endPoint x: 408, endPoint y: 189, distance: 92.4
click at [408, 189] on nav "Pizza and Italian Saj Shawarma Grilled Chicken Grilled Meat Fast Food Kentucky …" at bounding box center [473, 218] width 217 height 182
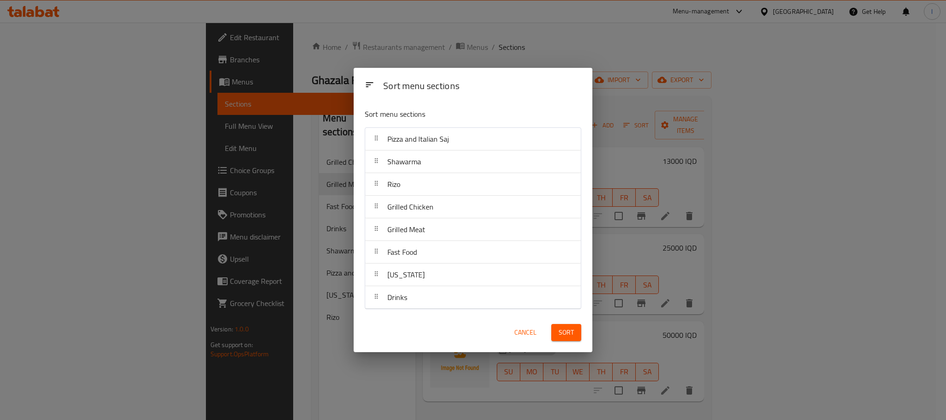
click at [560, 323] on div "Sort" at bounding box center [566, 333] width 41 height 28
click at [568, 330] on span "Sort" at bounding box center [566, 333] width 15 height 12
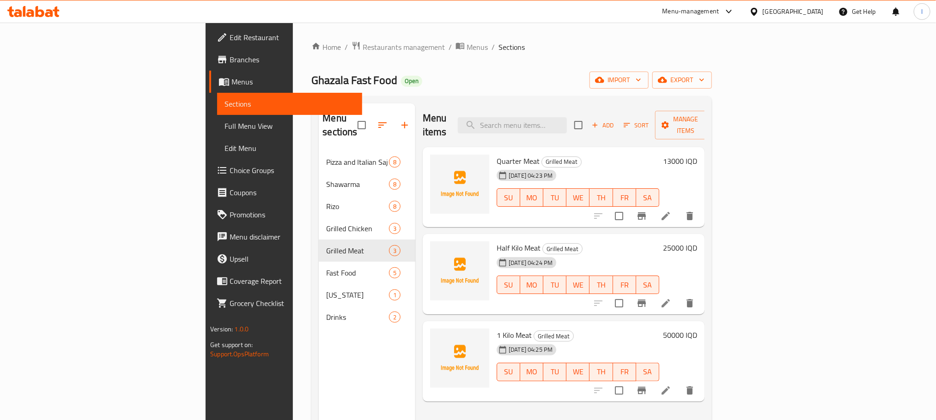
click at [224, 127] on span "Full Menu View" at bounding box center [289, 126] width 130 height 11
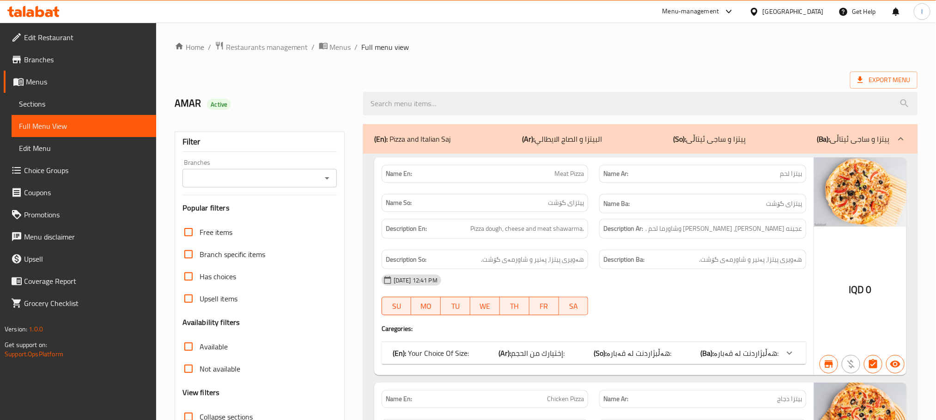
click at [326, 178] on icon "Open" at bounding box center [327, 178] width 5 height 2
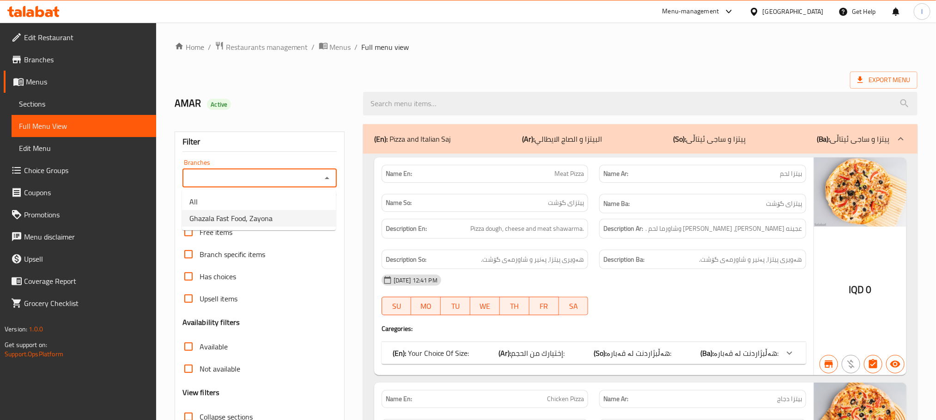
click at [274, 211] on li "Ghazala Fast Food, Zayona" at bounding box center [259, 218] width 154 height 17
type input "Ghazala Fast Food, Zayona"
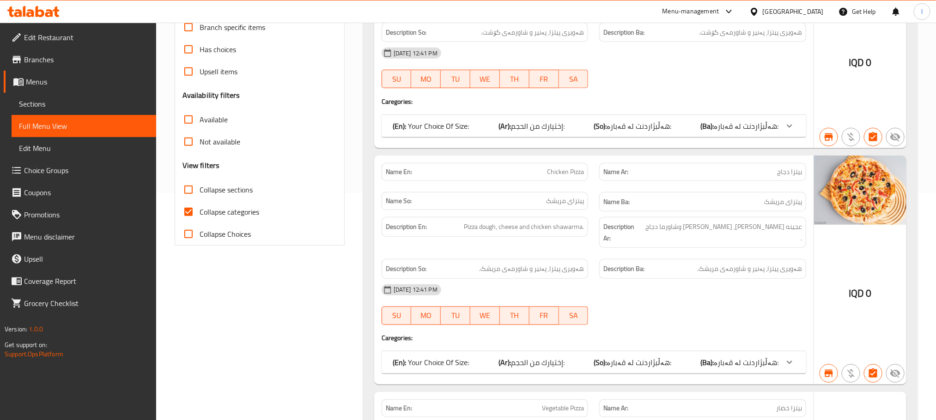
scroll to position [254, 0]
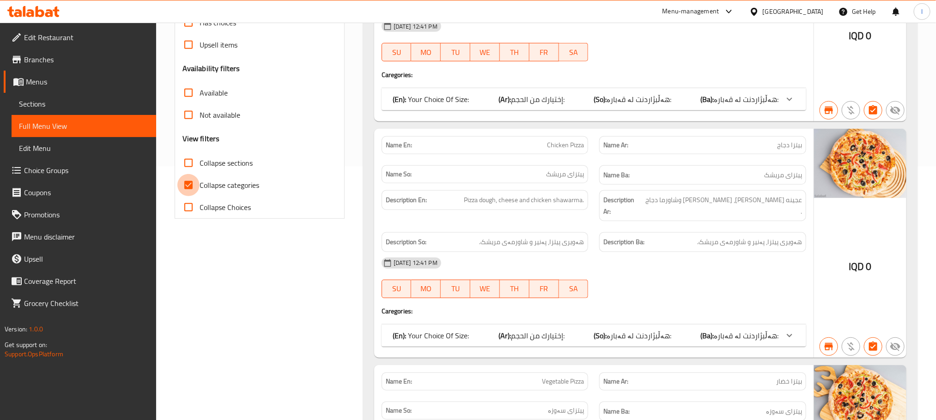
click at [191, 185] on input "Collapse categories" at bounding box center [188, 185] width 22 height 22
checkbox input "false"
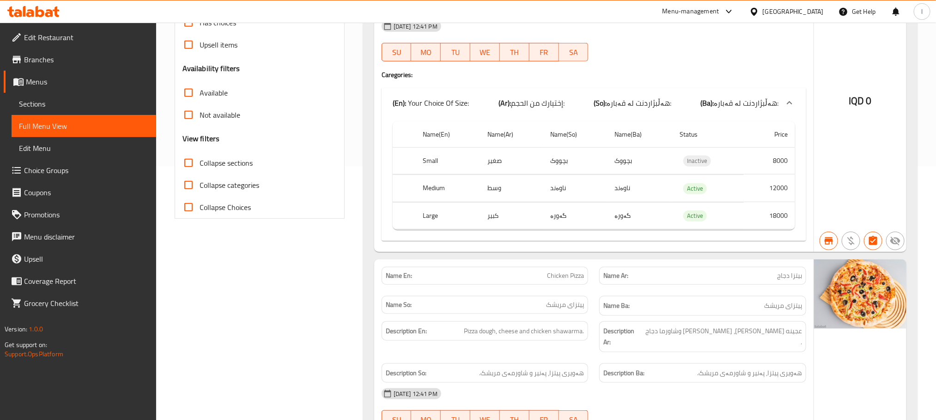
click at [183, 166] on input "Collapse sections" at bounding box center [188, 163] width 22 height 22
checkbox input "true"
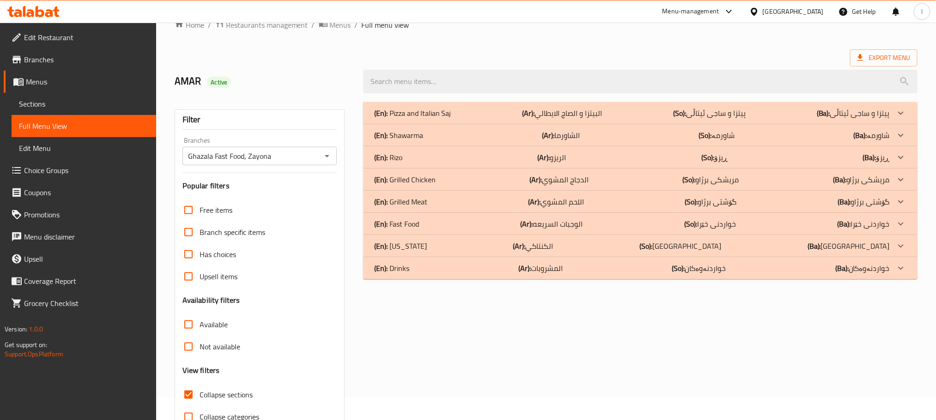
scroll to position [0, 0]
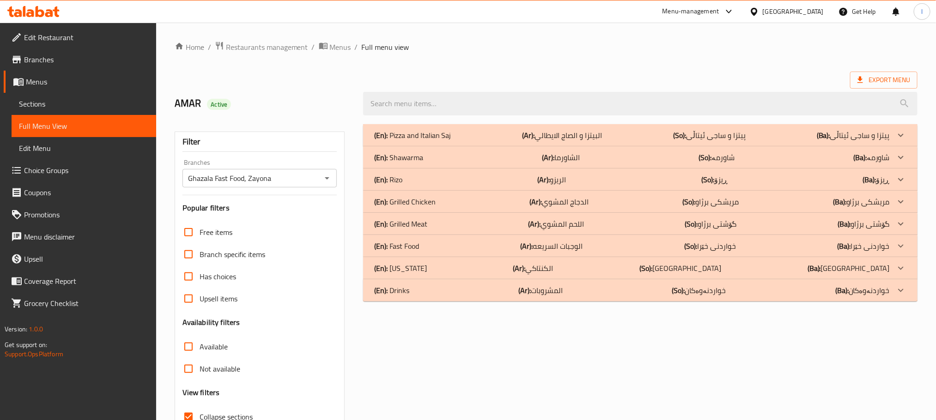
click at [413, 185] on div "(En): Rizo (Ar): الريزو (So): ڕیزۆ (Ba): ڕیزۆ" at bounding box center [631, 179] width 515 height 11
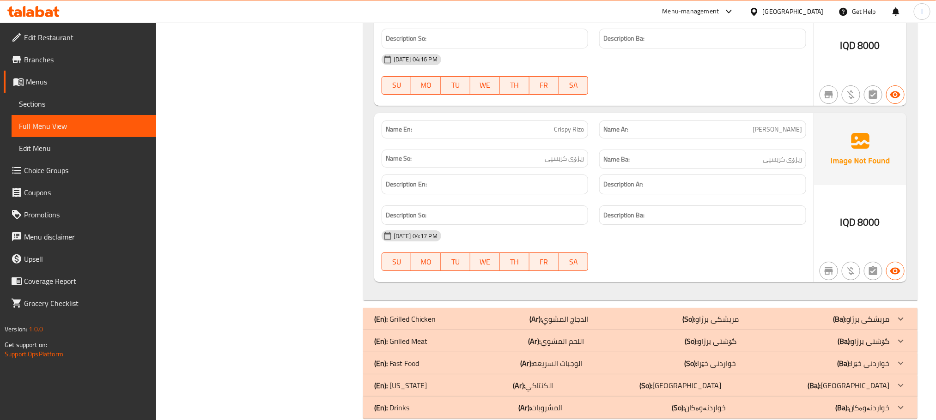
scroll to position [1761, 0]
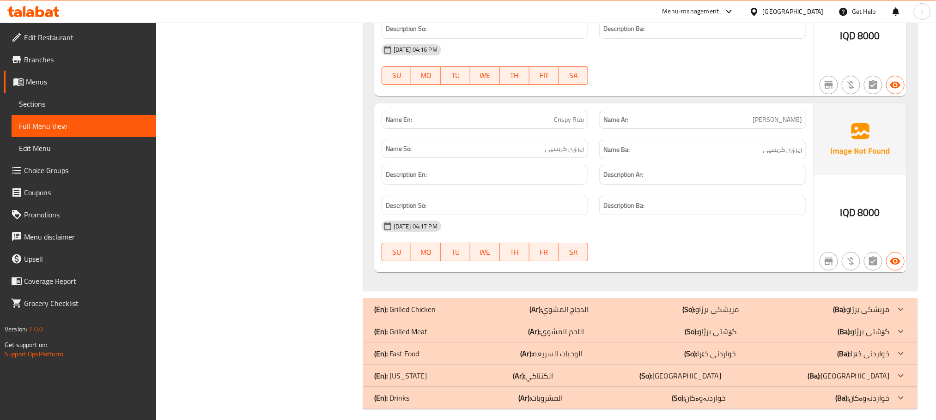
click at [528, 304] on div "(En): Grilled Chicken (Ar): الدجاج المشوي (So): مریشکی برژاو (Ba): مریشکی برژاو" at bounding box center [631, 309] width 515 height 11
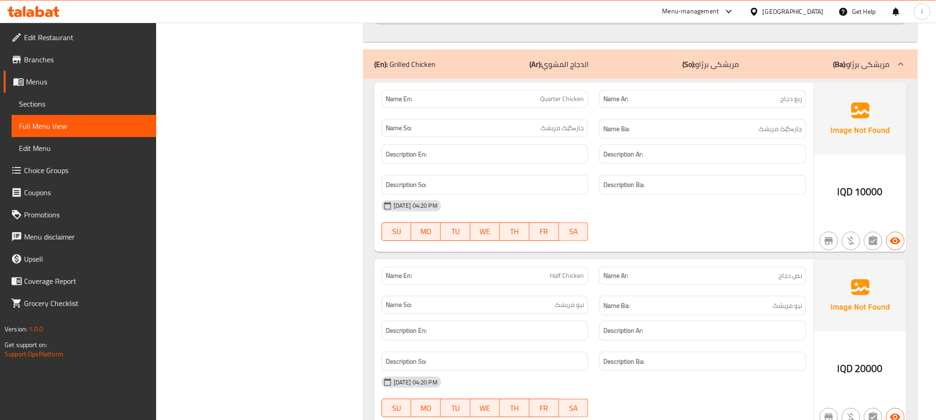
scroll to position [2016, 0]
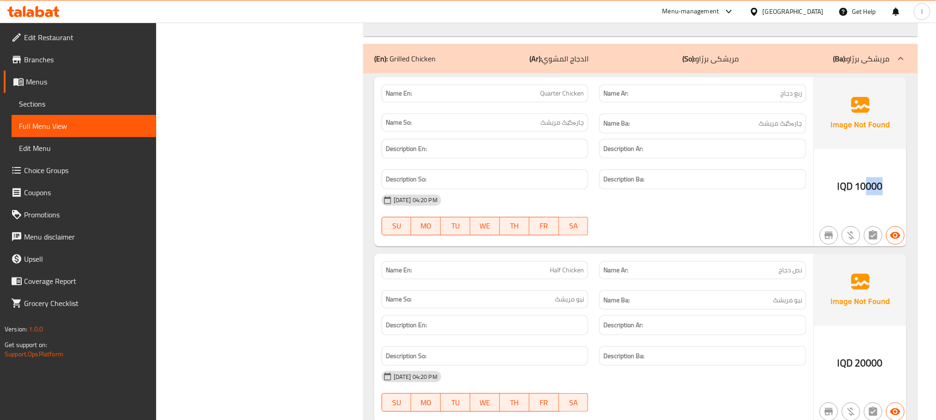
drag, startPoint x: 866, startPoint y: 177, endPoint x: 902, endPoint y: 184, distance: 36.7
click at [902, 184] on div "IQD 10000" at bounding box center [860, 161] width 92 height 169
drag, startPoint x: 868, startPoint y: 357, endPoint x: 887, endPoint y: 360, distance: 19.1
click at [887, 360] on div "IQD 20000" at bounding box center [860, 338] width 92 height 169
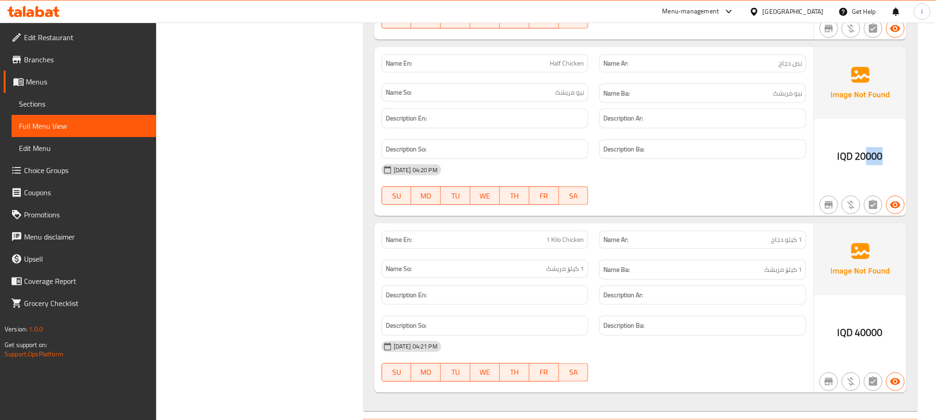
scroll to position [2269, 0]
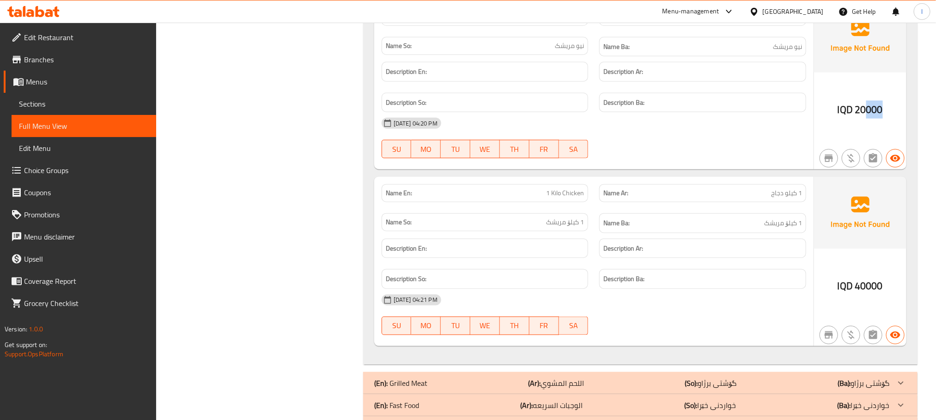
click at [517, 380] on div "(En): Grilled Meat (Ar): اللحم المشوي (So): گۆشتی برژاو (Ba): گۆشتی برژاو" at bounding box center [631, 383] width 515 height 11
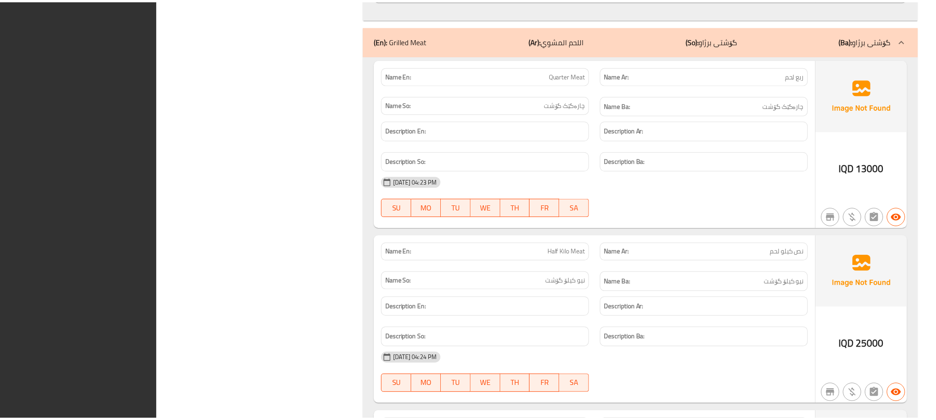
scroll to position [2891, 0]
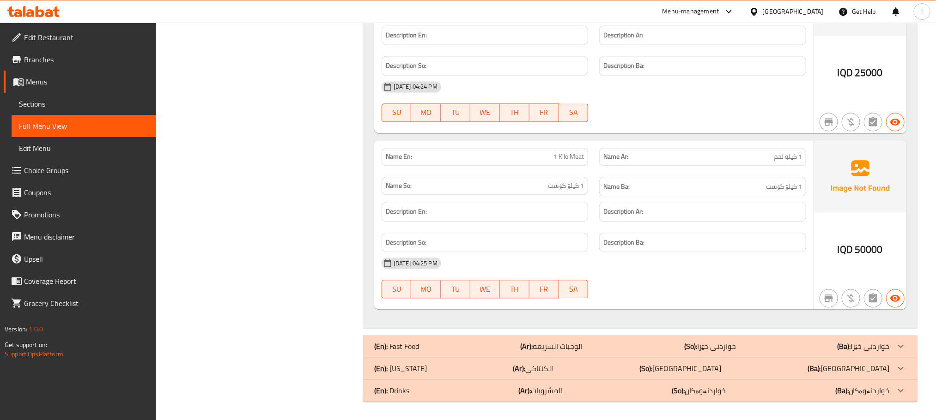
click at [71, 63] on span "Branches" at bounding box center [86, 59] width 125 height 11
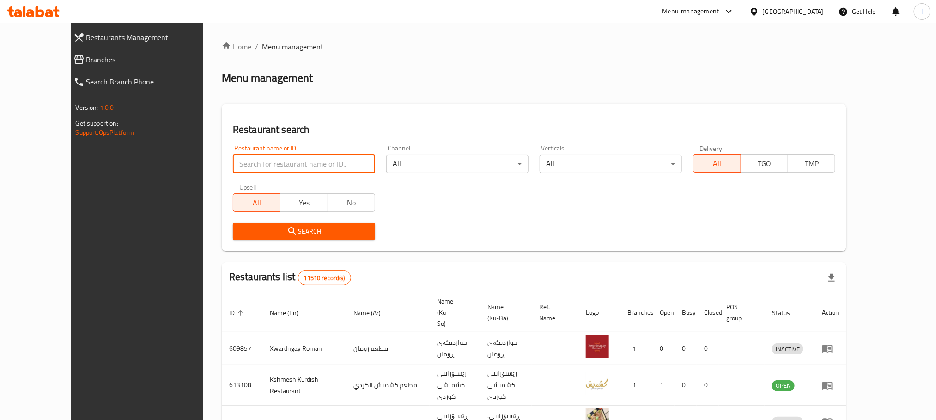
click at [233, 172] on input "search" at bounding box center [304, 164] width 142 height 18
paste input "Flash Food"
type input "Flash Food"
click button "Search" at bounding box center [304, 231] width 142 height 17
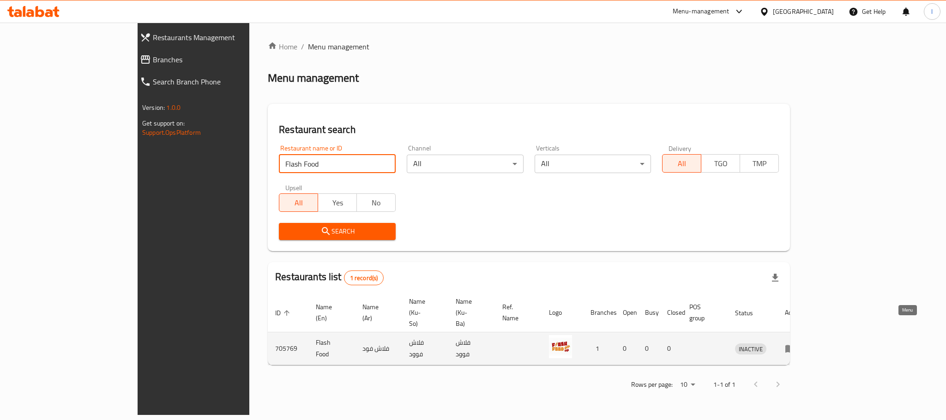
click at [802, 343] on link "enhanced table" at bounding box center [793, 348] width 17 height 11
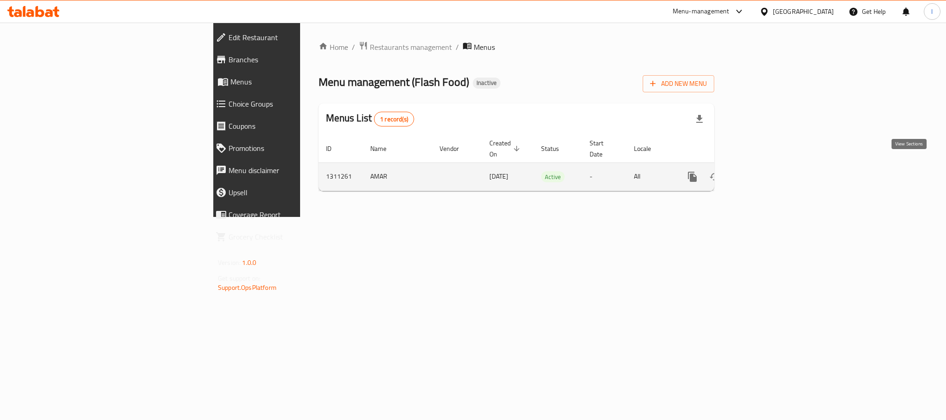
click at [765, 171] on icon "enhanced table" at bounding box center [759, 176] width 11 height 11
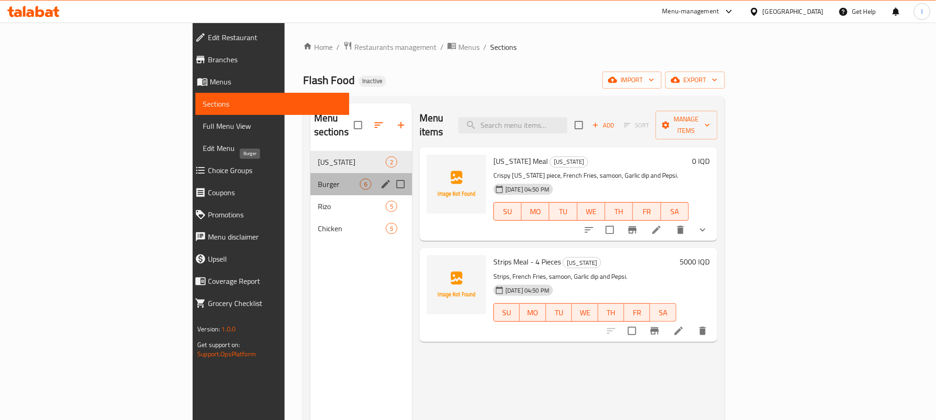
click at [318, 179] on span "Burger" at bounding box center [339, 184] width 42 height 11
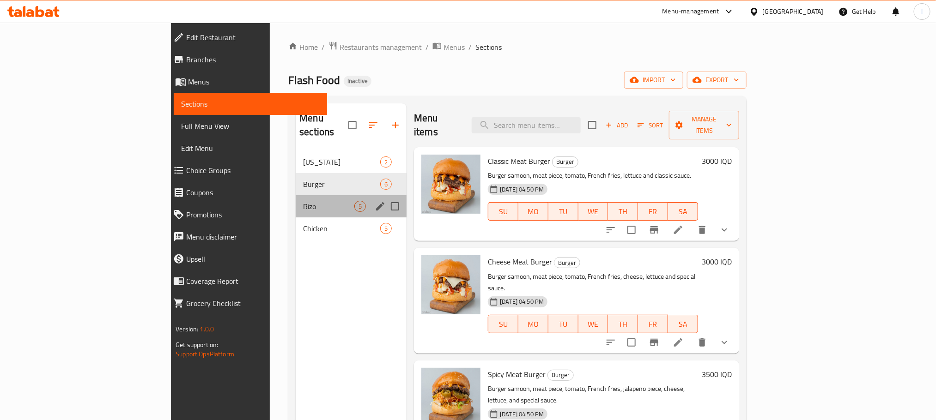
click at [296, 195] on div "Rizo 5" at bounding box center [351, 206] width 111 height 22
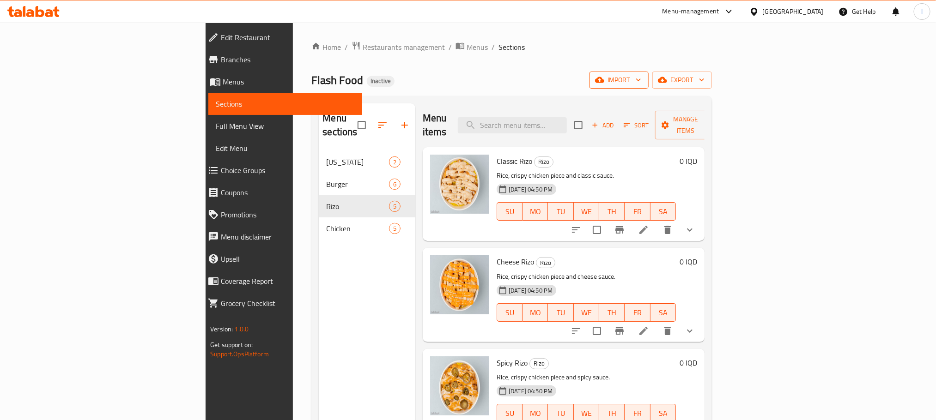
click at [641, 75] on span "import" at bounding box center [619, 80] width 44 height 12
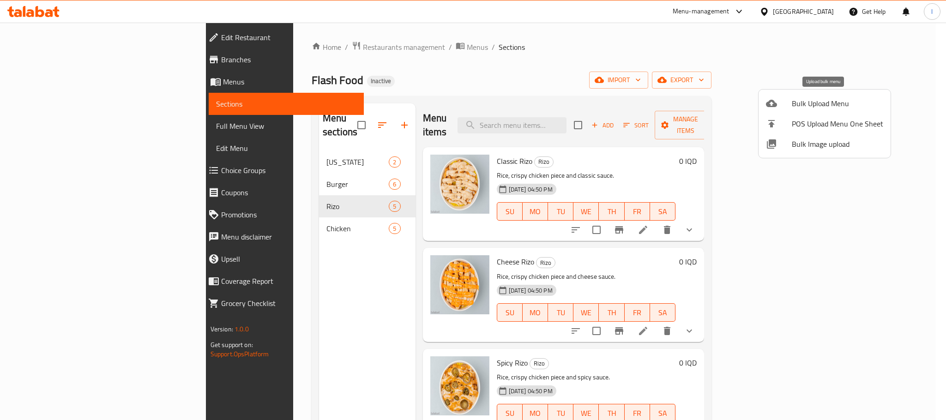
click at [803, 101] on span "Bulk Upload Menu" at bounding box center [837, 103] width 91 height 11
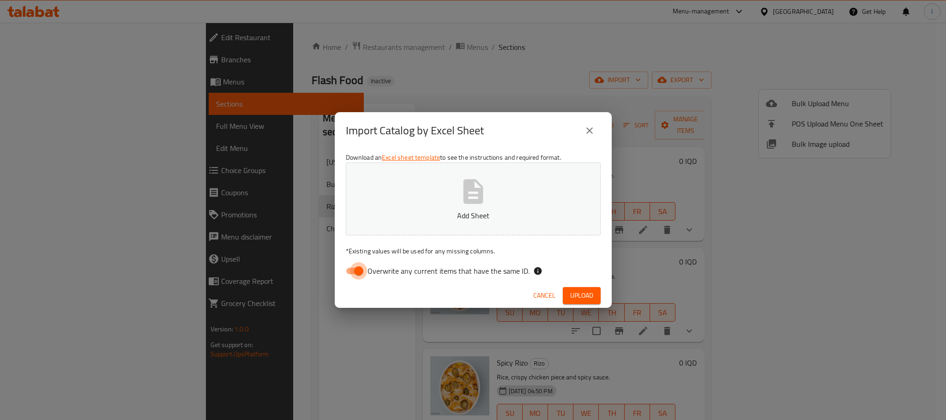
click at [363, 271] on input "Overwrite any current items that have the same ID." at bounding box center [359, 271] width 53 height 18
checkbox input "false"
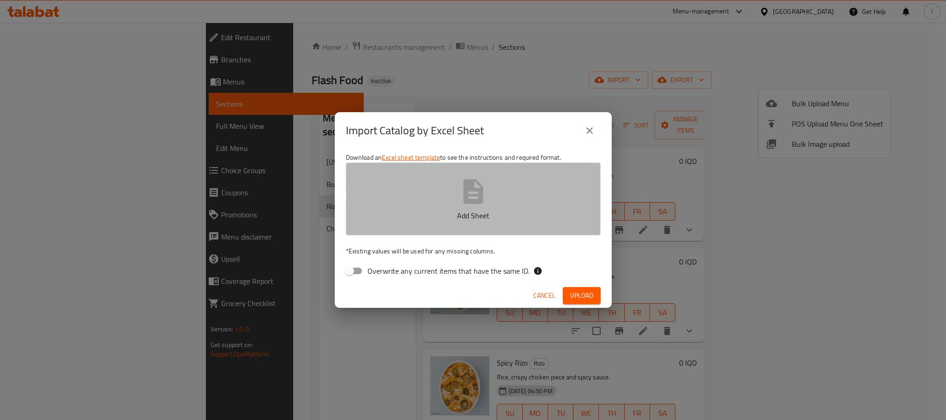
click at [472, 206] on button "Add Sheet" at bounding box center [473, 199] width 255 height 73
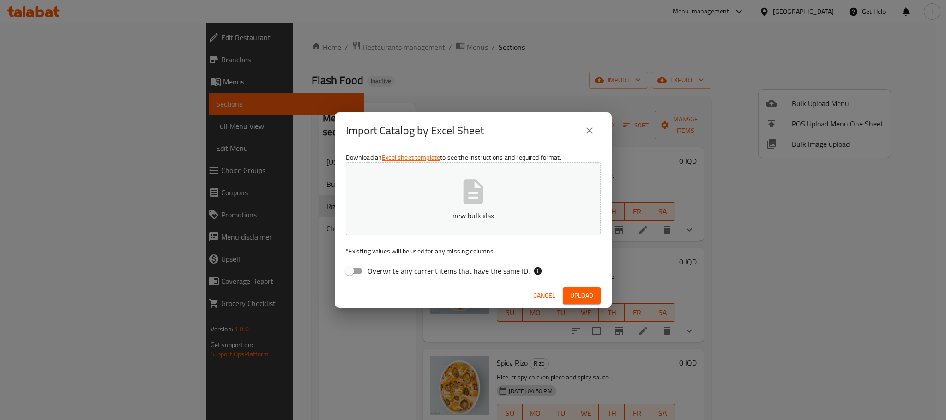
click at [585, 298] on span "Upload" at bounding box center [581, 296] width 23 height 12
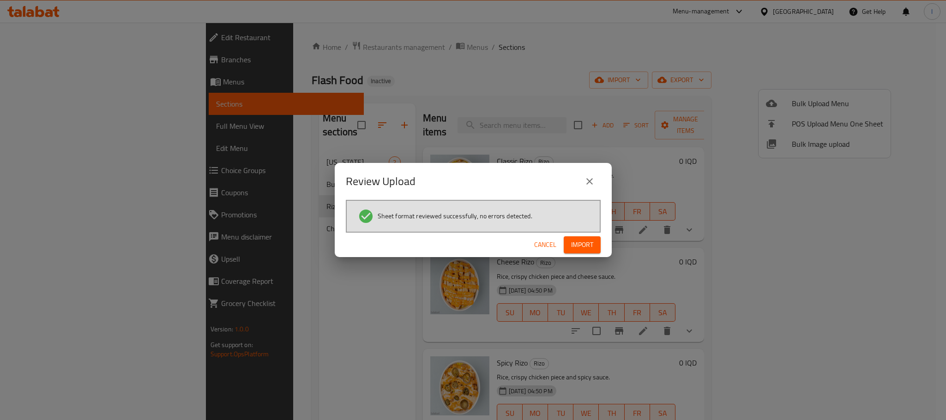
click at [583, 244] on span "Import" at bounding box center [582, 245] width 22 height 12
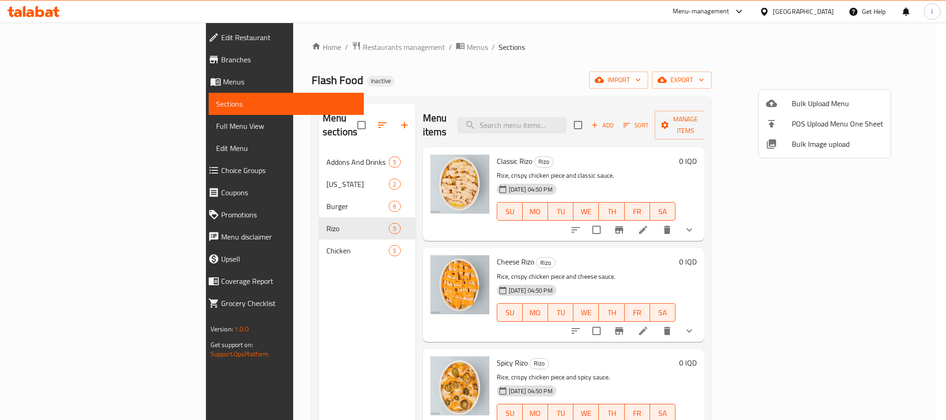
click at [333, 109] on div at bounding box center [473, 210] width 946 height 420
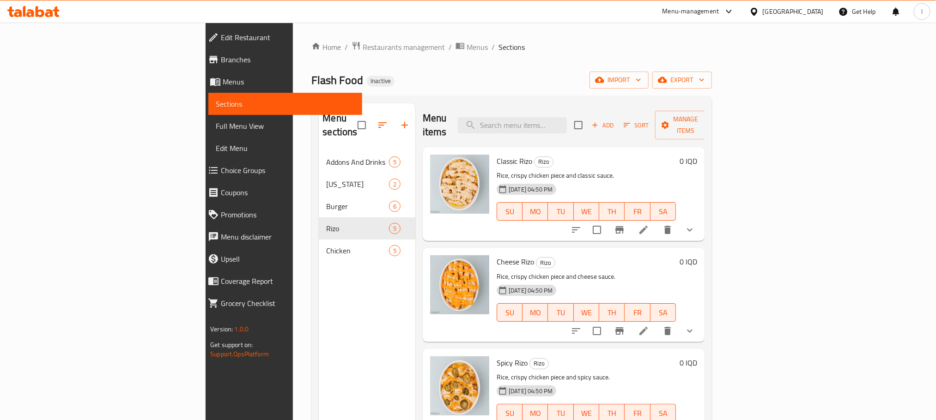
click at [377, 120] on icon "button" at bounding box center [382, 125] width 11 height 11
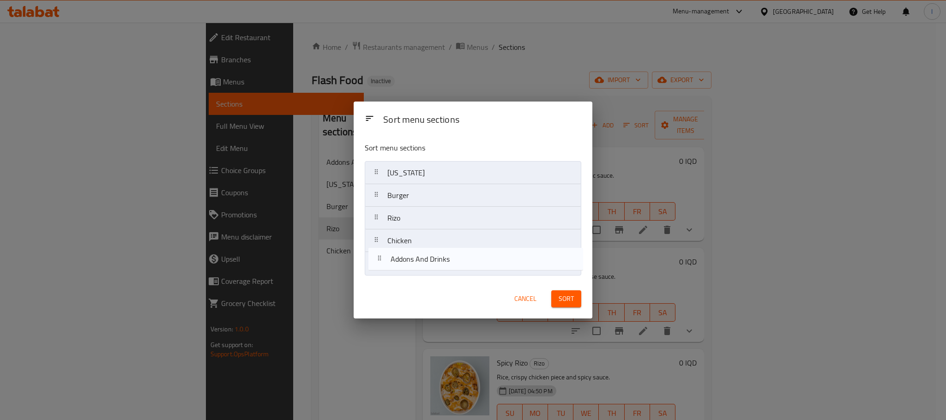
drag, startPoint x: 443, startPoint y: 169, endPoint x: 448, endPoint y: 262, distance: 92.5
click at [448, 262] on nav "Addons And Drinks Kentucky Burger Rizo Chicken" at bounding box center [473, 218] width 217 height 114
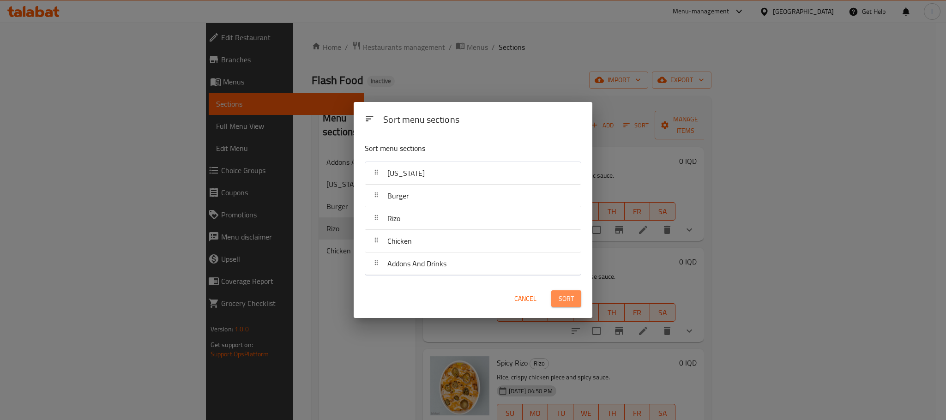
click at [563, 294] on span "Sort" at bounding box center [566, 299] width 15 height 12
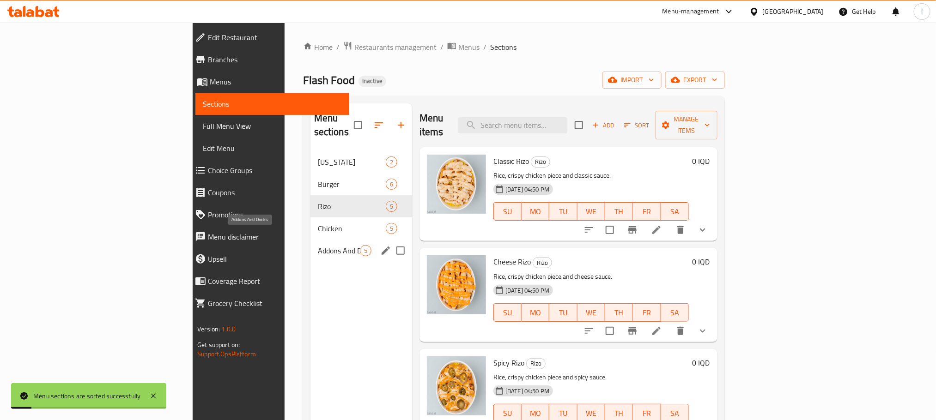
click at [318, 245] on span "Addons And Drinks" at bounding box center [339, 250] width 42 height 11
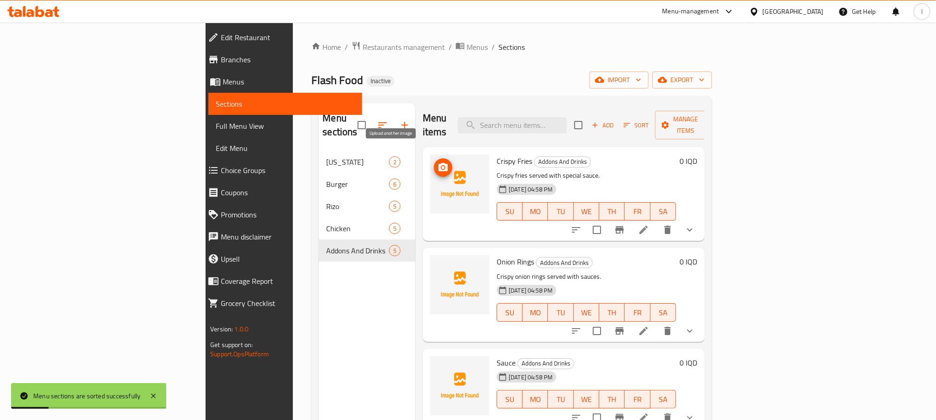
click at [434, 160] on button "upload picture" at bounding box center [443, 167] width 18 height 18
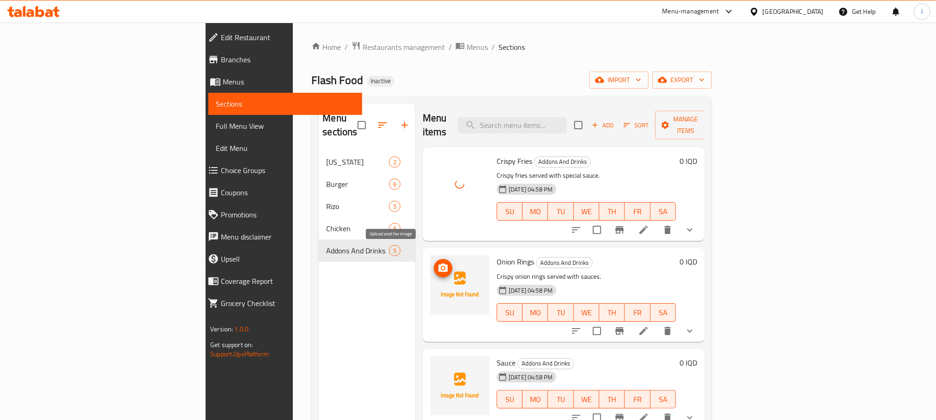
click at [438, 264] on icon "upload picture" at bounding box center [442, 268] width 9 height 8
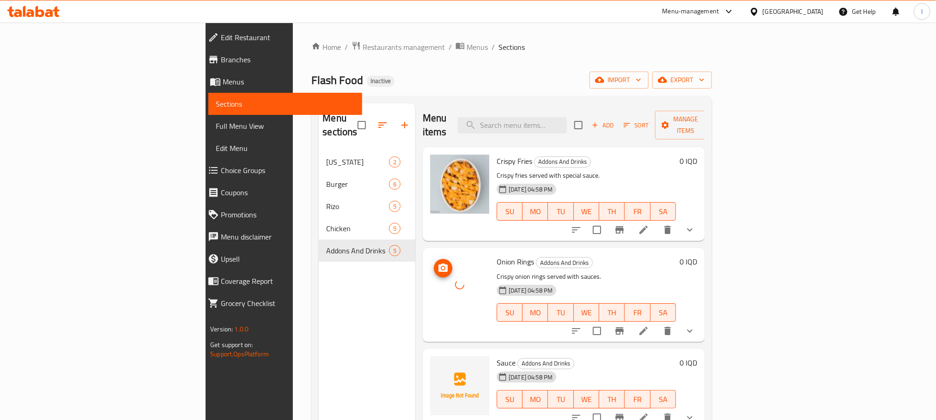
scroll to position [79, 0]
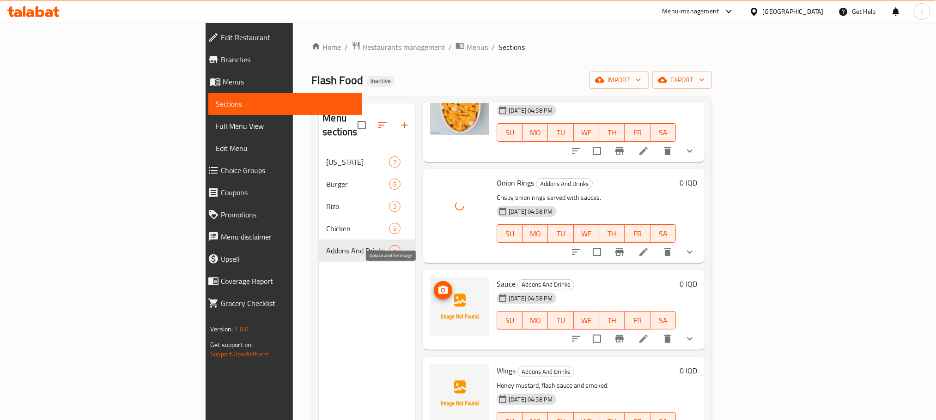
click at [437, 285] on icon "upload picture" at bounding box center [442, 290] width 11 height 11
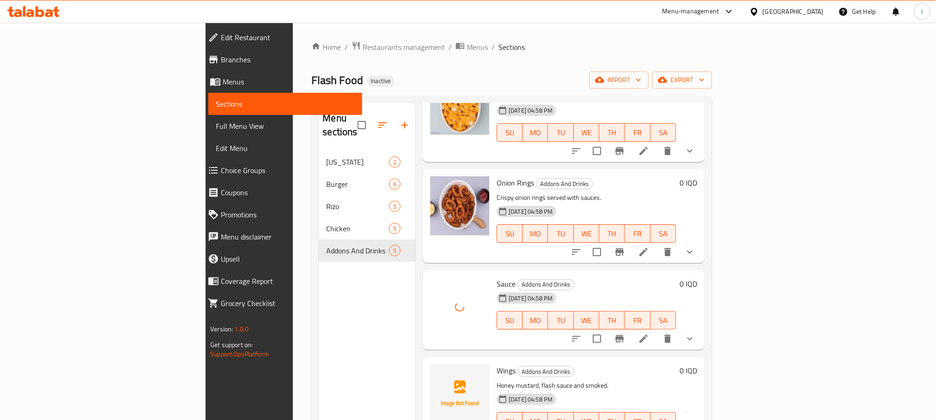
scroll to position [129, 0]
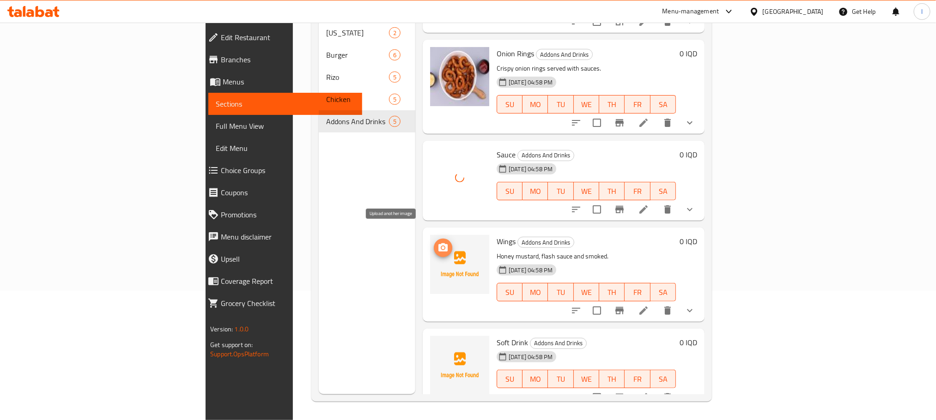
click at [437, 242] on icon "upload picture" at bounding box center [442, 247] width 11 height 11
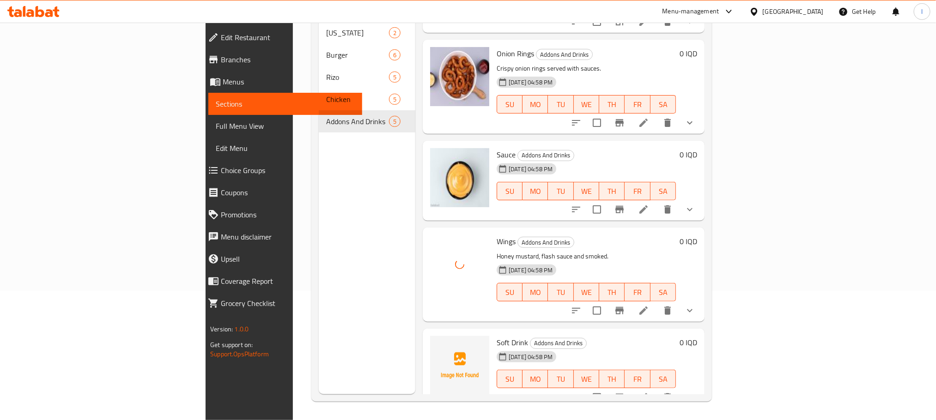
click at [656, 389] on li at bounding box center [643, 397] width 26 height 17
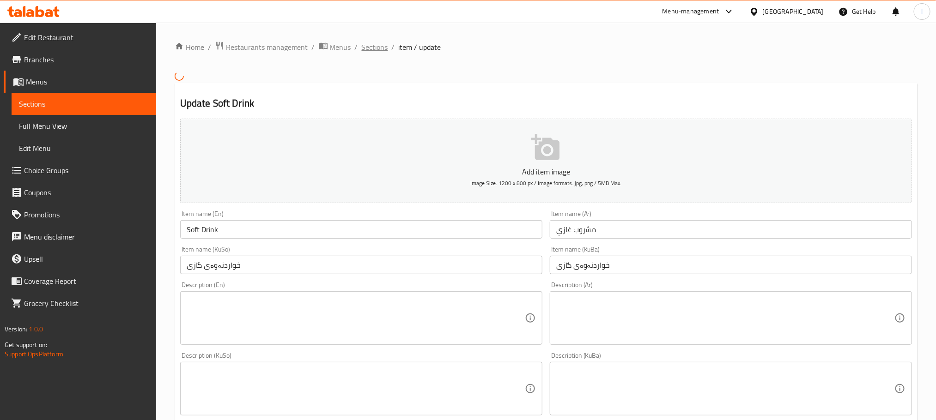
click at [377, 47] on span "Sections" at bounding box center [375, 47] width 26 height 11
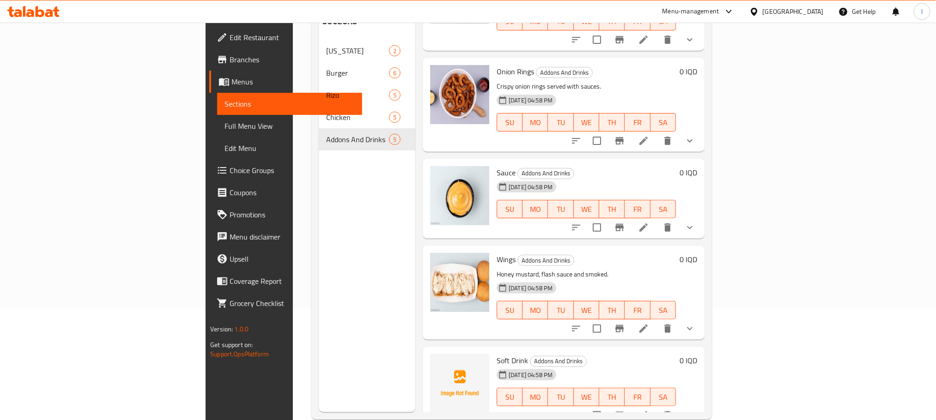
scroll to position [129, 0]
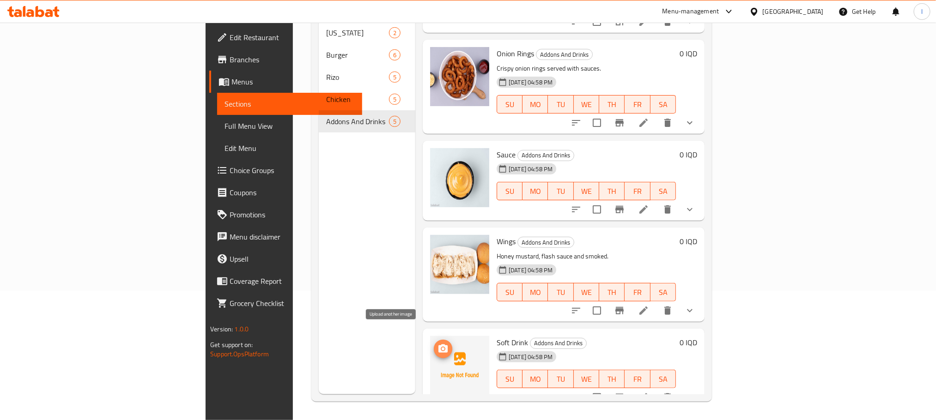
click at [438, 345] on icon "upload picture" at bounding box center [442, 349] width 9 height 8
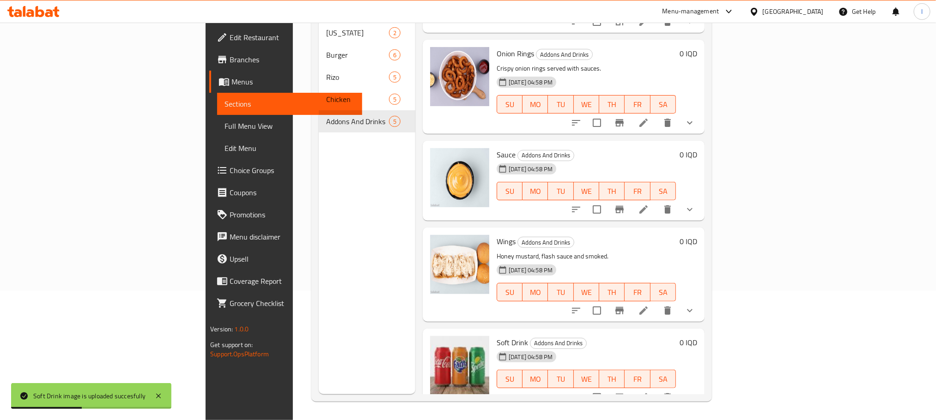
click at [224, 121] on span "Full Menu View" at bounding box center [289, 126] width 130 height 11
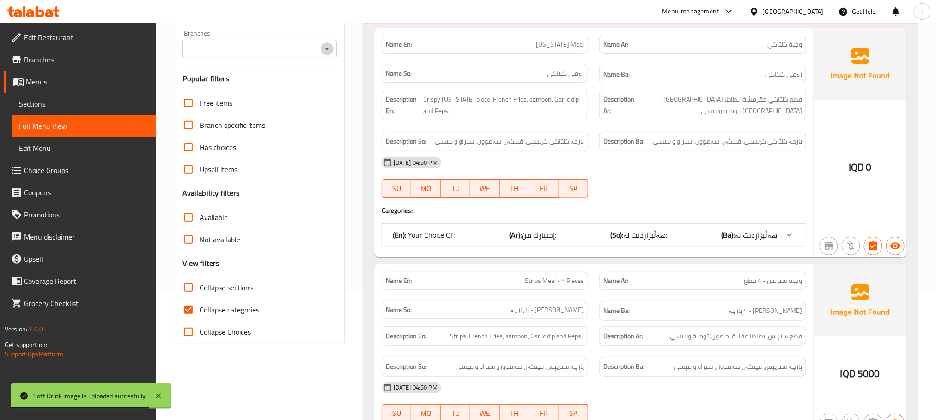
click at [323, 50] on icon "Open" at bounding box center [326, 48] width 11 height 11
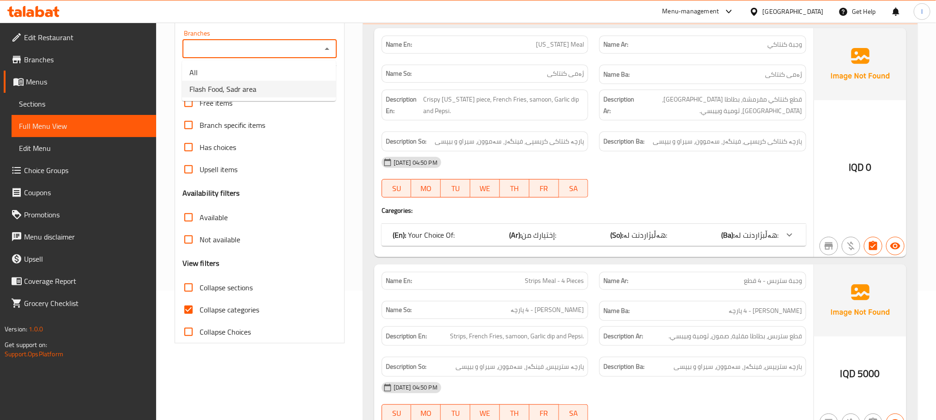
click at [276, 88] on li "Flash Food, Sadr area" at bounding box center [259, 89] width 154 height 17
type input "Flash Food, Sadr area"
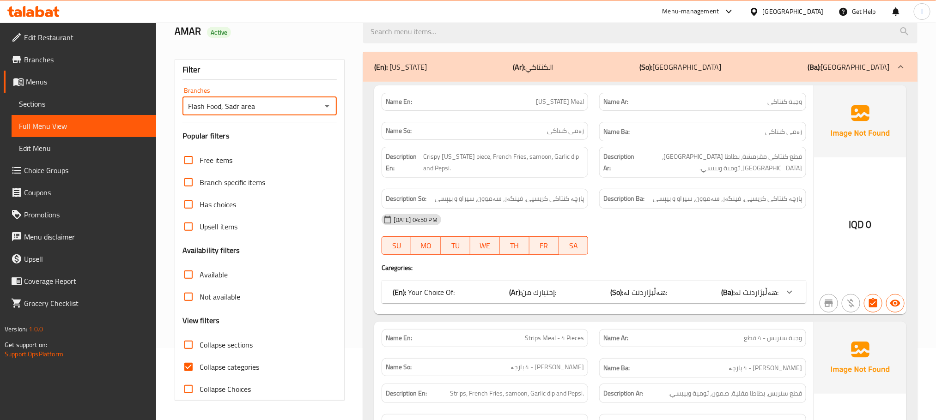
scroll to position [129, 0]
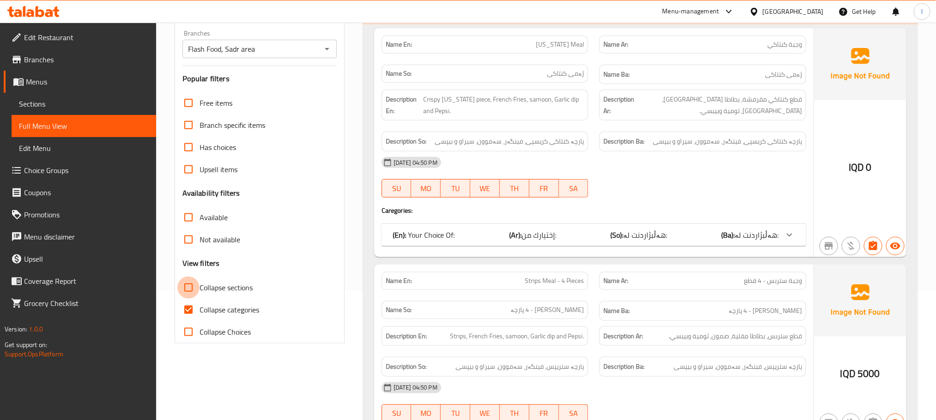
click at [188, 286] on input "Collapse sections" at bounding box center [188, 288] width 22 height 22
checkbox input "true"
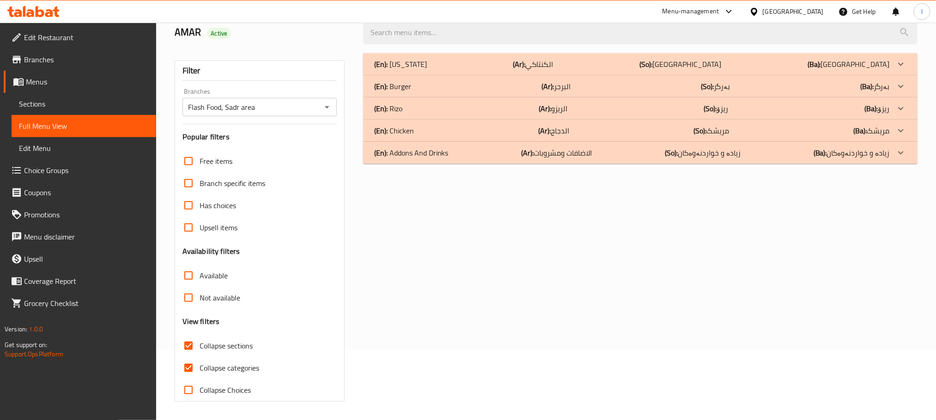
scroll to position [72, 0]
click at [188, 365] on input "Collapse categories" at bounding box center [188, 368] width 22 height 22
checkbox input "false"
click at [473, 149] on div "(En): Addons And Drinks (Ar): الاضافات ومشروبات (So): زیادە و خواردنەوەکان (Ba)…" at bounding box center [631, 152] width 515 height 11
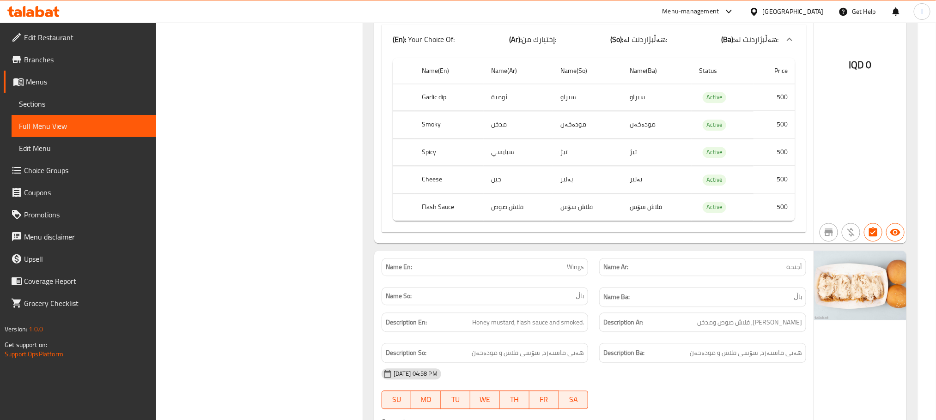
scroll to position [1088, 0]
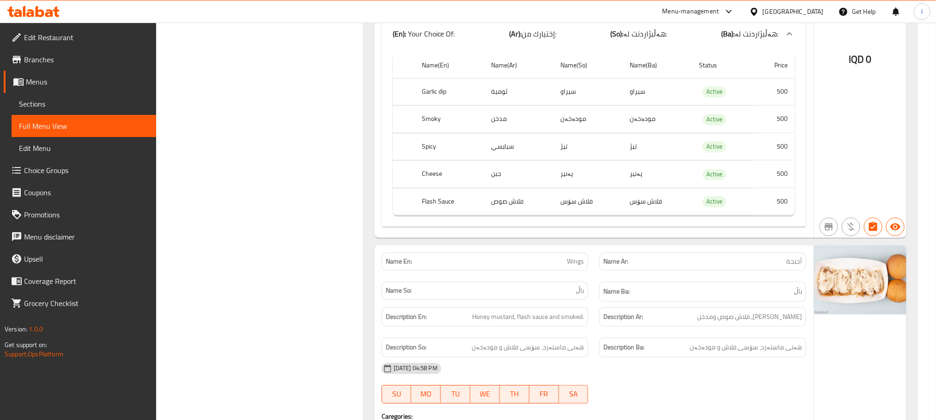
click at [41, 102] on span "Sections" at bounding box center [84, 103] width 130 height 11
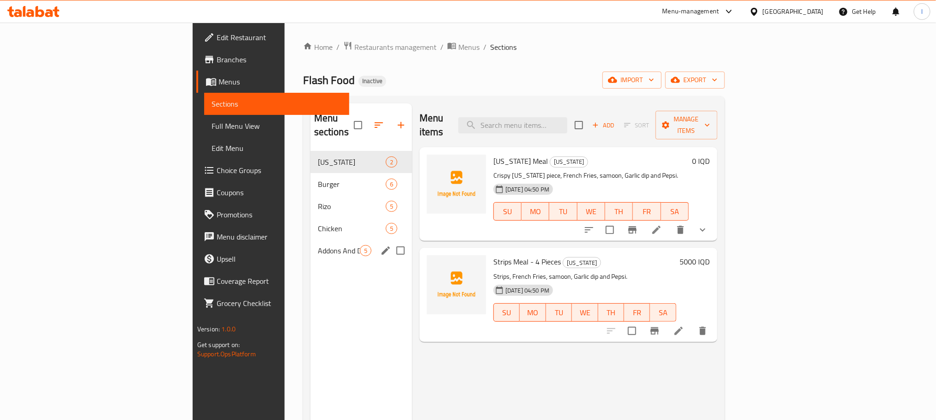
click at [310, 240] on div "Addons And Drinks 5" at bounding box center [361, 251] width 102 height 22
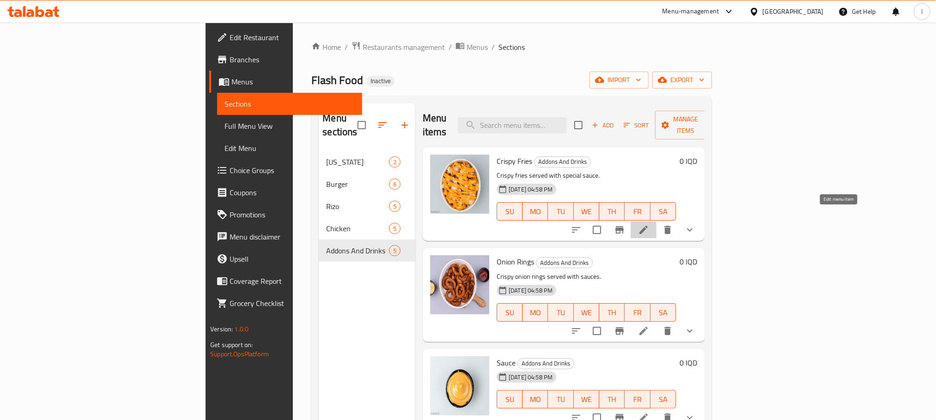
click at [647, 226] on icon at bounding box center [643, 230] width 8 height 8
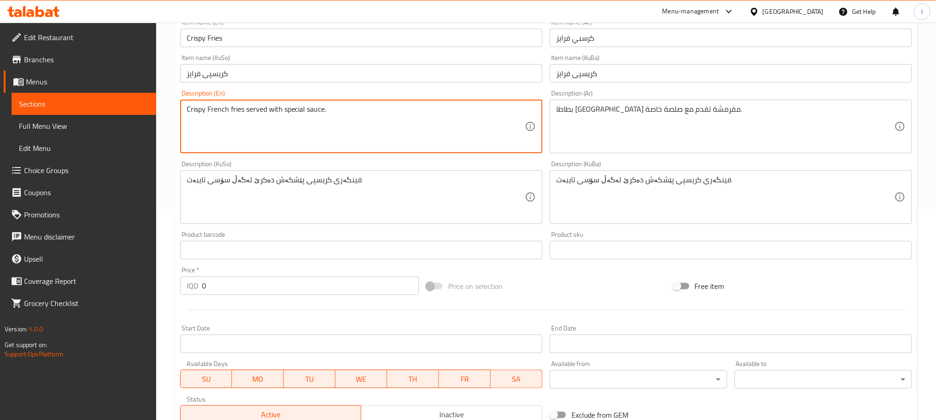
scroll to position [373, 0]
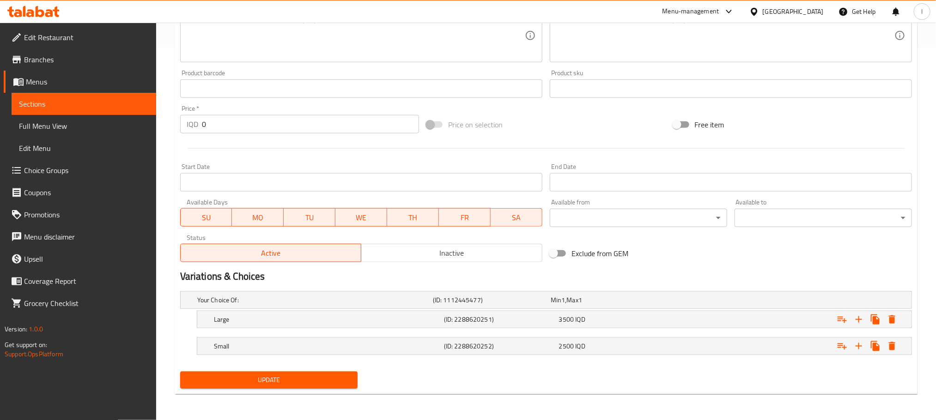
type textarea "Crispy French fries served with special sauce."
click at [347, 389] on button "Update" at bounding box center [268, 380] width 177 height 17
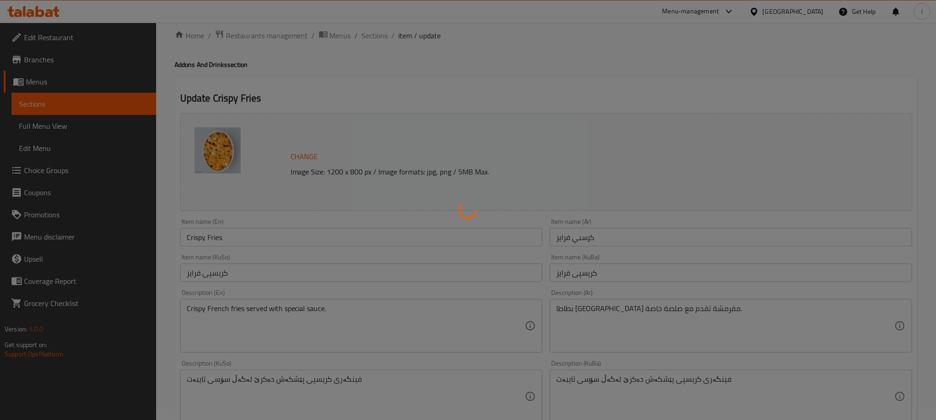
scroll to position [0, 0]
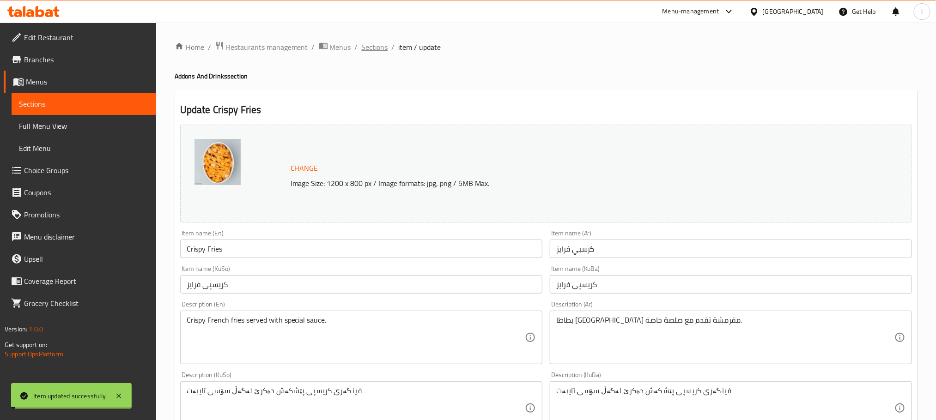
click at [380, 42] on span "Sections" at bounding box center [375, 47] width 26 height 11
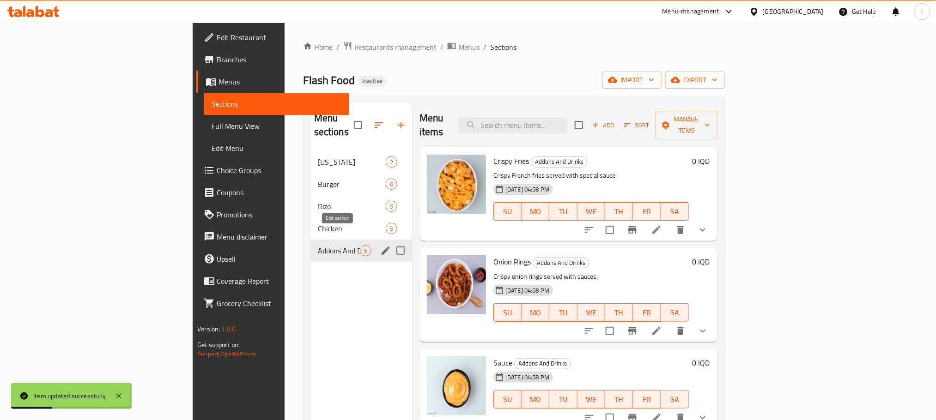
click at [380, 245] on icon "edit" at bounding box center [385, 250] width 11 height 11
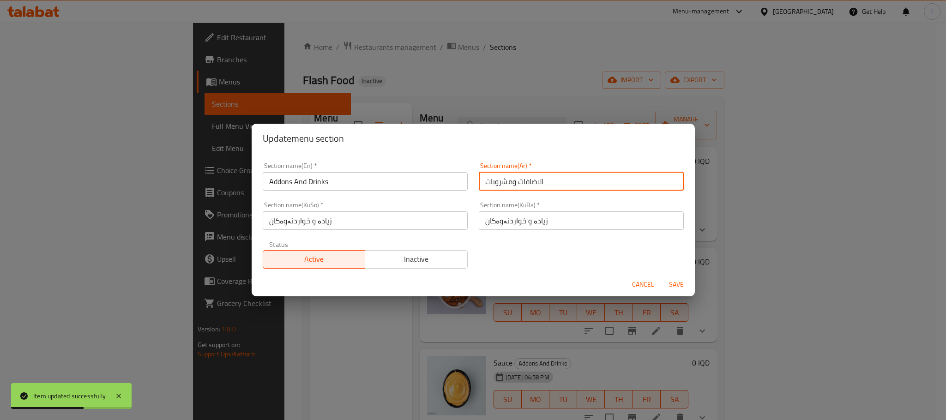
drag, startPoint x: 559, startPoint y: 186, endPoint x: 510, endPoint y: 188, distance: 48.5
click at [510, 188] on input "الاضافات ومشروبات" at bounding box center [581, 181] width 205 height 18
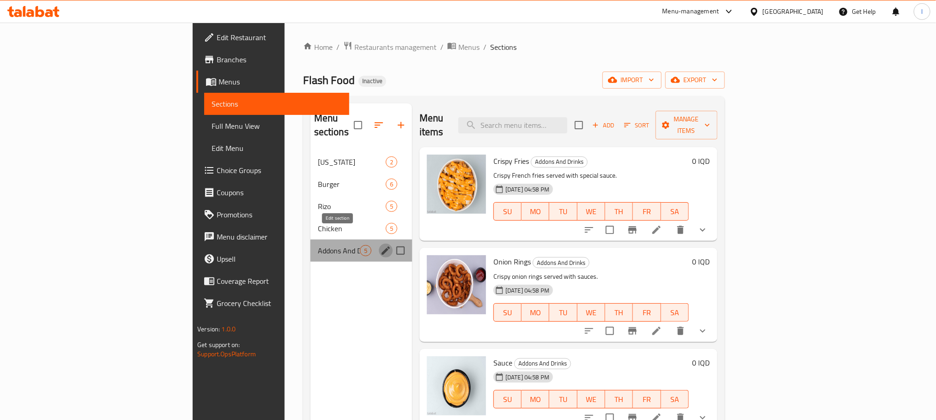
click at [380, 245] on icon "edit" at bounding box center [385, 250] width 11 height 11
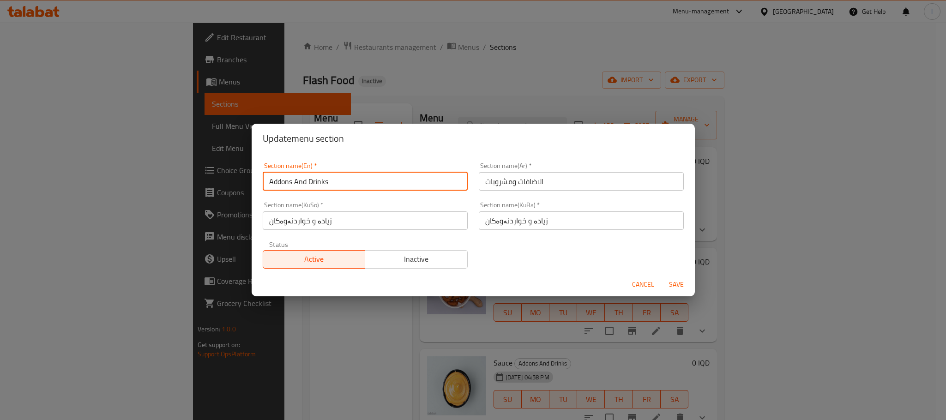
drag, startPoint x: 292, startPoint y: 184, endPoint x: 251, endPoint y: 184, distance: 41.6
click at [251, 184] on div "Update menu section Section name(En)   * Addons And Drinks Section name(En) * S…" at bounding box center [473, 210] width 946 height 420
paste input "Add On'"
drag, startPoint x: 284, startPoint y: 179, endPoint x: 228, endPoint y: 180, distance: 56.4
click at [228, 180] on div "Update menu section Section name(En)   * Add On's And Drinks Section name(En) *…" at bounding box center [473, 210] width 946 height 420
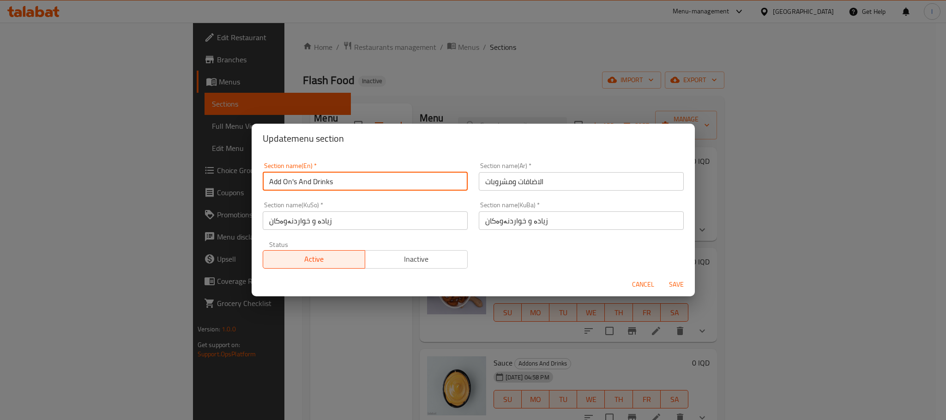
type input "Add On's And Drinks"
click at [678, 282] on span "Save" at bounding box center [677, 285] width 22 height 12
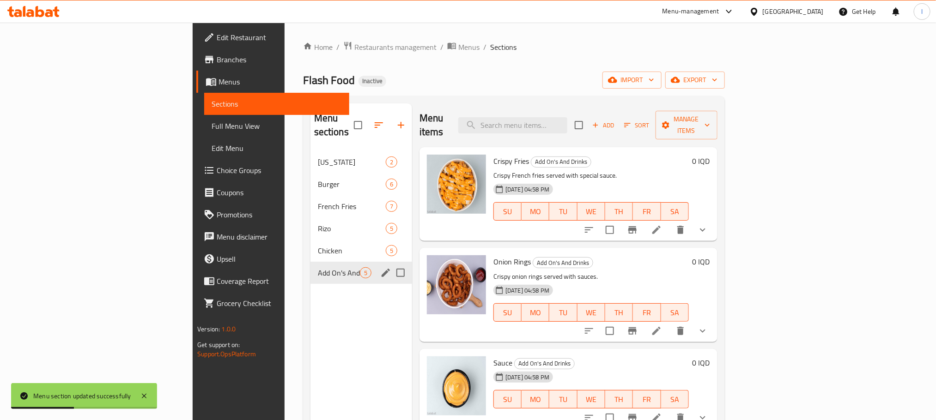
click at [212, 129] on span "Full Menu View" at bounding box center [277, 126] width 130 height 11
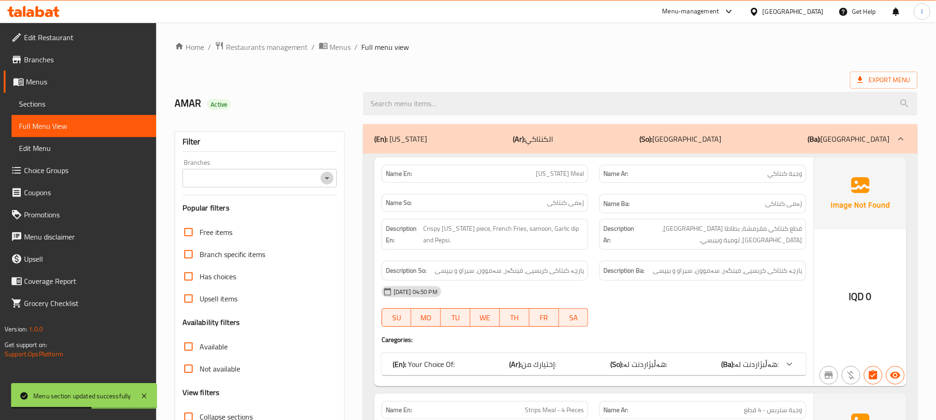
click at [333, 176] on button "Open" at bounding box center [327, 178] width 13 height 13
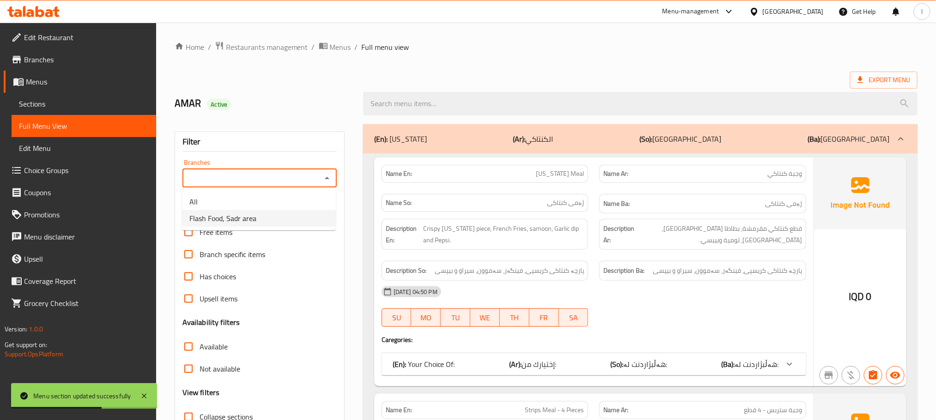
click at [283, 211] on li "Flash Food, Sadr area" at bounding box center [259, 218] width 154 height 17
type input "Flash Food, Sadr area"
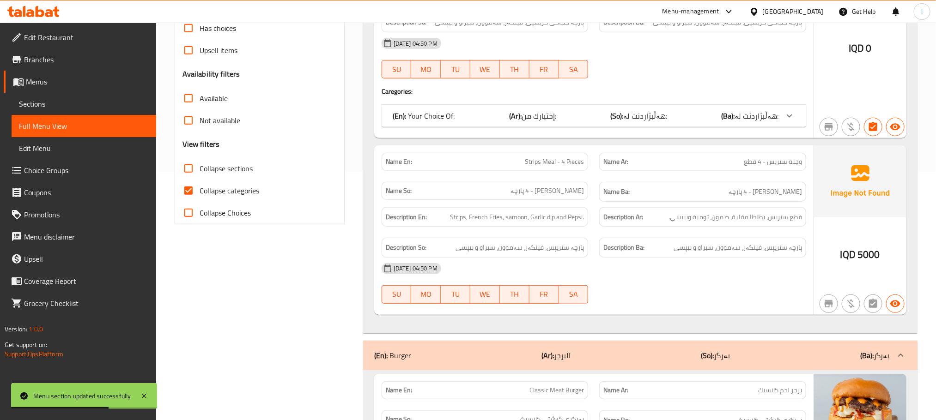
scroll to position [254, 0]
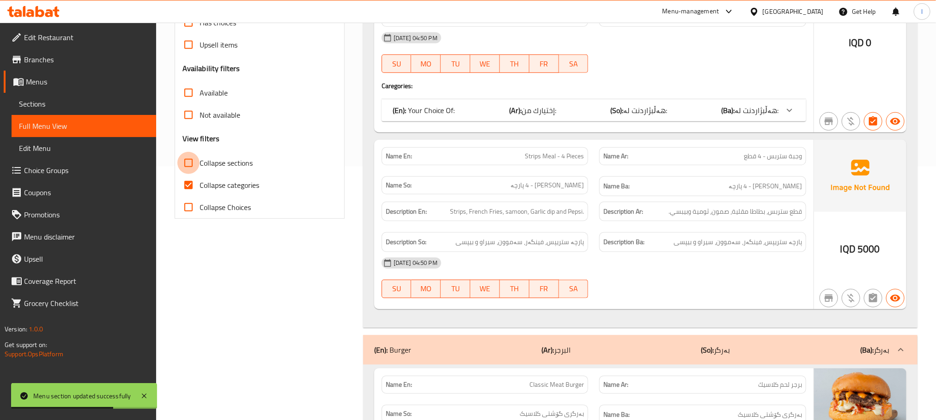
click at [180, 163] on input "Collapse sections" at bounding box center [188, 163] width 22 height 22
checkbox input "true"
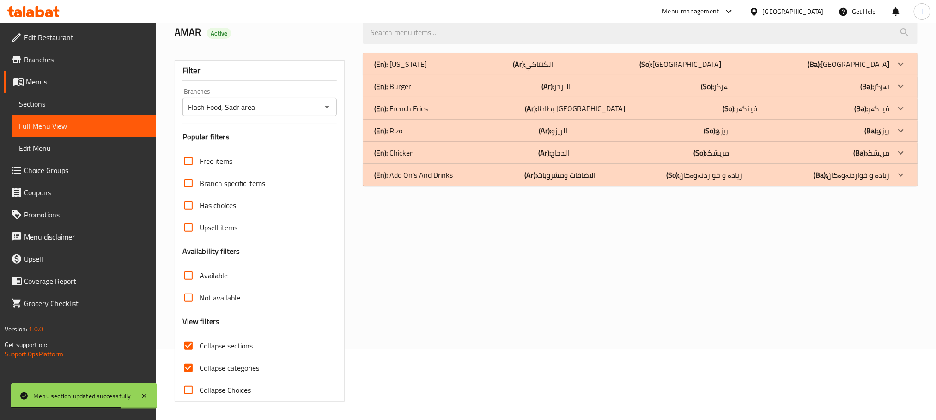
scroll to position [72, 0]
click at [184, 360] on input "Collapse categories" at bounding box center [188, 368] width 22 height 22
checkbox input "false"
click at [466, 172] on div "(En): Add On's And Drinks (Ar): الاضافات ومشروبات (So): زیادە و خواردنەوەکان (B…" at bounding box center [631, 174] width 515 height 11
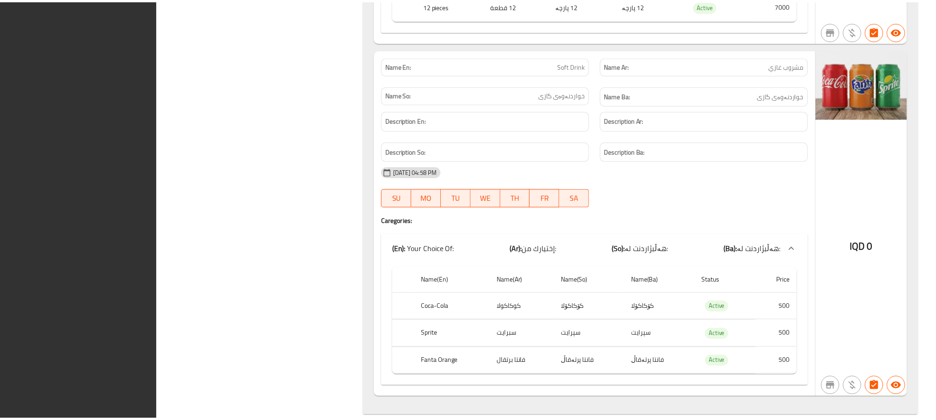
scroll to position [1652, 0]
